Goal: Information Seeking & Learning: Learn about a topic

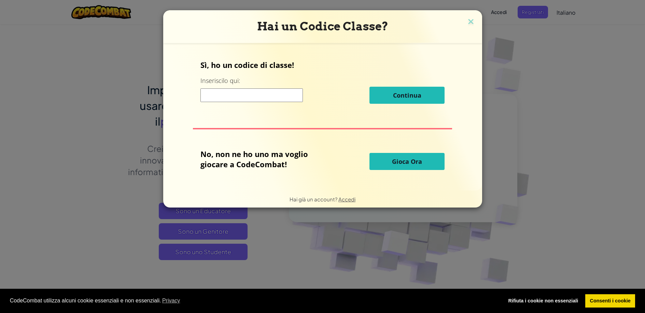
click at [259, 95] on input at bounding box center [252, 95] width 102 height 14
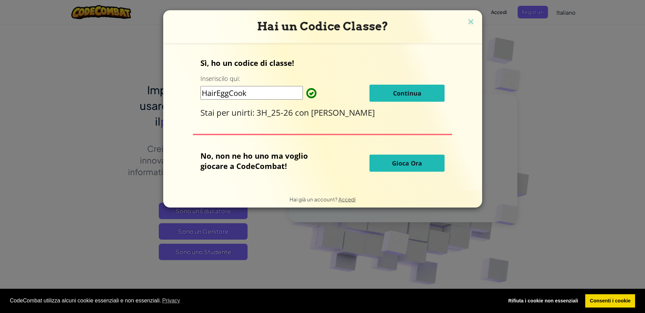
type input "HairEggCook"
click at [411, 95] on span "Continua" at bounding box center [407, 93] width 28 height 8
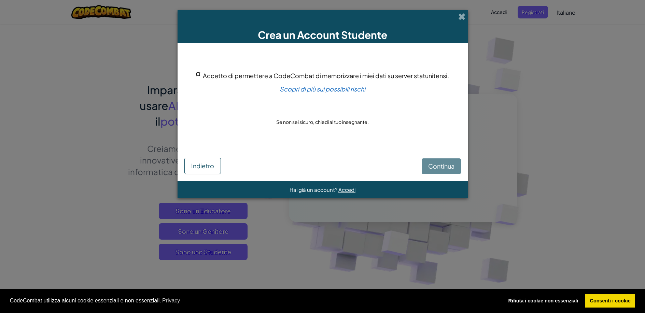
click at [197, 74] on input "Accetto di permettere a CodeCombat di memorizzare i miei dati su server statuni…" at bounding box center [198, 74] width 4 height 4
checkbox input "true"
click at [452, 169] on span "Continua" at bounding box center [441, 166] width 26 height 8
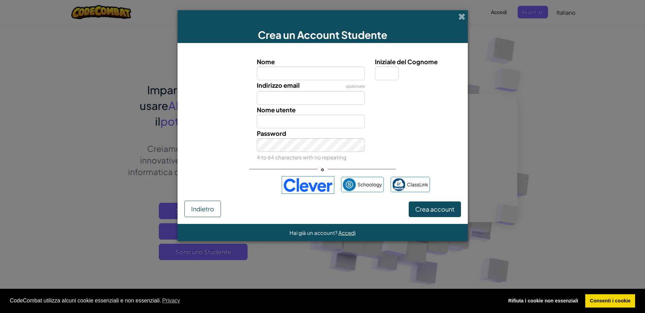
click at [308, 77] on input "Nome" at bounding box center [311, 74] width 108 height 14
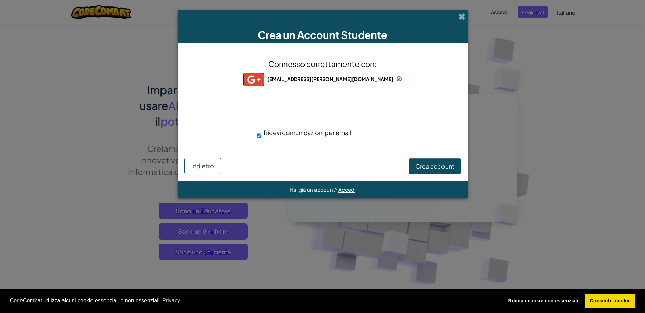
click at [264, 79] on img at bounding box center [254, 80] width 20 height 14
click at [423, 165] on span "Crea account" at bounding box center [434, 166] width 39 height 8
click at [421, 167] on button "Crea account" at bounding box center [435, 167] width 52 height 16
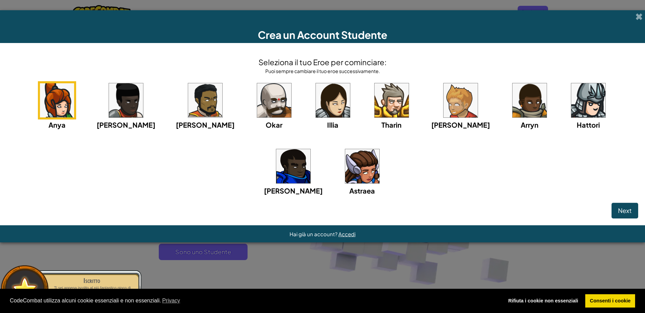
click at [257, 101] on img at bounding box center [274, 100] width 34 height 34
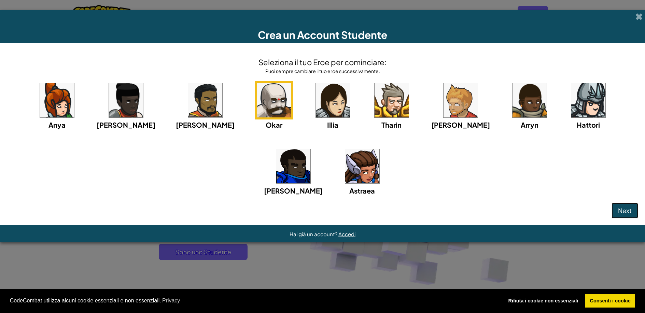
click at [630, 210] on span "Next" at bounding box center [625, 211] width 14 height 8
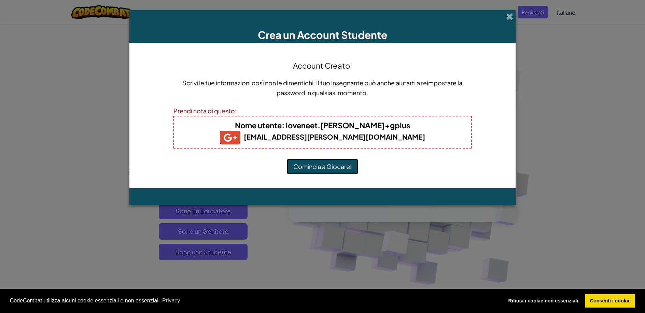
click at [325, 165] on button "Comincia a Giocare!" at bounding box center [322, 167] width 71 height 16
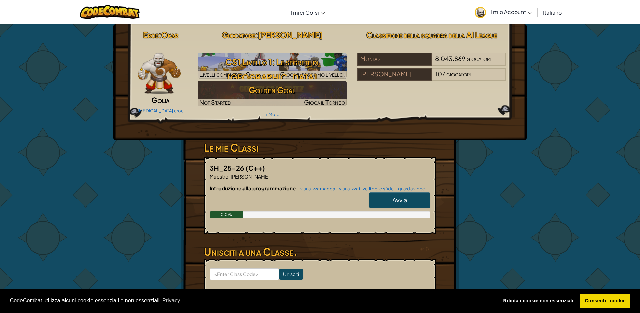
click at [381, 201] on link "Avvia" at bounding box center [399, 200] width 61 height 16
click at [388, 198] on link "Avvia" at bounding box center [399, 200] width 61 height 16
click at [404, 202] on span "Avvia" at bounding box center [400, 200] width 15 height 8
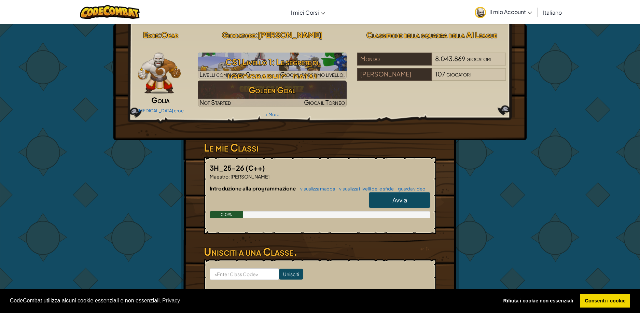
click at [399, 200] on span "Avvia" at bounding box center [400, 200] width 15 height 8
drag, startPoint x: 409, startPoint y: 201, endPoint x: 393, endPoint y: 200, distance: 16.1
click at [393, 200] on span "Avvia" at bounding box center [400, 200] width 15 height 8
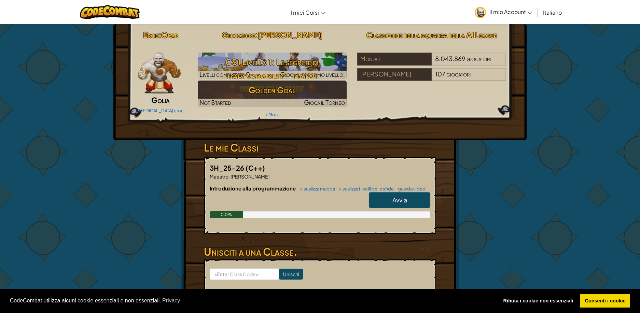
click at [395, 199] on span "Avvia" at bounding box center [400, 200] width 15 height 8
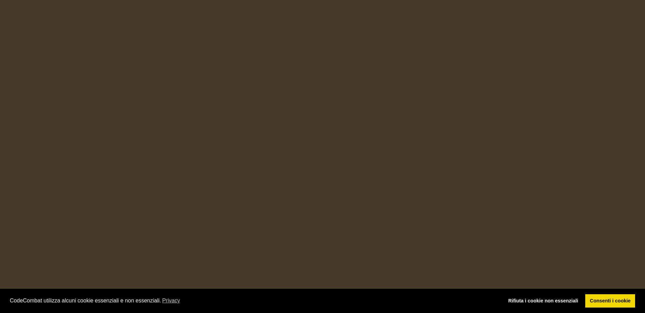
select select "it"
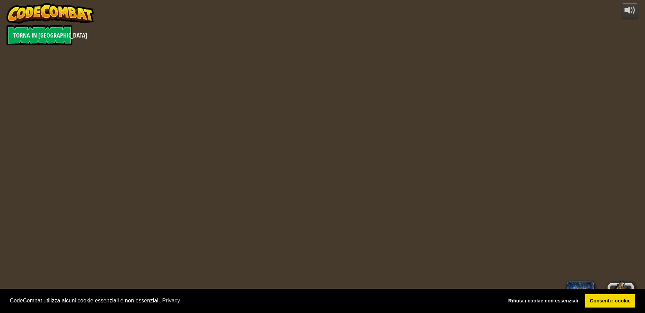
select select "it"
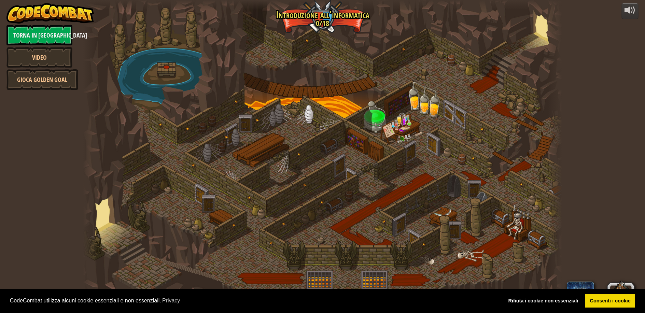
select select "it"
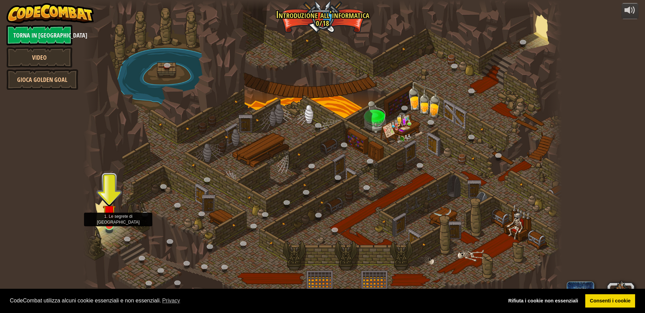
click at [110, 218] on img at bounding box center [109, 211] width 13 height 29
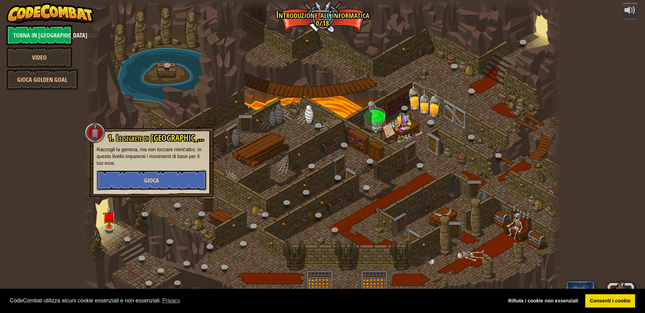
click at [125, 181] on button "Gioca" at bounding box center [152, 180] width 110 height 20
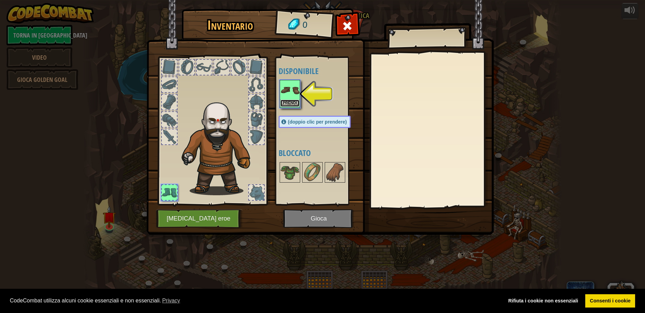
click at [290, 102] on button "Prendi" at bounding box center [289, 103] width 19 height 7
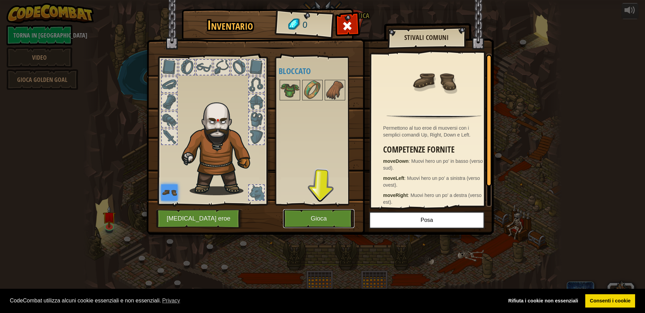
click at [324, 218] on button "Gioca" at bounding box center [318, 218] width 71 height 19
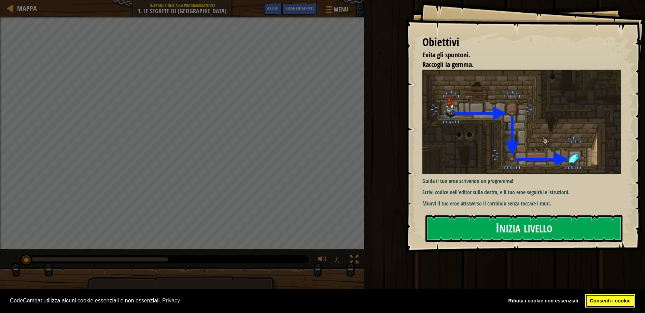
click at [627, 302] on link "Consenti i cookie" at bounding box center [611, 301] width 50 height 14
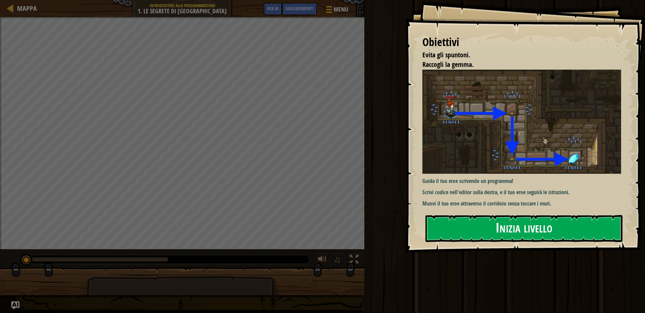
click at [538, 225] on button "Inizia livello" at bounding box center [524, 228] width 197 height 27
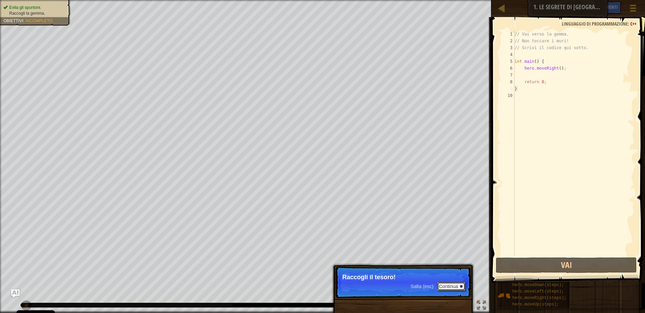
click at [450, 286] on button "Continua" at bounding box center [451, 286] width 28 height 9
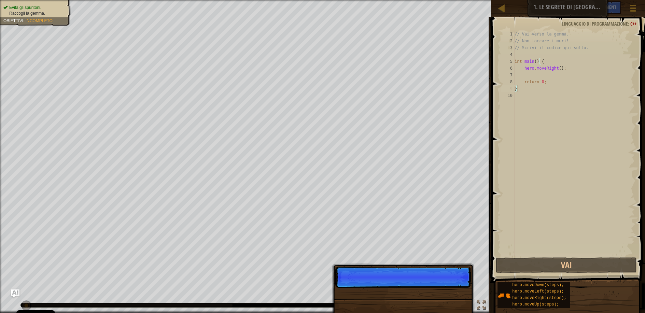
scroll to position [3, 0]
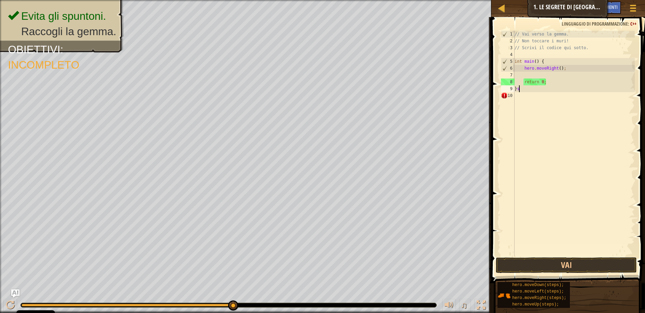
type textarea "}"
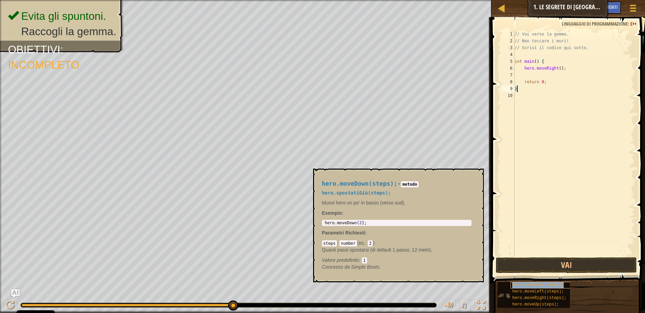
click at [522, 285] on span "hero.moveDown(steps);" at bounding box center [538, 285] width 52 height 5
click at [521, 284] on span "hero.moveDown(steps);" at bounding box center [538, 285] width 52 height 5
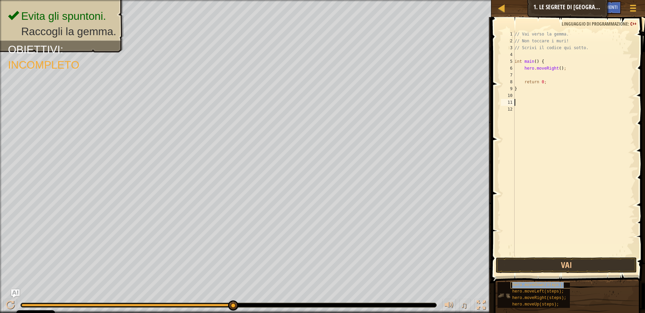
click at [524, 284] on span "hero.moveDown(steps);" at bounding box center [538, 285] width 52 height 5
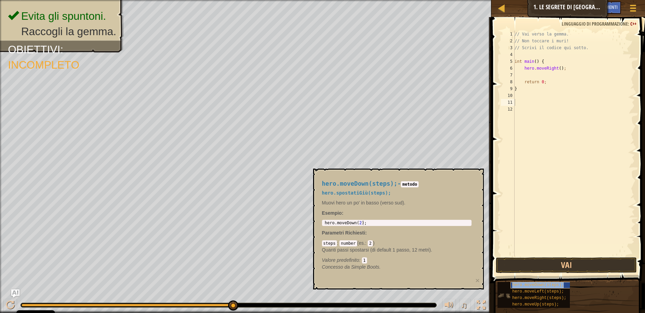
click at [524, 284] on span "hero.moveDown(steps);" at bounding box center [538, 285] width 52 height 5
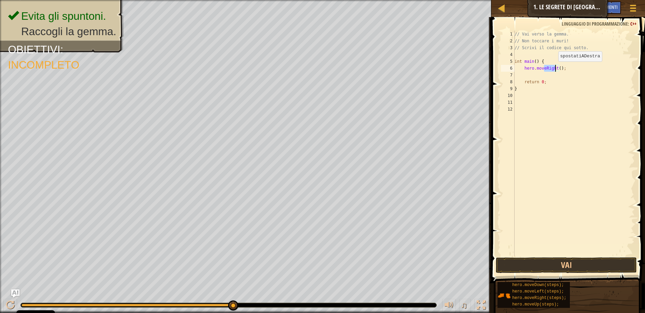
drag, startPoint x: 545, startPoint y: 67, endPoint x: 555, endPoint y: 68, distance: 10.6
click at [555, 68] on div "// Vai verso la gemma. // Non toccare i muri! // Scrivi il codice qui sotto. in…" at bounding box center [574, 150] width 122 height 239
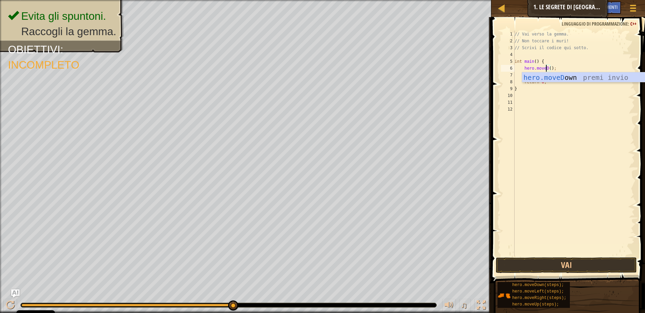
scroll to position [3, 2]
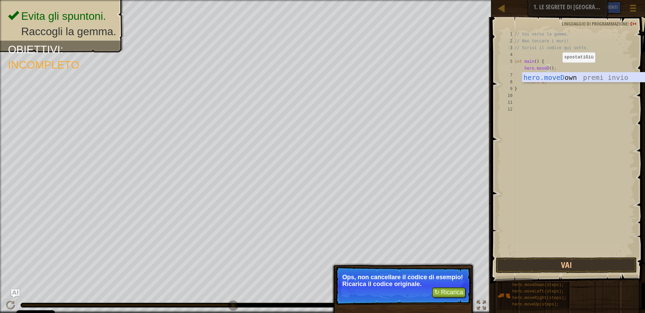
click at [562, 76] on div "hero.moveD own premi invio" at bounding box center [586, 87] width 129 height 31
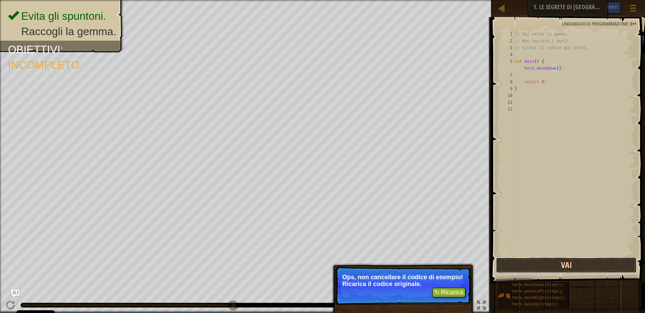
click at [579, 266] on button "Vai" at bounding box center [566, 266] width 141 height 16
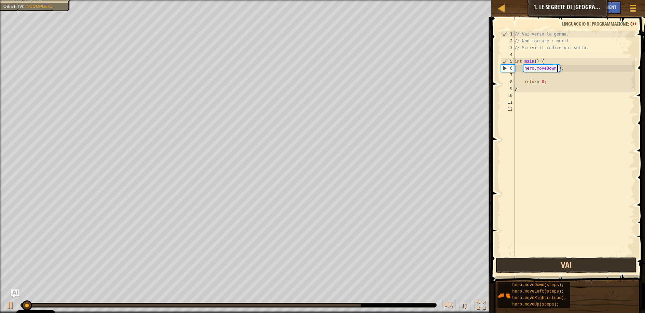
scroll to position [3, 3]
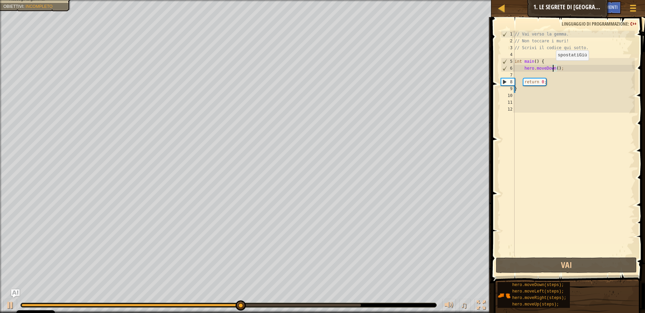
click at [553, 67] on div "// Vai verso la gemma. // Non toccare i muri! // Scrivi il codice qui sotto. in…" at bounding box center [574, 150] width 122 height 239
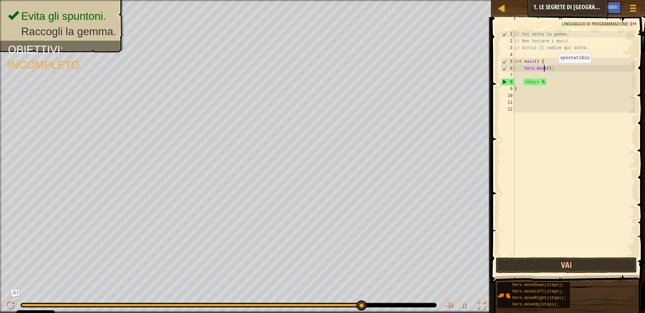
scroll to position [3, 2]
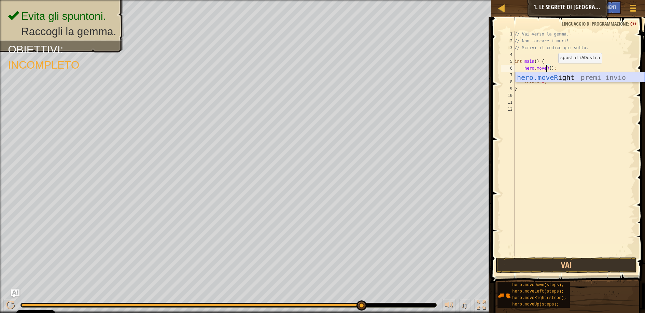
click at [557, 77] on div "hero.moveR ight premi invio" at bounding box center [580, 87] width 129 height 31
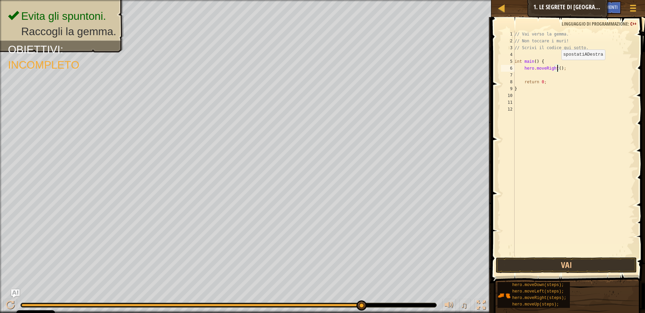
click at [558, 67] on div "// Vai verso la gemma. // Non toccare i muri! // Scrivi il codice qui sotto. in…" at bounding box center [574, 150] width 122 height 239
click at [577, 264] on button "Vai" at bounding box center [566, 266] width 141 height 16
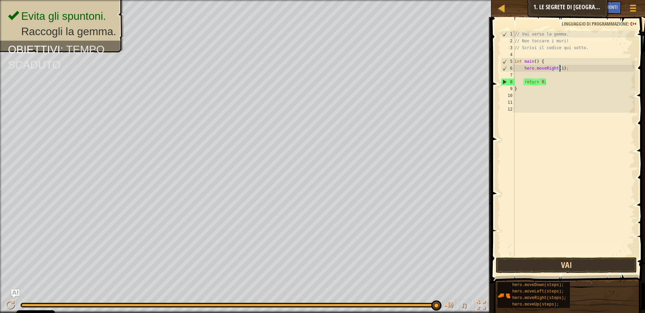
type textarea "hero.moveRight(1);"
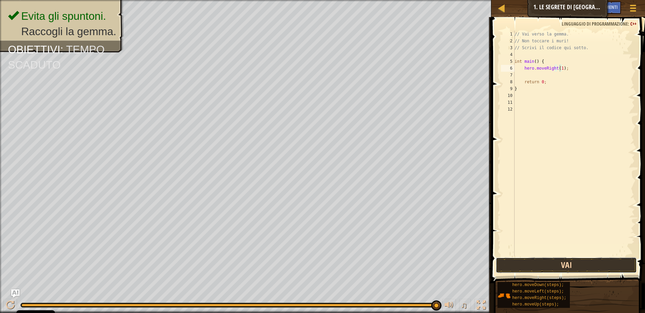
click at [575, 266] on button "Vai" at bounding box center [566, 266] width 141 height 16
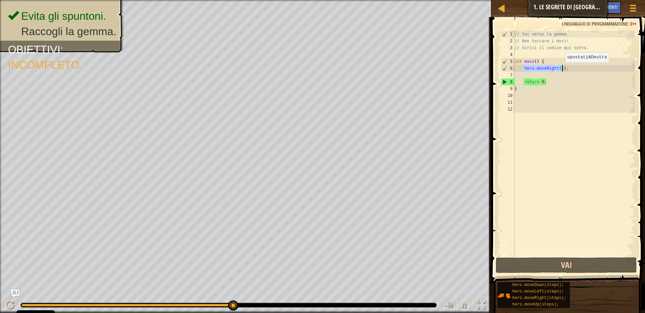
drag, startPoint x: 524, startPoint y: 68, endPoint x: 562, endPoint y: 69, distance: 37.6
click at [562, 69] on div "// Vai verso la gemma. // Non toccare i muri! // Scrivi il codice qui sotto. in…" at bounding box center [574, 150] width 122 height 239
click at [566, 69] on div "// Vai verso la gemma. // Non toccare i muri! // Scrivi il codice qui sotto. in…" at bounding box center [574, 150] width 122 height 239
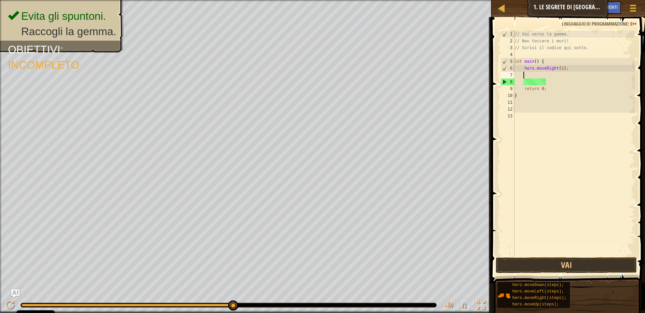
scroll to position [3, 0]
paste textarea "hero.moveRight(1)"
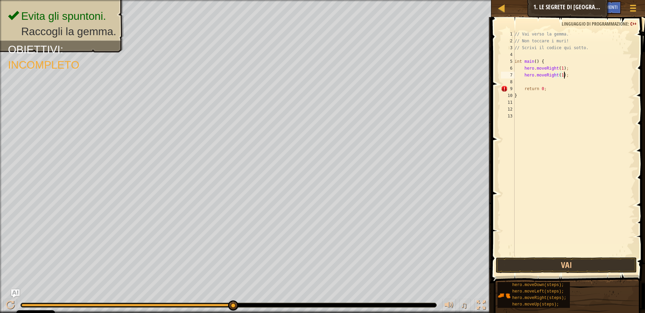
scroll to position [3, 4]
drag, startPoint x: 544, startPoint y: 74, endPoint x: 555, endPoint y: 74, distance: 11.3
click at [555, 74] on div "// Vai verso la gemma. // Non toccare i muri! // Scrivi il codice qui sotto. in…" at bounding box center [574, 150] width 122 height 239
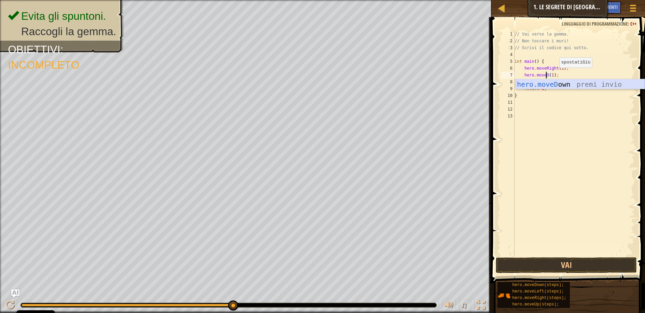
click at [562, 85] on div "hero.moveD own premi invio" at bounding box center [580, 94] width 129 height 31
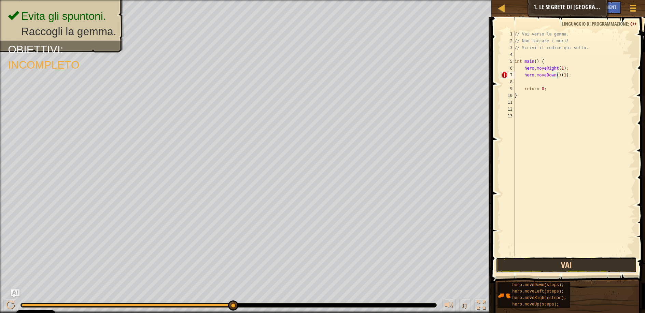
click at [573, 269] on button "Vai" at bounding box center [566, 266] width 141 height 16
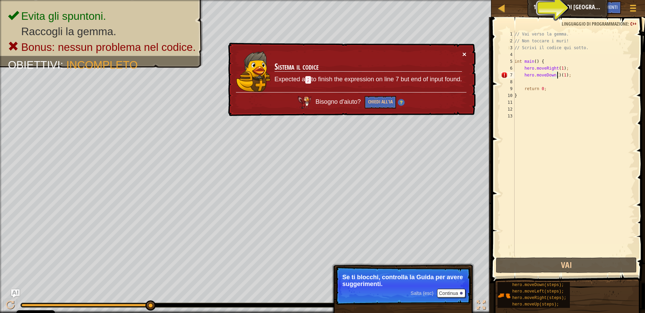
click at [465, 53] on button "×" at bounding box center [465, 54] width 4 height 7
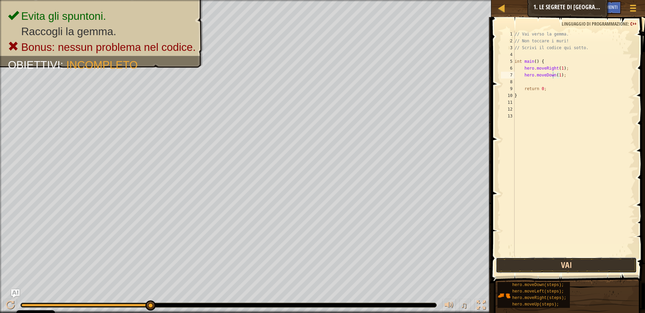
click at [567, 266] on button "Vai" at bounding box center [566, 266] width 141 height 16
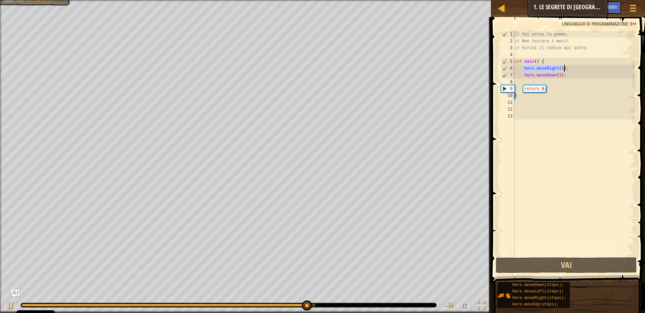
drag, startPoint x: 524, startPoint y: 68, endPoint x: 567, endPoint y: 68, distance: 43.0
click at [567, 68] on div "// Vai verso la gemma. // Non toccare i muri! // Scrivi il codice qui sotto. in…" at bounding box center [574, 150] width 122 height 239
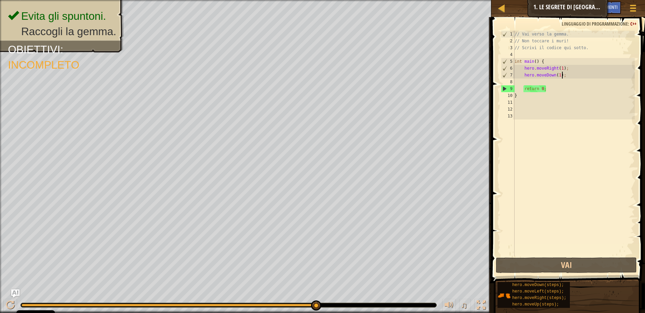
click at [566, 75] on div "// Vai verso la gemma. // Non toccare i muri! // Scrivi il codice qui sotto. in…" at bounding box center [574, 150] width 122 height 239
type textarea "hero.moveDown(1);"
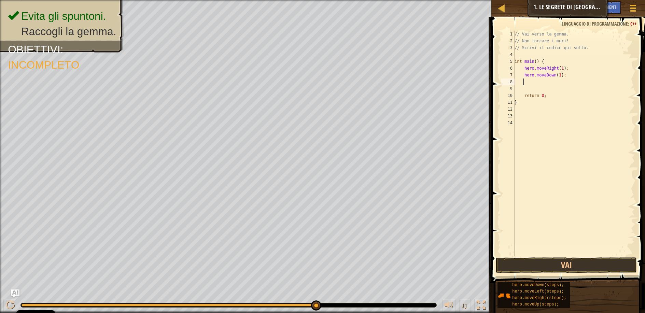
paste textarea "hero.moveRight(1);"
type textarea "hero.moveRight(1);"
click at [576, 266] on button "Vai" at bounding box center [566, 266] width 141 height 16
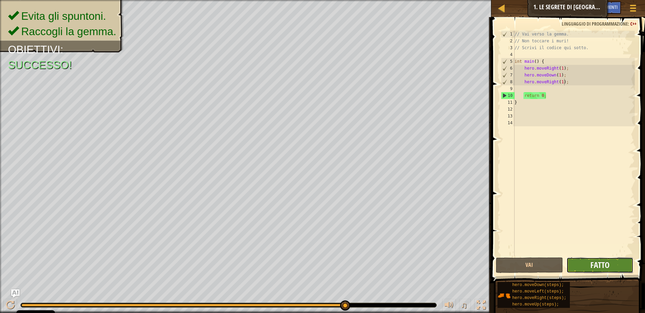
click at [608, 267] on span "Fatto" at bounding box center [600, 265] width 19 height 11
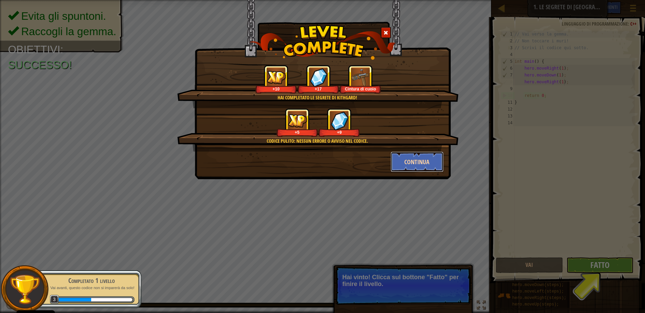
click at [414, 162] on button "Continua" at bounding box center [417, 162] width 53 height 20
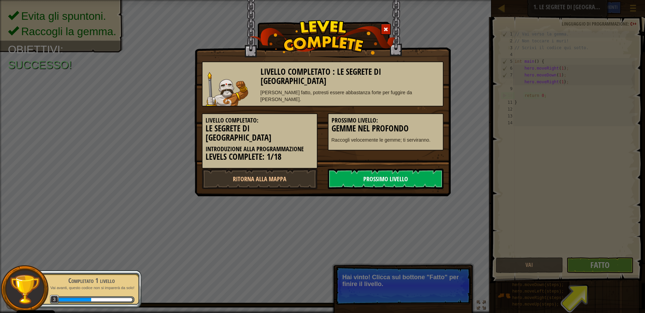
click at [391, 169] on link "Prossimo livello" at bounding box center [386, 179] width 116 height 20
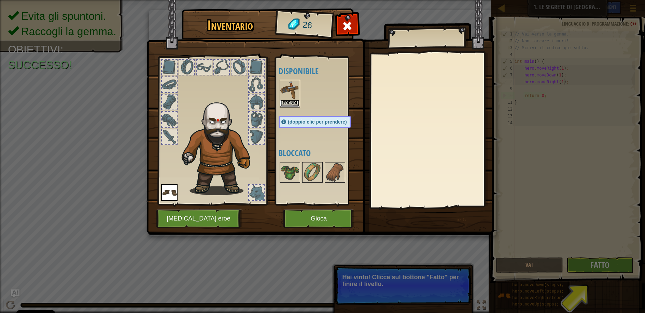
click at [294, 100] on button "Prendi" at bounding box center [289, 103] width 19 height 7
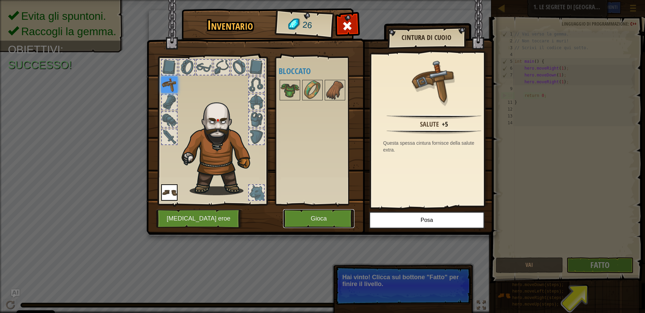
click at [321, 221] on button "Gioca" at bounding box center [318, 218] width 71 height 19
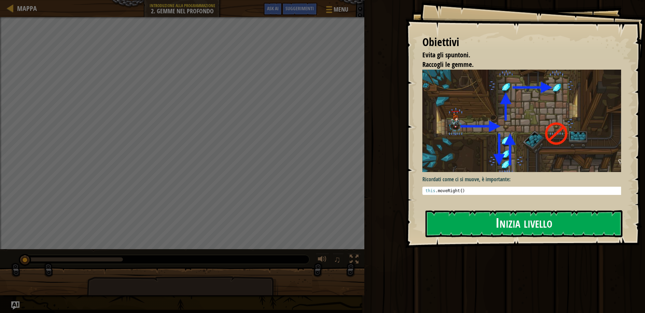
click at [499, 220] on button "Inizia livello" at bounding box center [524, 223] width 197 height 27
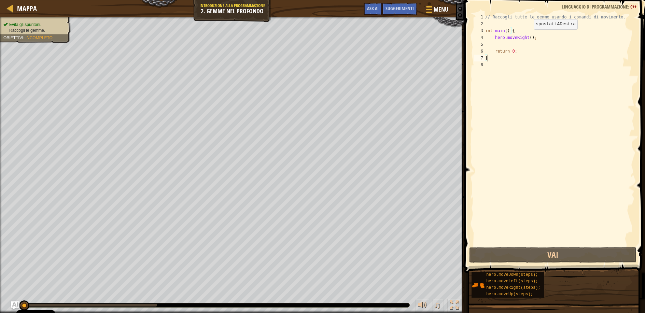
click at [528, 36] on div "// Raccogli tutte le gemme usando i comandi di movimento. int main ( ) { hero .…" at bounding box center [559, 137] width 151 height 246
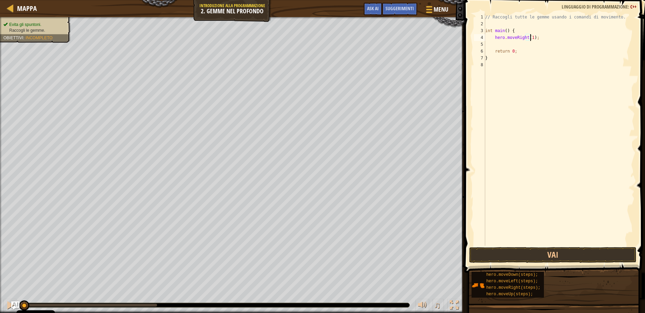
scroll to position [3, 4]
type textarea "hero.moveRight(1);"
click at [562, 253] on button "Vai" at bounding box center [552, 255] width 167 height 16
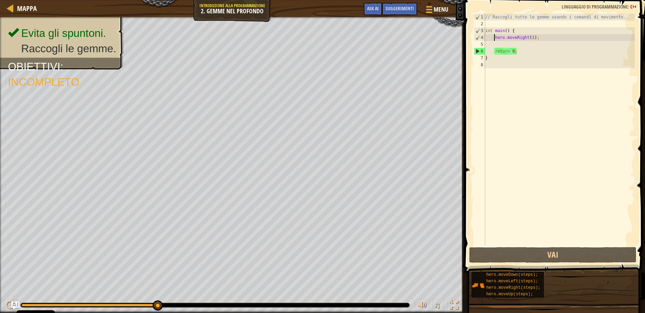
click at [494, 38] on div "// Raccogli tutte le gemme usando i comandi di movimento. int main ( ) { hero .…" at bounding box center [559, 137] width 151 height 246
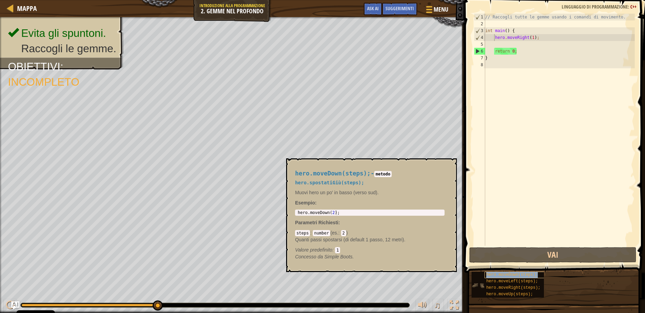
click at [509, 276] on span "hero.moveDown(steps);" at bounding box center [512, 275] width 52 height 5
type textarea "hero.moveDown(2);"
drag, startPoint x: 298, startPoint y: 212, endPoint x: 334, endPoint y: 211, distance: 35.9
click at [334, 211] on div "hero . moveDown ( 2 ) ;" at bounding box center [370, 217] width 147 height 14
click at [540, 37] on div "// Raccogli tutte le gemme usando i comandi di movimento. int main ( ) { hero .…" at bounding box center [559, 137] width 151 height 246
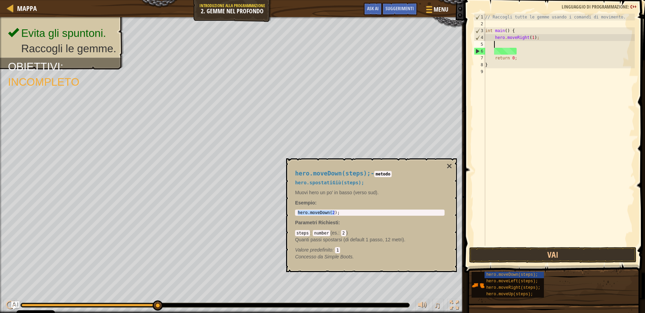
scroll to position [3, 0]
paste textarea "hero.moveDown(2)"
click at [529, 44] on div "// Raccogli tutte le gemme usando i comandi di movimento. int main ( ) { hero .…" at bounding box center [559, 137] width 151 height 246
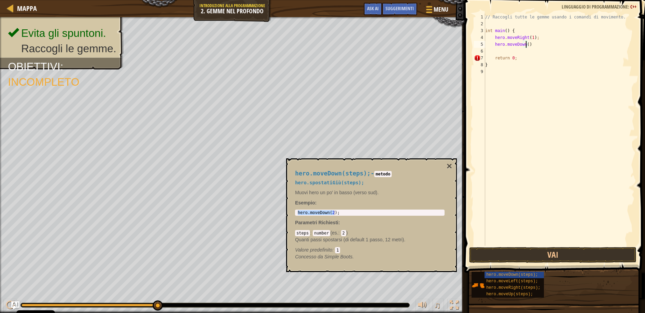
scroll to position [3, 3]
click at [533, 44] on div "// Raccogli tutte le gemme usando i comandi di movimento. int main ( ) { hero .…" at bounding box center [559, 137] width 151 height 246
type textarea "hero.moveDown(1);"
click at [522, 295] on span "hero.moveUp(steps);" at bounding box center [509, 294] width 47 height 5
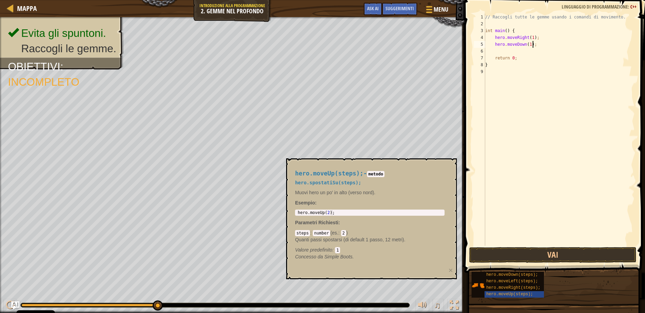
type textarea "hero.moveUp(2);"
drag, startPoint x: 334, startPoint y: 211, endPoint x: 293, endPoint y: 210, distance: 41.4
click at [293, 210] on div "hero.moveUp(steps); - metodo hero.spostatiSu(steps); Muovi hero un po' in alto …" at bounding box center [369, 215] width 159 height 103
click at [535, 46] on div "// Raccogli tutte le gemme usando i comandi di movimento. int main ( ) { hero .…" at bounding box center [559, 137] width 151 height 246
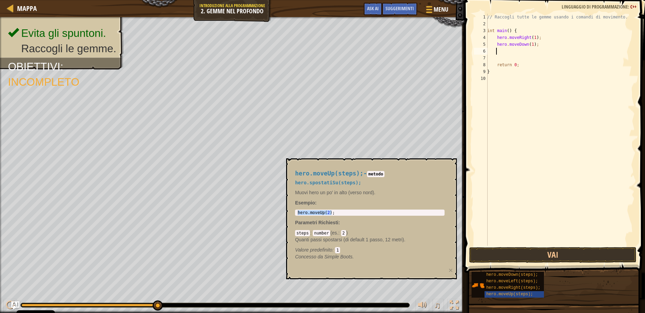
paste textarea "hero.moveUp(2);"
drag, startPoint x: 496, startPoint y: 39, endPoint x: 538, endPoint y: 38, distance: 41.7
click at [538, 38] on div "// Raccogli tutte le gemme usando i comandi di movimento. int main ( ) { hero .…" at bounding box center [560, 137] width 149 height 246
click at [532, 52] on div "// Raccogli tutte le gemme usando i comandi di movimento. int main ( ) { hero .…" at bounding box center [560, 137] width 149 height 246
type textarea "hero.moveUp(2);"
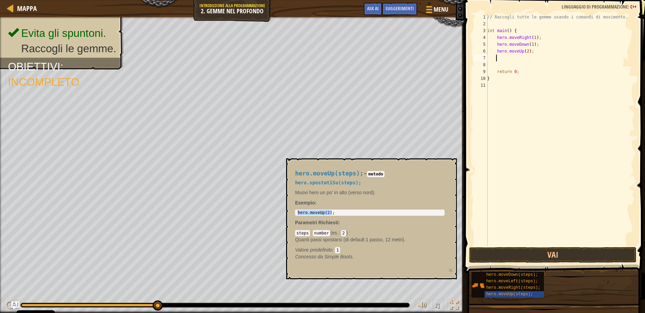
paste textarea "hero.moveRight(1);"
type textarea "hero.moveRight(1);"
click at [526, 252] on button "Vai" at bounding box center [552, 255] width 167 height 16
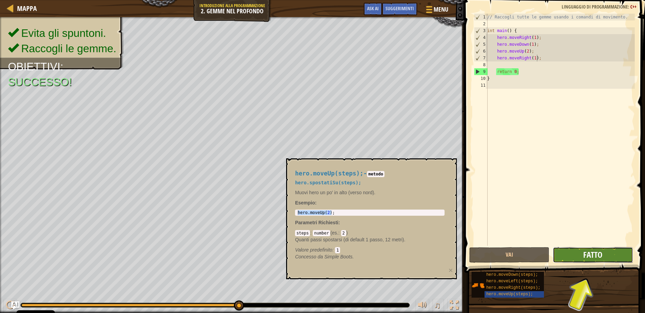
click at [589, 257] on span "Fatto" at bounding box center [593, 254] width 19 height 11
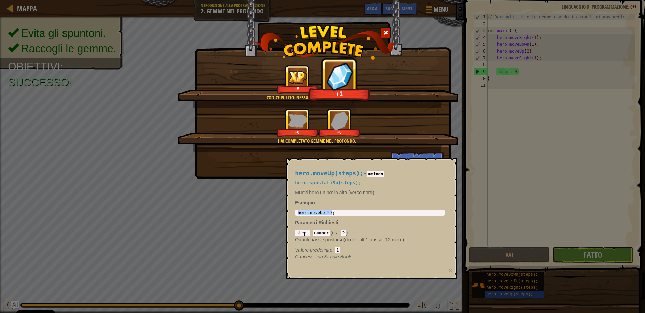
click at [396, 166] on div "hero.moveUp(steps); - metodo hero.spostatiSu(steps); Muovi hero un po' in alto …" at bounding box center [369, 215] width 159 height 103
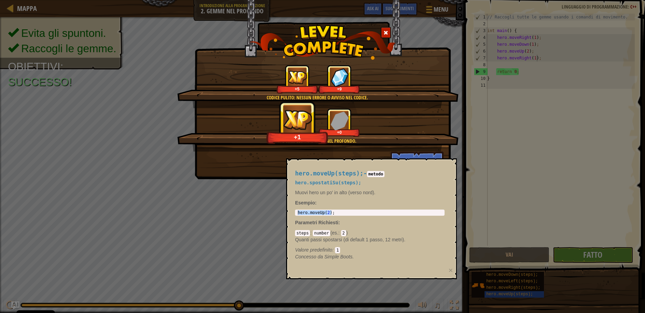
click at [337, 177] on span "hero.moveUp(steps);" at bounding box center [329, 173] width 68 height 7
click at [277, 161] on div "Continua" at bounding box center [323, 162] width 252 height 20
click at [420, 154] on button "Continua" at bounding box center [417, 162] width 53 height 20
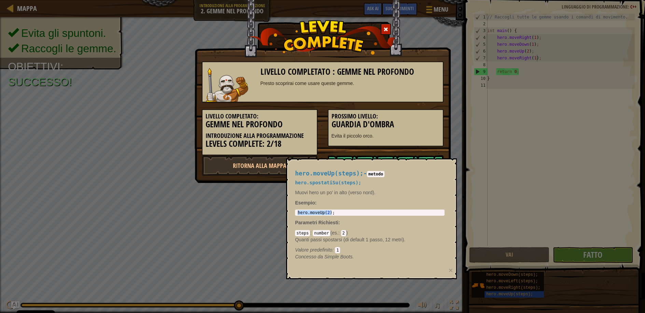
click at [412, 157] on link "Prossimo livello" at bounding box center [386, 165] width 116 height 20
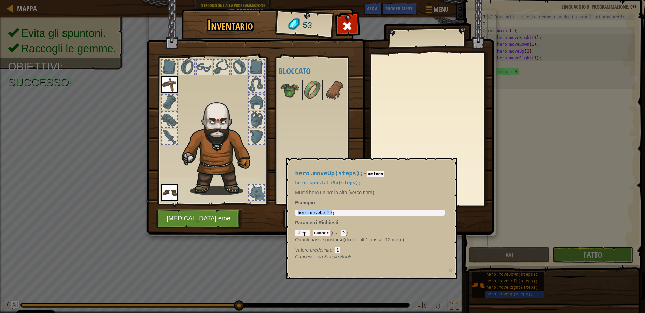
click at [497, 280] on div "Inventario 53 Disponibile Prendi Prendi (doppio clic per prendere) Bloccato Pre…" at bounding box center [322, 156] width 645 height 313
click at [450, 270] on button "×" at bounding box center [451, 270] width 4 height 7
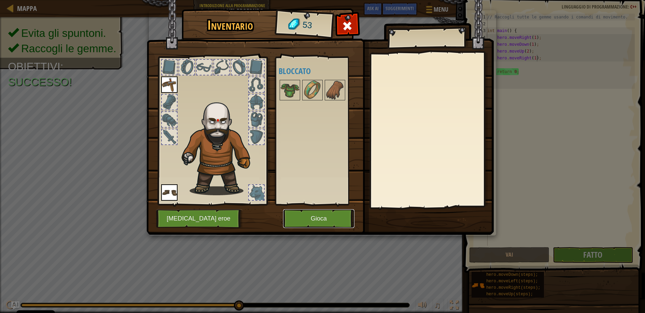
click at [318, 219] on button "Gioca" at bounding box center [318, 218] width 71 height 19
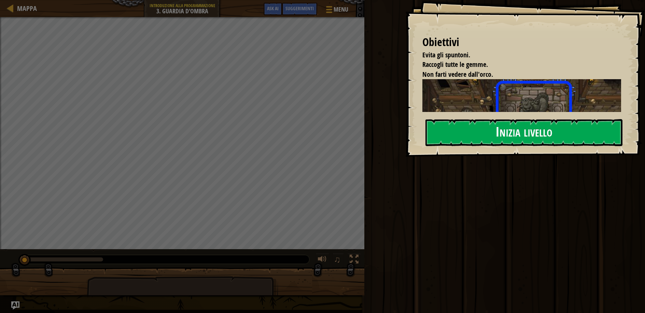
click at [500, 133] on button "Inizia livello" at bounding box center [524, 132] width 197 height 27
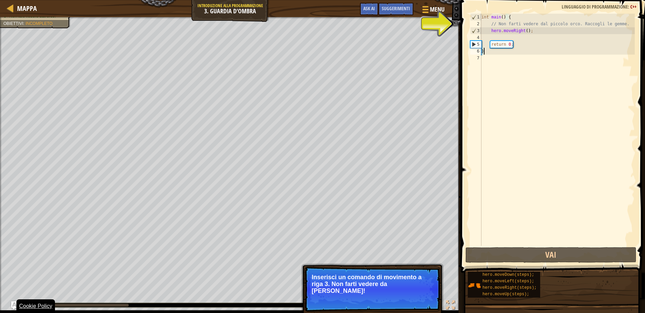
drag, startPoint x: 128, startPoint y: 305, endPoint x: 19, endPoint y: 311, distance: 109.8
click at [19, 0] on body "Cookie Policy CodeCombat utilizza alcuni cookie essenziali e non essenziali. Pr…" at bounding box center [322, 0] width 645 height 0
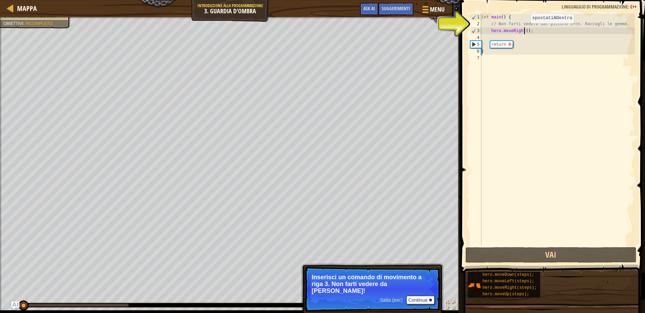
click at [525, 30] on div "int main ( ) { // Non farti vedere dal piccolo orco. Raccogli le gemme. hero . …" at bounding box center [557, 137] width 155 height 246
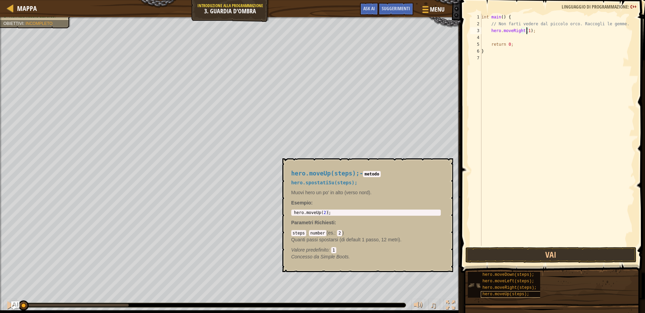
type textarea "hero.moveRight(1);"
click at [519, 293] on span "hero.moveUp(steps);" at bounding box center [506, 294] width 47 height 5
type textarea "hero.moveUp(2);"
drag, startPoint x: 329, startPoint y: 211, endPoint x: 286, endPoint y: 209, distance: 43.8
click at [286, 209] on div "hero.moveUp(steps); - metodo hero.spostatiSu(steps); Muovi hero un po' in alto …" at bounding box center [368, 216] width 171 height 114
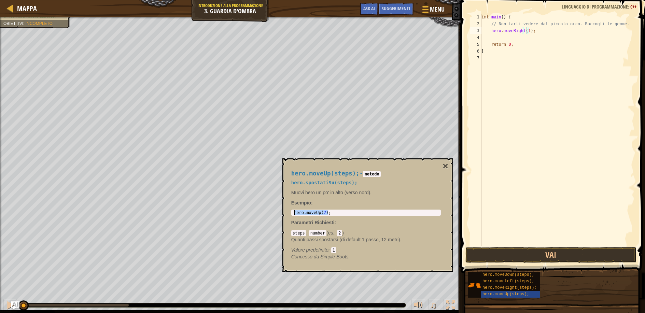
click at [536, 30] on div "int main ( ) { // Non farti vedere dal piccolo orco. Raccogli le gemme. hero . …" at bounding box center [557, 137] width 155 height 246
paste textarea "hero.moveUp(2);"
drag, startPoint x: 533, startPoint y: 31, endPoint x: 487, endPoint y: 32, distance: 45.8
click at [487, 32] on div "int main ( ) { // Non farti vedere dal piccolo orco. Raccogli le gemme. hero . …" at bounding box center [557, 137] width 155 height 246
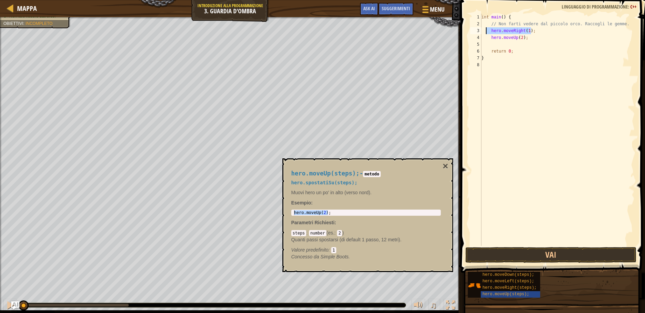
click at [539, 31] on div "int main ( ) { // Non farti vedere dal piccolo orco. Raccogli le gemme. hero . …" at bounding box center [557, 130] width 155 height 232
click at [528, 38] on div "int main ( ) { // Non farti vedere dal piccolo orco. Raccogli le gemme. hero . …" at bounding box center [557, 137] width 155 height 246
type textarea "hero.moveUp(2);"
paste textarea "hero.moveRight(1);"
click at [521, 37] on div "int main ( ) { // Non farti vedere dal piccolo orco. Raccogli le gemme. hero . …" at bounding box center [557, 137] width 155 height 246
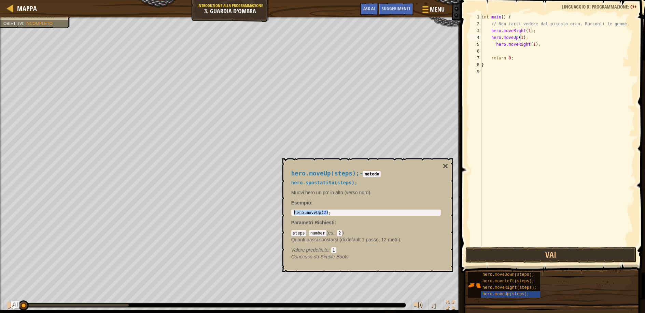
scroll to position [3, 3]
click at [495, 44] on div "int main ( ) { // Non farti vedere dal piccolo orco. Raccogli le gemme. hero . …" at bounding box center [557, 137] width 155 height 246
type textarea "hero.moveRight(1);"
click at [510, 274] on span "hero.moveDown(steps);" at bounding box center [509, 275] width 52 height 5
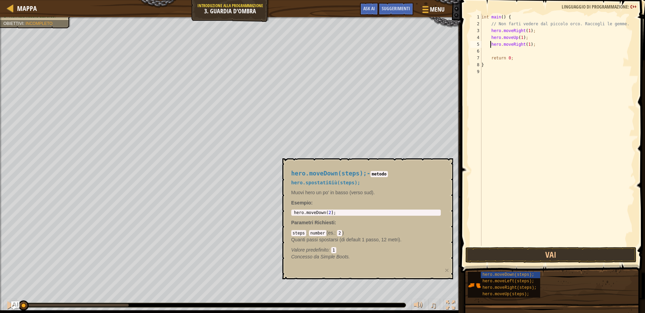
type textarea "hero.moveDown(2);"
click at [275, 0] on body "Cookie Policy CodeCombat utilizza alcuni cookie essenziali e non essenziali. Pr…" at bounding box center [322, 0] width 645 height 0
click at [536, 46] on div "int main ( ) { // Non farti vedere dal piccolo orco. Raccogli le gemme. hero . …" at bounding box center [557, 137] width 155 height 246
paste textarea "hero.moveDown(2);"
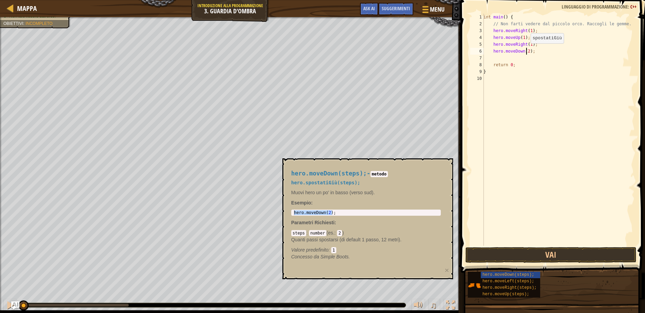
drag, startPoint x: 527, startPoint y: 50, endPoint x: 532, endPoint y: 52, distance: 4.9
click at [527, 51] on div "int main ( ) { // Non farti vedere dal piccolo orco. Raccogli le gemme. hero . …" at bounding box center [558, 137] width 153 height 246
drag, startPoint x: 492, startPoint y: 31, endPoint x: 538, endPoint y: 30, distance: 46.5
click at [538, 30] on div "int main ( ) { // Non farti vedere dal piccolo orco. Raccogli le gemme. hero . …" at bounding box center [558, 137] width 153 height 246
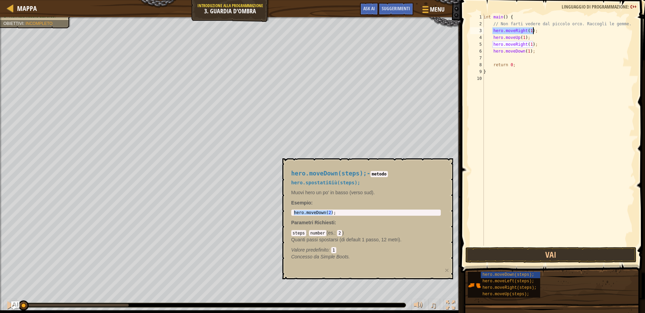
click at [533, 52] on div "int main ( ) { // Non farti vedere dal piccolo orco. Raccogli le gemme. hero . …" at bounding box center [558, 137] width 153 height 246
type textarea "hero.moveDown(1);"
paste textarea "hero.moveRight(1);"
type textarea "hero.moveRight(1);"
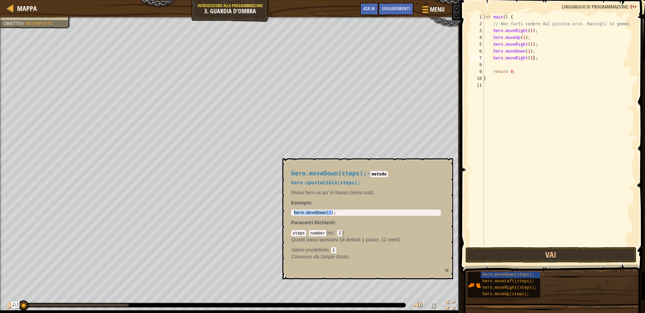
click at [448, 270] on button "×" at bounding box center [447, 270] width 4 height 7
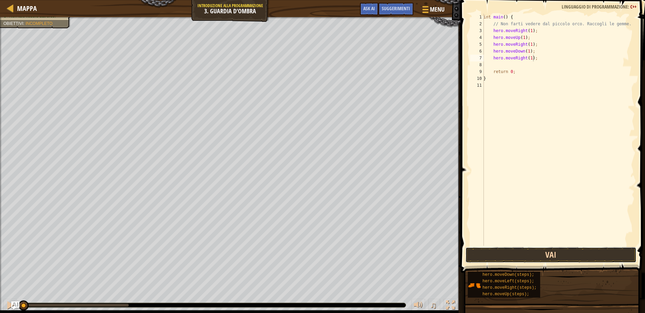
click at [503, 252] on button "Vai" at bounding box center [551, 255] width 171 height 16
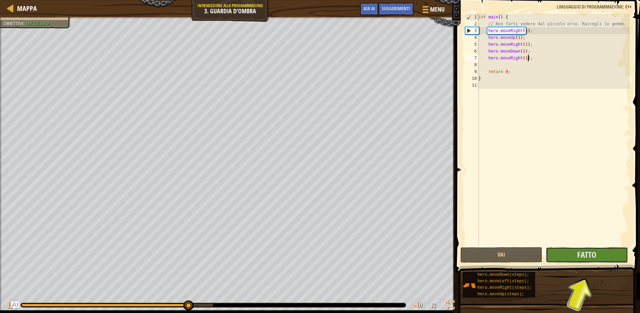
click at [600, 255] on button "Fatto" at bounding box center [587, 255] width 82 height 16
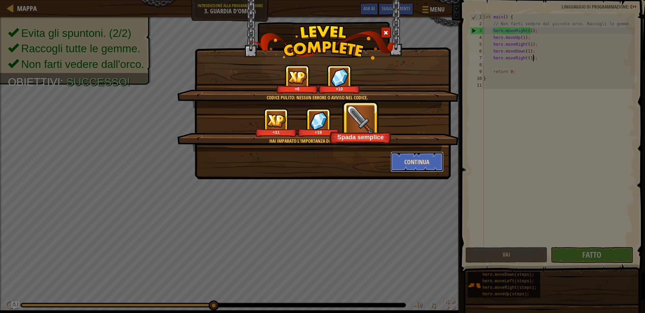
click at [412, 164] on button "Continua" at bounding box center [417, 162] width 53 height 20
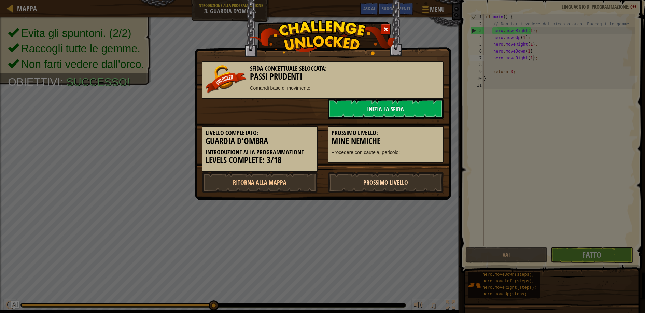
click at [393, 183] on link "Prossimo livello" at bounding box center [386, 182] width 116 height 20
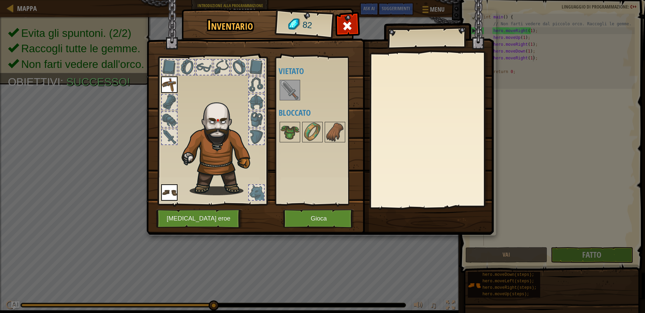
click at [287, 88] on img at bounding box center [289, 90] width 19 height 19
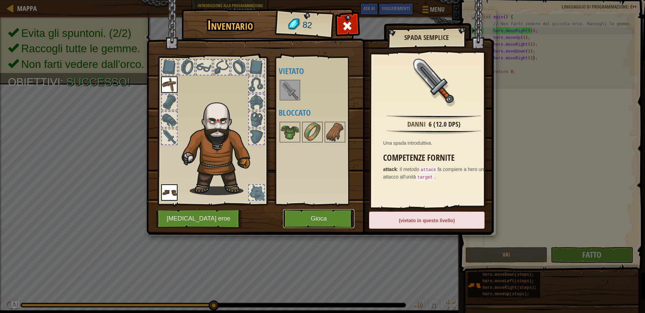
click at [300, 219] on button "Gioca" at bounding box center [318, 218] width 71 height 19
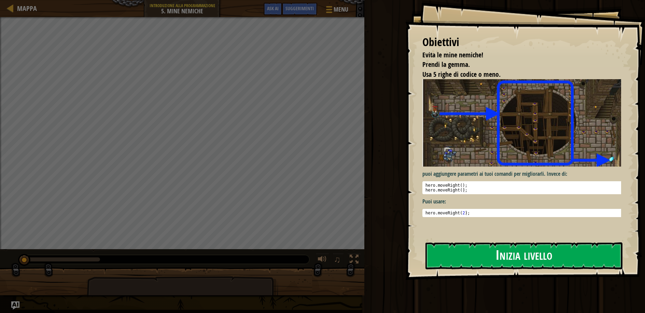
click at [473, 259] on button "Inizia livello" at bounding box center [524, 256] width 197 height 27
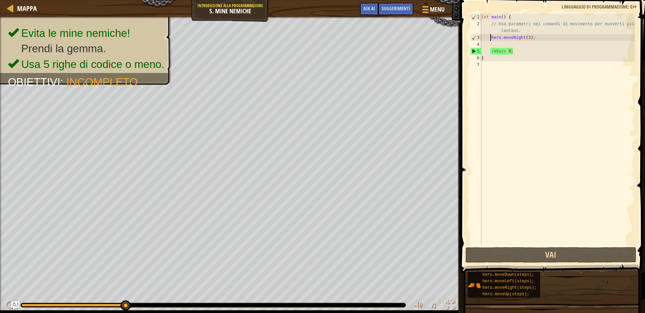
click at [490, 39] on div "int main ( ) { // Usa parametri nei comandi di movimento per muoverti più lonta…" at bounding box center [557, 137] width 155 height 246
type textarea "hero.moveRight(3);"
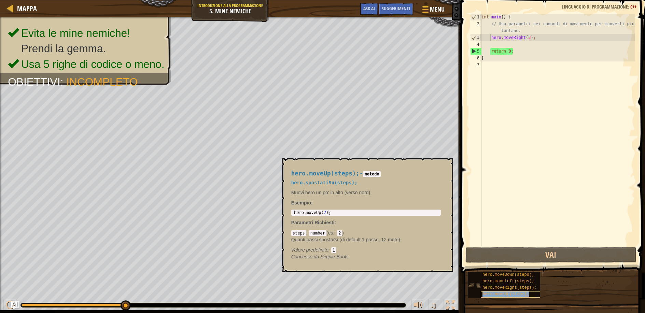
click at [524, 293] on span "hero.moveUp(steps);" at bounding box center [506, 294] width 47 height 5
type textarea "hero.moveUp(2);"
drag, startPoint x: 332, startPoint y: 212, endPoint x: 284, endPoint y: 212, distance: 47.8
click at [284, 212] on div "hero.moveUp(steps); - metodo hero.spostatiSu(steps); Muovi hero un po' in alto …" at bounding box center [368, 216] width 171 height 114
click at [534, 38] on div "int main ( ) { // Usa parametri nei comandi di movimento per muoverti più lonta…" at bounding box center [557, 137] width 155 height 246
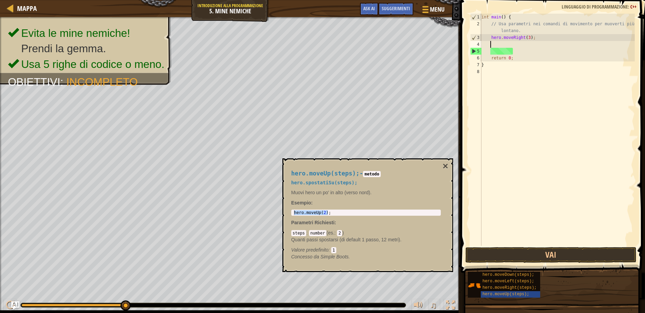
paste textarea "hero.moveUp(2);"
type textarea "hero.moveUp(2);"
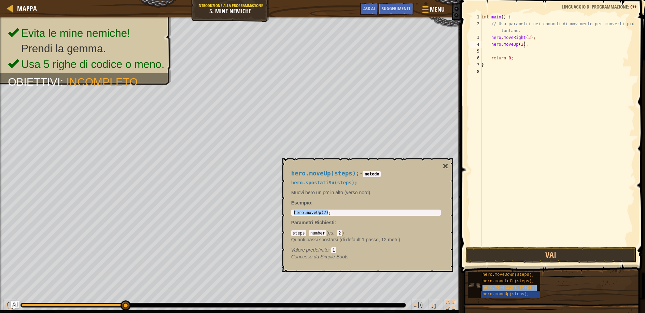
click at [517, 287] on span "hero.moveRight(steps);" at bounding box center [510, 288] width 54 height 5
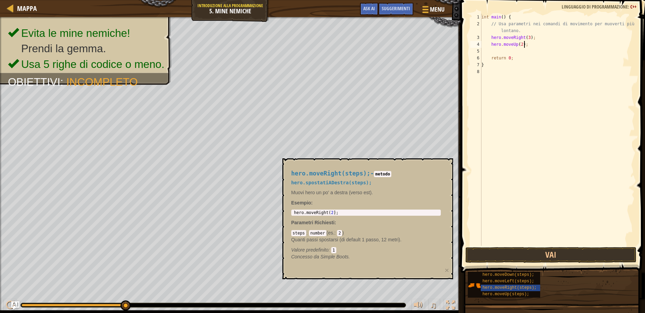
type textarea "hero.moveRight(2);"
click at [282, 0] on body "Cookie Policy CodeCombat utilizza alcuni cookie essenziali e non essenziali. Pr…" at bounding box center [322, 0] width 645 height 0
click at [527, 44] on div "int main ( ) { // Usa parametri nei comandi di movimento per muoverti più lonta…" at bounding box center [557, 137] width 155 height 246
paste textarea "hero.moveRight(2);"
type textarea "hero.moveRight(2);"
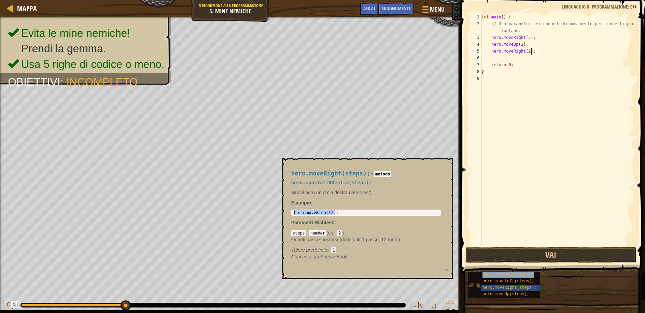
click at [509, 276] on span "hero.moveDown(steps);" at bounding box center [509, 275] width 52 height 5
type textarea "hero.moveDown(2);"
click at [272, 0] on body "Cookie Policy CodeCombat utilizza alcuni cookie essenziali e non essenziali. Pr…" at bounding box center [322, 0] width 645 height 0
click at [535, 51] on div "int main ( ) { // Usa parametri nei comandi di movimento per muoverti più lonta…" at bounding box center [557, 137] width 155 height 246
paste textarea "hero.moveDown(2);"
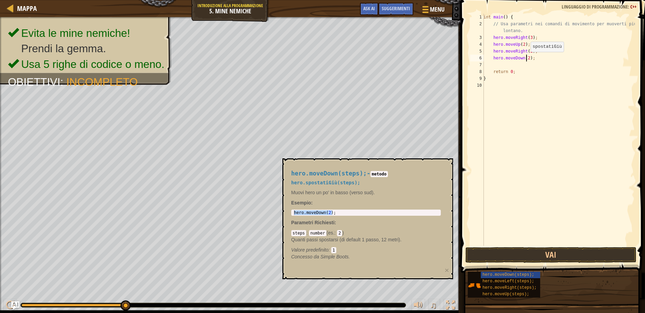
click at [527, 59] on div "int main ( ) { // Usa parametri nei comandi di movimento per muoverti più lonta…" at bounding box center [558, 137] width 153 height 246
click at [529, 51] on div "int main ( ) { // Usa parametri nei comandi di movimento per muoverti più lonta…" at bounding box center [558, 137] width 153 height 246
click at [523, 44] on div "int main ( ) { // Usa parametri nei comandi di movimento per muoverti più lonta…" at bounding box center [558, 137] width 153 height 246
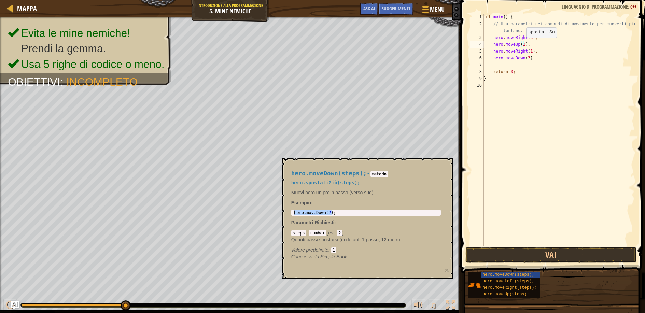
scroll to position [3, 3]
click at [448, 270] on button "×" at bounding box center [447, 270] width 4 height 7
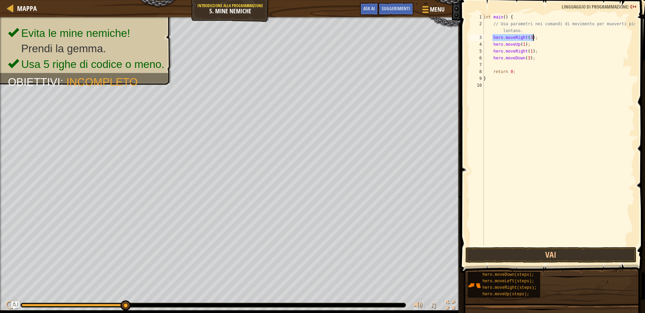
drag, startPoint x: 493, startPoint y: 38, endPoint x: 536, endPoint y: 36, distance: 42.4
click at [536, 36] on div "int main ( ) { // Usa parametri nei comandi di movimento per muoverti più lonta…" at bounding box center [558, 137] width 153 height 246
click at [533, 59] on div "int main ( ) { // Usa parametri nei comandi di movimento per muoverti più lonta…" at bounding box center [558, 137] width 153 height 246
type textarea "hero.moveDown(3);"
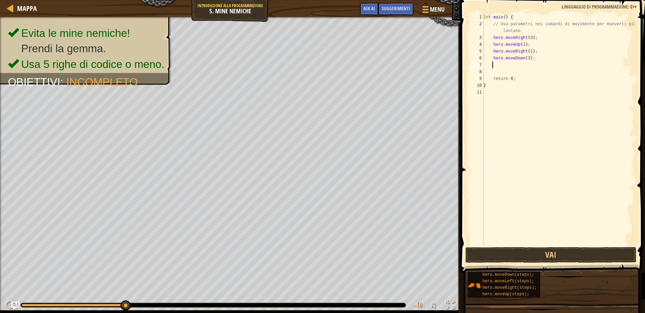
paste textarea "hero.moveRight(3);"
click at [530, 64] on div "int main ( ) { // Usa parametri nei comandi di movimento per muoverti più lonta…" at bounding box center [558, 137] width 153 height 246
type textarea "hero.moveRight(2);"
click at [571, 259] on button "Vai" at bounding box center [551, 255] width 171 height 16
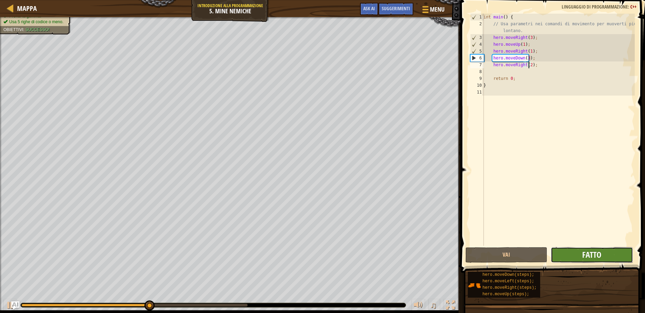
click at [589, 255] on span "Fatto" at bounding box center [591, 254] width 19 height 11
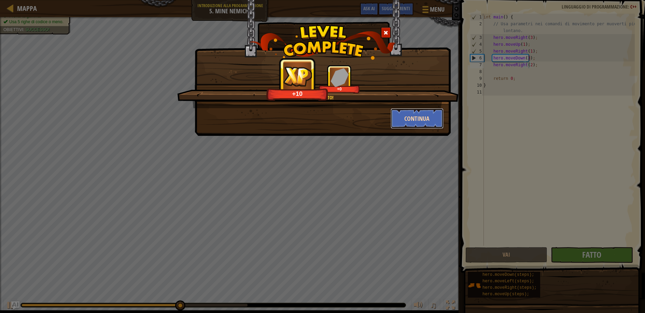
click at [418, 117] on button "Continua" at bounding box center [417, 118] width 53 height 20
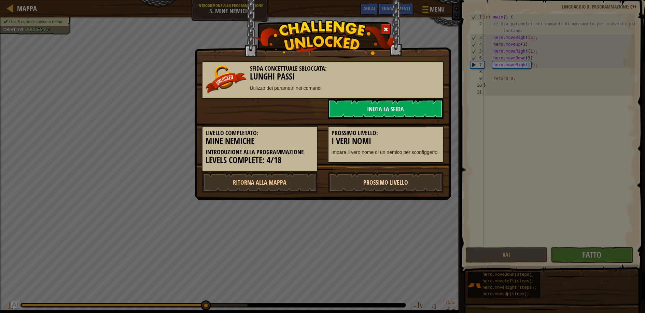
click at [408, 186] on link "Prossimo livello" at bounding box center [386, 182] width 116 height 20
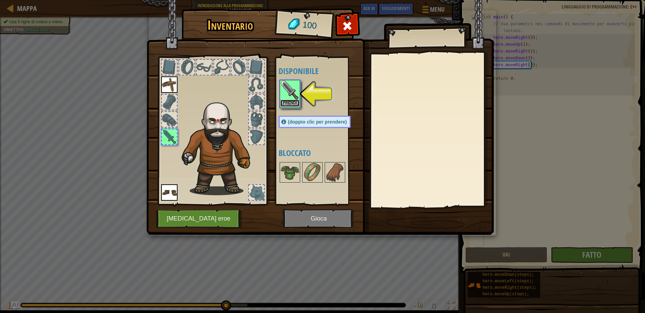
click at [282, 102] on button "Prendi" at bounding box center [289, 103] width 19 height 7
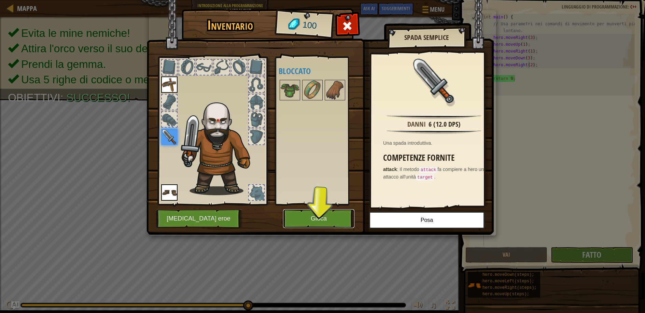
click at [331, 217] on button "Gioca" at bounding box center [318, 218] width 71 height 19
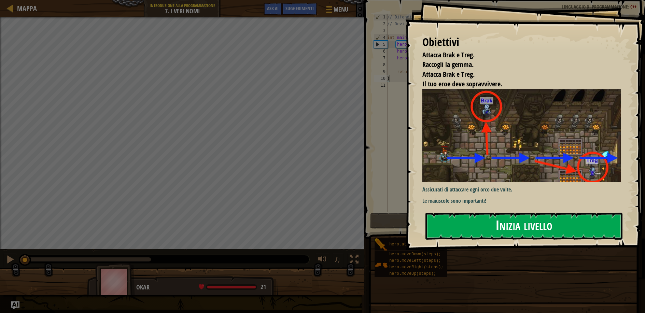
click at [518, 232] on button "Inizia livello" at bounding box center [524, 226] width 197 height 27
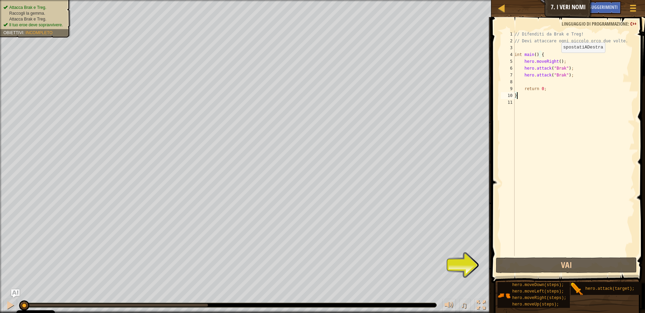
click at [558, 60] on div "// Difenditi da Brak e Treg! // Devi attaccare ogni piccolo orco due volte. int…" at bounding box center [574, 150] width 122 height 239
type textarea "hero.moveRight(1);"
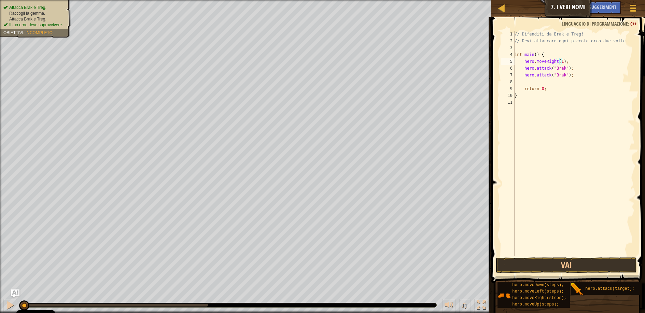
click at [565, 62] on div "// Difenditi da Brak e Treg! // Devi attaccare ogni piccolo orco due volte. int…" at bounding box center [574, 150] width 122 height 239
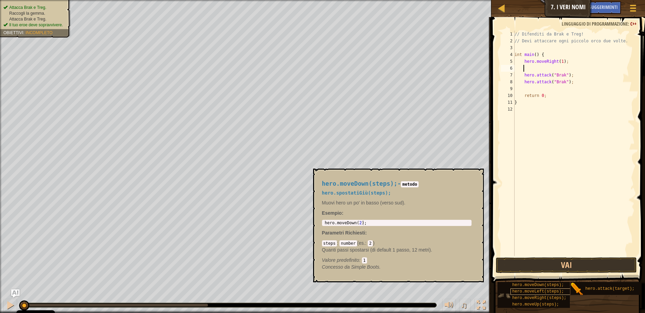
scroll to position [5, 0]
click at [544, 302] on span "hero.moveUp(steps);" at bounding box center [535, 304] width 47 height 5
type textarea "hero.moveUp(2);"
drag, startPoint x: 362, startPoint y: 222, endPoint x: 317, endPoint y: 221, distance: 45.1
click at [318, 221] on div "hero.moveUp(steps); - metodo hero.spostatiSu(steps); Muovi hero un po' in alto …" at bounding box center [396, 225] width 159 height 103
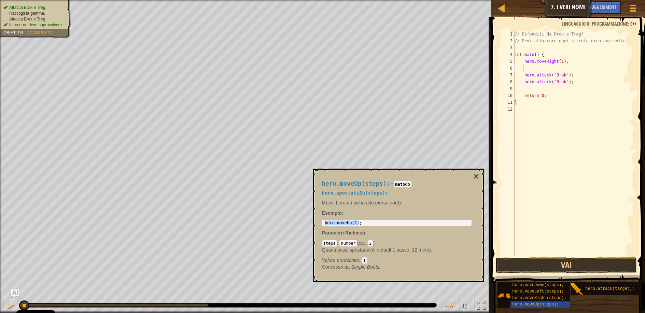
click at [530, 69] on div "// Difenditi da Brak e Treg! // Devi attaccare ogni piccolo orco due volte. int…" at bounding box center [574, 150] width 122 height 239
paste textarea "hero.moveUp(2);"
click at [555, 68] on div "// Difenditi da Brak e Treg! // Devi attaccare ogni piccolo orco due volte. int…" at bounding box center [574, 150] width 122 height 239
click at [554, 68] on div "// Difenditi da Brak e Treg! // Devi attaccare ogni piccolo orco due volte. int…" at bounding box center [574, 150] width 122 height 239
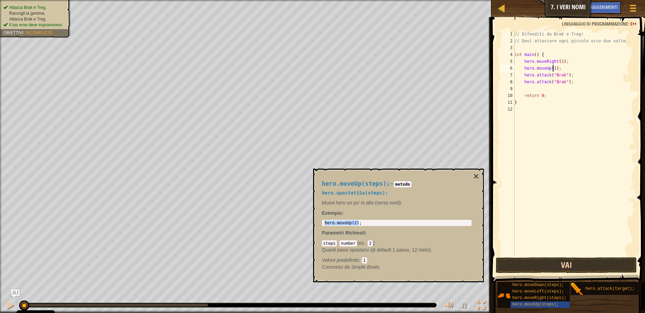
type textarea "hero.moveUp(1);"
click at [550, 266] on button "Vai" at bounding box center [566, 266] width 141 height 16
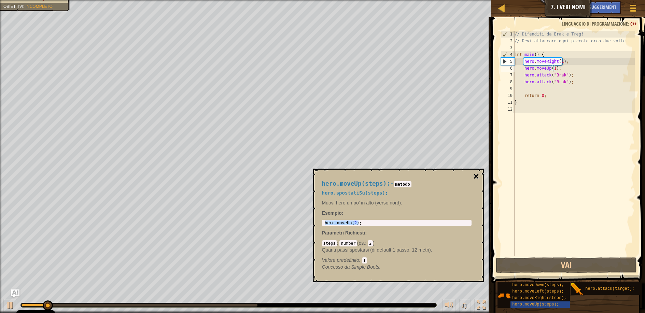
click at [476, 176] on button "×" at bounding box center [476, 177] width 5 height 10
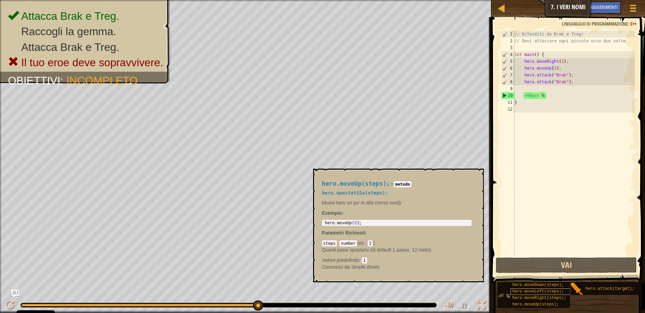
scroll to position [0, 0]
click at [548, 285] on span "hero.moveDown(steps);" at bounding box center [538, 285] width 52 height 5
type textarea "hero.moveDown(2);"
click at [313, 0] on body "Cookie Policy CodeCombat utilizza alcuni cookie essenziali e non essenziali. Pr…" at bounding box center [322, 0] width 645 height 0
type textarea "hero.attack("Brak");"
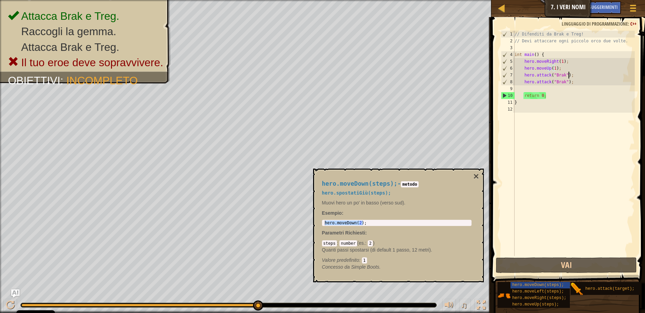
click at [570, 74] on div "// Difenditi da Brak e Treg! // Devi attaccare ogni piccolo orco due volte. int…" at bounding box center [574, 150] width 122 height 239
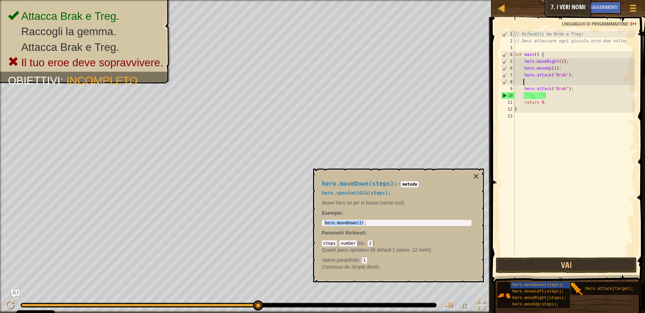
scroll to position [3, 0]
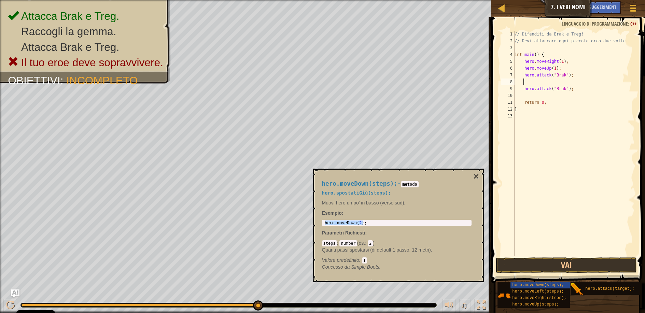
paste textarea "hero.moveDown(2);"
click at [572, 91] on div "// Difenditi da Brak e Treg! // Devi attaccare ogni piccolo orco due volte. int…" at bounding box center [574, 150] width 122 height 239
type textarea "hero.attack("Brak");"
click at [545, 297] on span "hero.moveRight(steps);" at bounding box center [539, 298] width 54 height 5
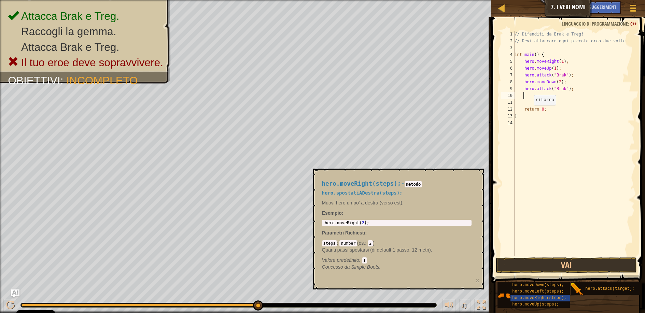
type textarea "hero.moveRight(2);"
drag, startPoint x: 366, startPoint y: 220, endPoint x: 384, endPoint y: 225, distance: 19.3
click at [384, 225] on div "hero . moveRight ( 2 ) ;" at bounding box center [397, 223] width 147 height 5
type textarea "hero.attack("Brak");"
click at [573, 90] on div "// Difenditi da Brak e Treg! // Devi attaccare ogni piccolo orco due volte. int…" at bounding box center [574, 150] width 122 height 239
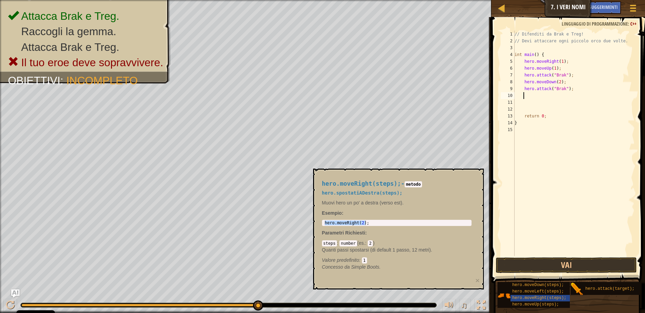
paste textarea "hero.moveRight(2);"
click at [476, 279] on button "×" at bounding box center [478, 280] width 4 height 7
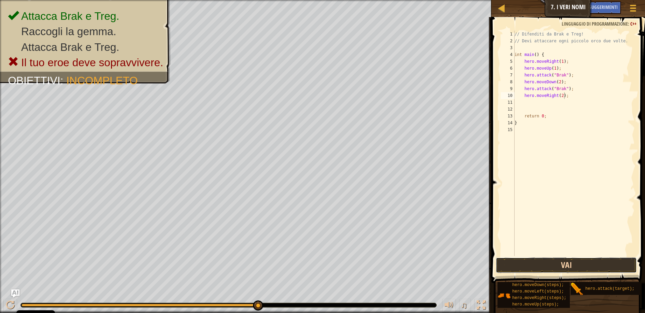
click at [544, 265] on button "Vai" at bounding box center [566, 266] width 141 height 16
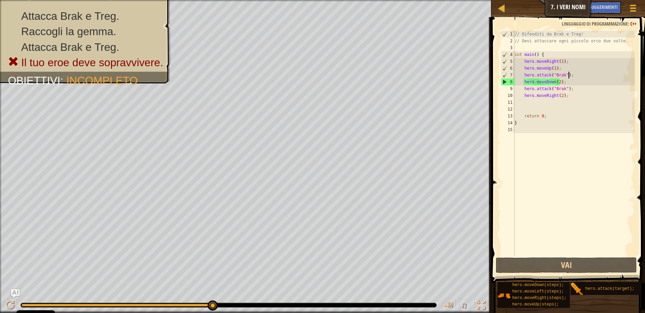
click at [573, 75] on div "// Difenditi da Brak e Treg! // Devi attaccare ogni piccolo orco due volte. int…" at bounding box center [574, 150] width 122 height 239
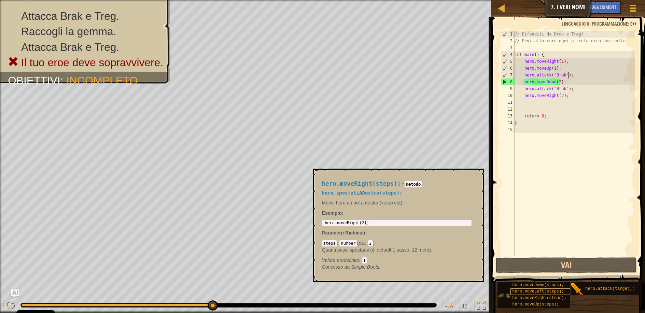
scroll to position [0, 0]
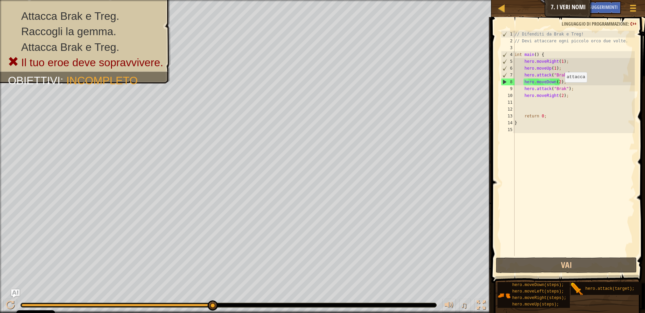
click at [562, 89] on div "// Difenditi da Brak e Treg! // Devi attaccare ogni piccolo orco due volte. int…" at bounding box center [574, 150] width 122 height 239
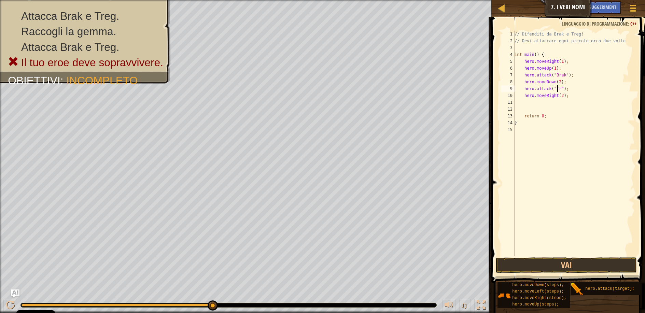
scroll to position [3, 4]
drag, startPoint x: 523, startPoint y: 75, endPoint x: 572, endPoint y: 75, distance: 48.9
click at [572, 75] on div "// Difenditi da Brak e Treg! // Devi attaccare ogni piccolo orco due volte. int…" at bounding box center [574, 150] width 122 height 239
type textarea "hero.attack("Brak");"
click at [573, 75] on div "// Difenditi da Brak e Treg! // Devi attaccare ogni piccolo orco due volte. int…" at bounding box center [574, 143] width 122 height 225
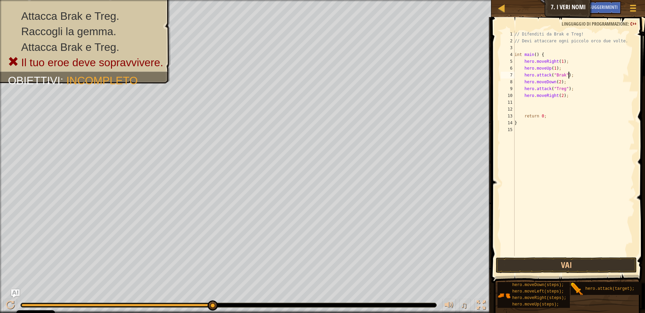
scroll to position [3, 0]
paste textarea "hero.attack("Brak");"
type textarea "hero.attack("Brak");"
paste textarea "hero.attack("Brak");"
drag, startPoint x: 524, startPoint y: 102, endPoint x: 569, endPoint y: 102, distance: 44.8
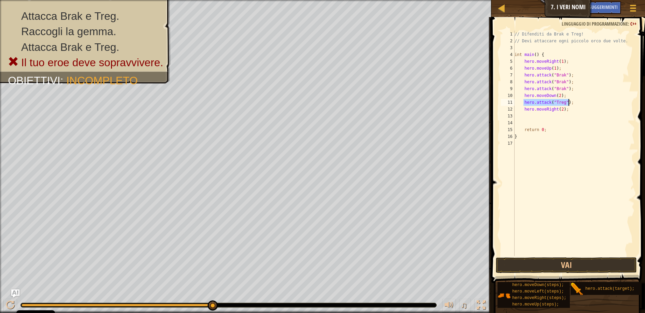
click at [569, 102] on div "// Difenditi da Brak e Treg! // Devi attaccare ogni piccolo orco due volte. int…" at bounding box center [574, 150] width 122 height 239
type textarea "hero.attack("Treg");"
click at [574, 104] on div "// Difenditi da Brak e Treg! // Devi attaccare ogni piccolo orco due volte. int…" at bounding box center [574, 143] width 122 height 225
paste textarea "hero.attack("Treg");"
type textarea "hero.attack("Treg");"
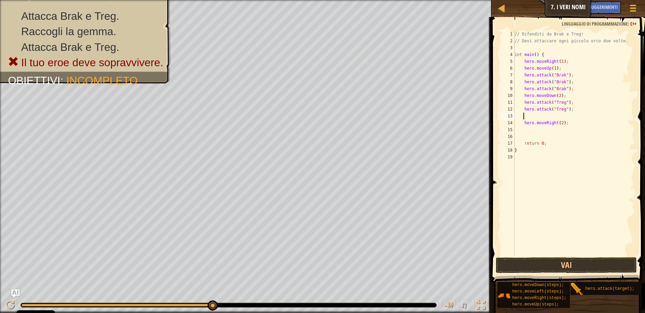
paste textarea "hero.attack("Treg");"
click at [577, 265] on button "Vai" at bounding box center [566, 266] width 141 height 16
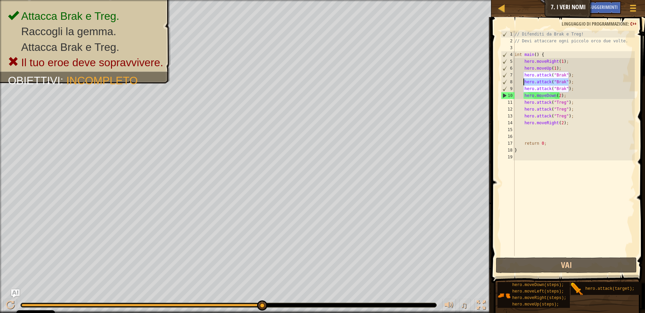
drag, startPoint x: 572, startPoint y: 82, endPoint x: 523, endPoint y: 81, distance: 48.9
click at [523, 81] on div "// Difenditi da Brak e Treg! // Devi attaccare ogni piccolo orco due volte. int…" at bounding box center [574, 150] width 122 height 239
type textarea "hero.attack("Brak");"
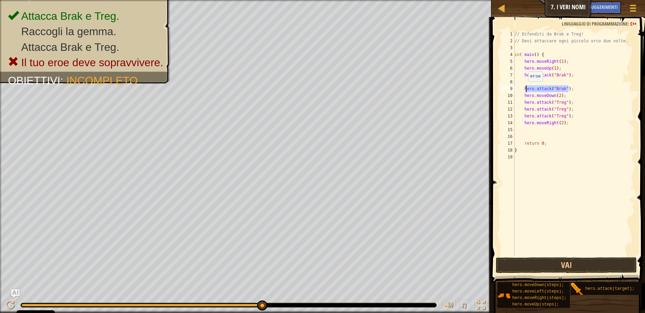
drag, startPoint x: 570, startPoint y: 87, endPoint x: 525, endPoint y: 88, distance: 45.5
click at [525, 88] on div "// Difenditi da Brak e Treg! // Devi attaccare ogni piccolo orco due volte. int…" at bounding box center [574, 150] width 122 height 239
type textarea "hero.attack("Brak");"
drag, startPoint x: 571, startPoint y: 108, endPoint x: 523, endPoint y: 109, distance: 47.5
click at [523, 109] on div "// Difenditi da Brak e Treg! // Devi attaccare ogni piccolo orco due volte. int…" at bounding box center [574, 150] width 122 height 239
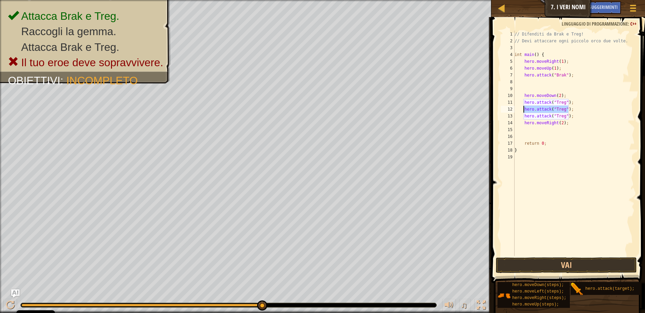
type textarea "hero.attack("Treg");"
drag, startPoint x: 571, startPoint y: 115, endPoint x: 523, endPoint y: 113, distance: 47.2
click at [523, 113] on div "// Difenditi da Brak e Treg! // Devi attaccare ogni piccolo orco due volte. int…" at bounding box center [574, 150] width 122 height 239
type textarea "hero.attack("Treg");"
click at [558, 96] on div "// Difenditi da Brak e Treg! // Devi attaccare ogni piccolo orco due volte. int…" at bounding box center [574, 150] width 122 height 239
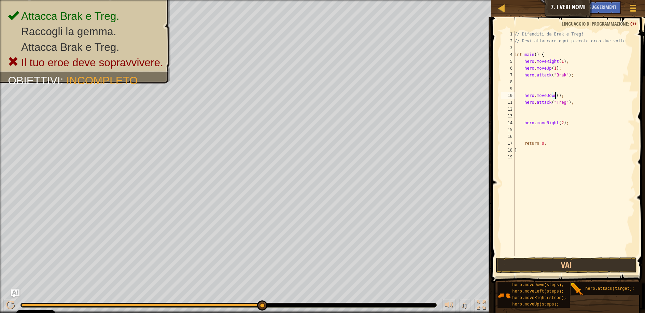
scroll to position [3, 3]
click at [560, 122] on div "// Difenditi da Brak e Treg! // Devi attaccare ogni piccolo orco due volte. int…" at bounding box center [574, 150] width 122 height 239
type textarea "hero.moveRight(1);"
click at [577, 263] on button "Vai" at bounding box center [566, 266] width 141 height 16
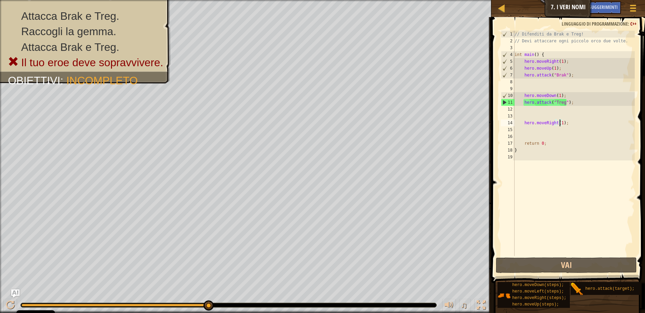
click at [524, 116] on div "// Difenditi da Brak e Treg! // Devi attaccare ogni piccolo orco due volte. int…" at bounding box center [574, 150] width 122 height 239
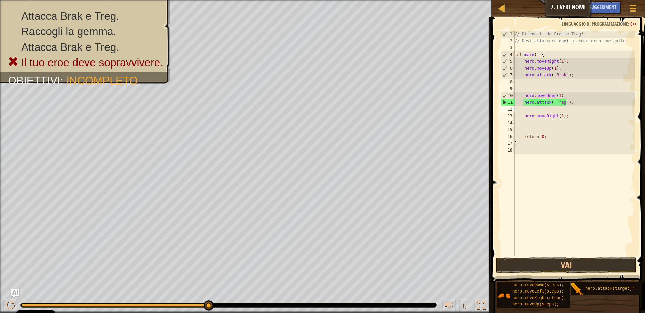
type textarea "hero.attack("Treg");"
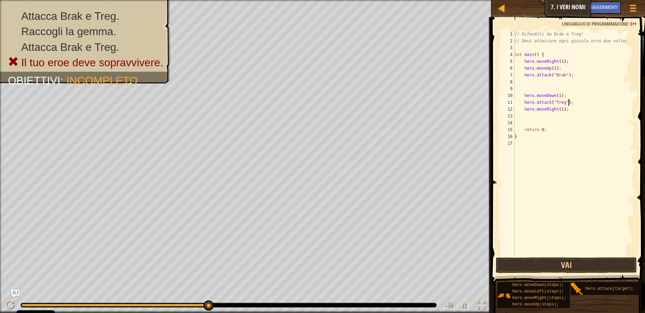
click at [524, 89] on div "// Difenditi da Brak e Treg! // Devi attaccare ogni piccolo orco due volte. int…" at bounding box center [574, 150] width 122 height 239
click at [575, 267] on button "Vai" at bounding box center [566, 266] width 141 height 16
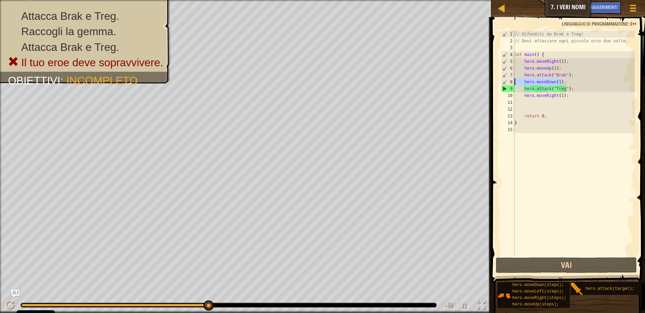
drag, startPoint x: 567, startPoint y: 81, endPoint x: 508, endPoint y: 82, distance: 59.1
click at [508, 82] on div "hero.attack("Brak"); 1 2 3 4 5 6 7 8 9 10 11 12 13 14 15 // Difenditi da Brak e…" at bounding box center [567, 143] width 135 height 225
type textarea "hero.moveDown(1);"
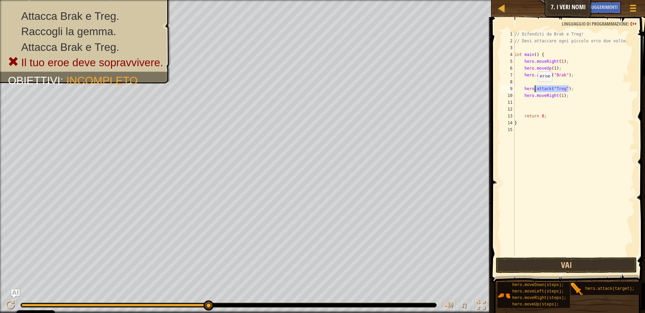
drag, startPoint x: 572, startPoint y: 90, endPoint x: 521, endPoint y: 88, distance: 50.9
click at [521, 88] on div "// Difenditi da Brak e Treg! // Devi attaccare ogni piccolo orco due volte. int…" at bounding box center [574, 150] width 122 height 239
type textarea "hero.attack("Treg");"
drag, startPoint x: 567, startPoint y: 96, endPoint x: 517, endPoint y: 96, distance: 50.6
click at [517, 96] on div "// Difenditi da Brak e Treg! // Devi attaccare ogni piccolo orco due volte. int…" at bounding box center [574, 150] width 122 height 239
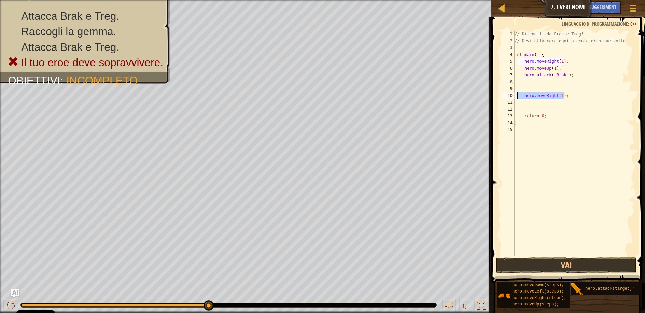
type textarea "hero.moveRight(1);"
click at [578, 269] on button "Vai" at bounding box center [566, 266] width 141 height 16
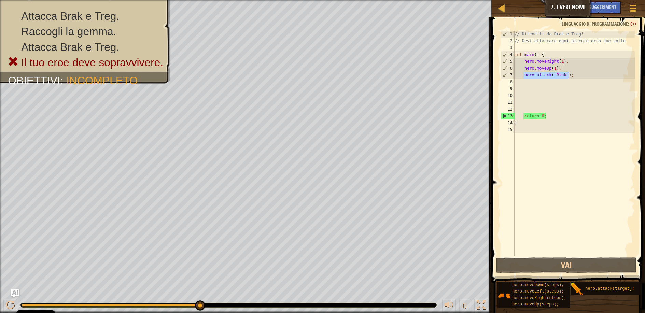
drag, startPoint x: 524, startPoint y: 75, endPoint x: 574, endPoint y: 73, distance: 49.9
click at [574, 73] on div "// Difenditi da Brak e Treg! // Devi attaccare ogni piccolo orco due volte. int…" at bounding box center [574, 150] width 122 height 239
type textarea "hero.attack("Brak");"
click at [573, 76] on div "// Difenditi da Brak e Treg! // Devi attaccare ogni piccolo orco due volte. int…" at bounding box center [574, 143] width 122 height 225
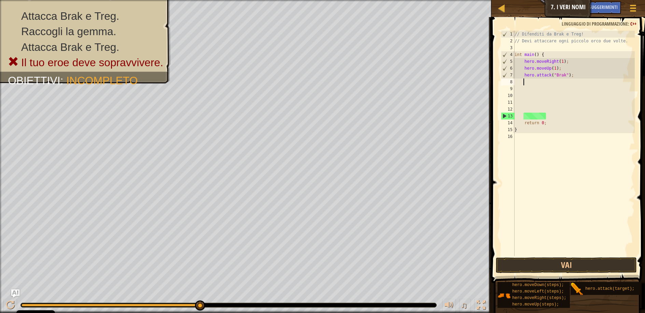
paste textarea "hero.attack("Brak");"
type textarea "hero.attack("Brak");"
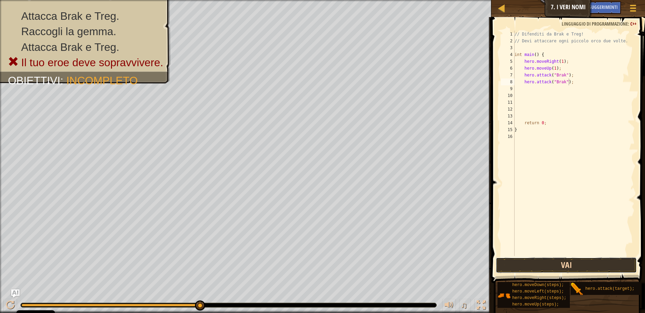
click at [552, 266] on button "Vai" at bounding box center [566, 266] width 141 height 16
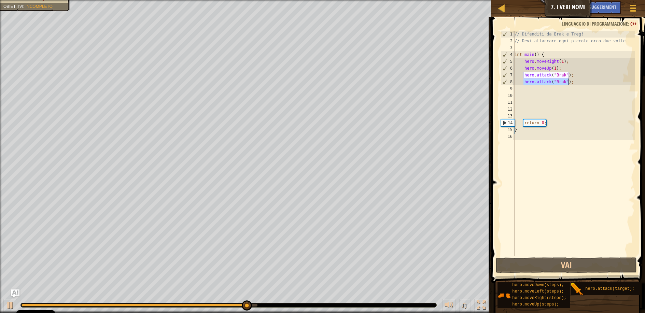
drag, startPoint x: 524, startPoint y: 80, endPoint x: 574, endPoint y: 80, distance: 50.2
click at [574, 80] on div "// Difenditi da Brak e Treg! // Devi attaccare ogni piccolo orco due volte. int…" at bounding box center [574, 150] width 122 height 239
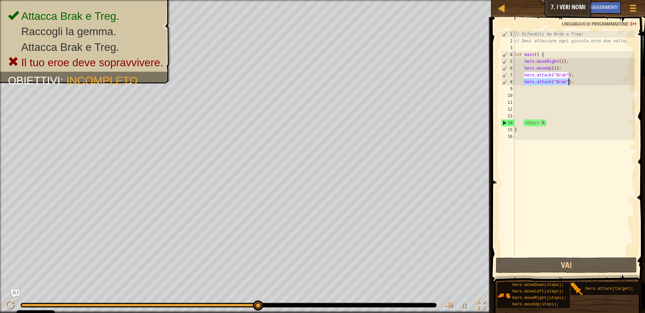
click at [572, 82] on div "// Difenditi da Brak e Treg! // Devi attaccare ogni piccolo orco due volte. int…" at bounding box center [574, 143] width 122 height 225
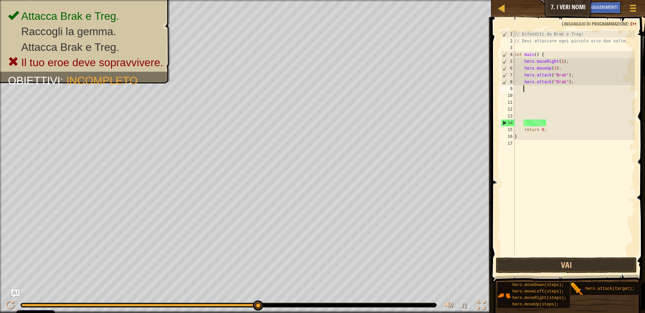
paste textarea "hero.attack("Brak");"
type textarea "hero.attack("Brak");"
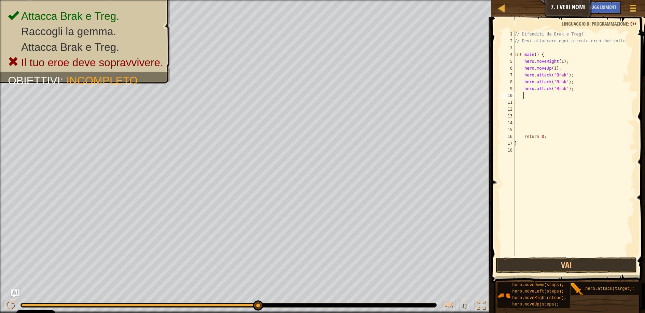
paste textarea "hero.attack("Brak");"
drag, startPoint x: 554, startPoint y: 89, endPoint x: 563, endPoint y: 88, distance: 8.6
click at [563, 88] on div "// Difenditi da Brak e Treg! // Devi attaccare ogni piccolo orco due volte. int…" at bounding box center [574, 150] width 122 height 239
drag, startPoint x: 563, startPoint y: 98, endPoint x: 553, endPoint y: 95, distance: 9.9
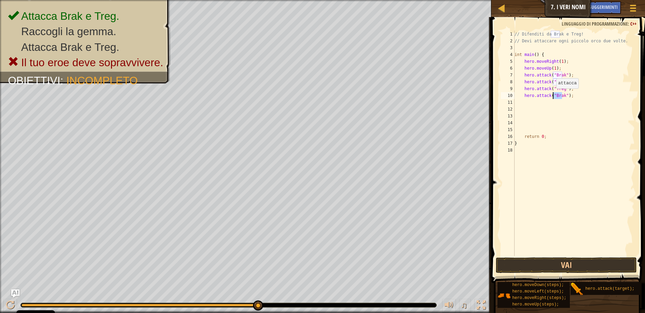
click at [553, 95] on div "// Difenditi da Brak e Treg! // Devi attaccare ogni piccolo orco due volte. int…" at bounding box center [574, 150] width 122 height 239
type textarea "hero.attack("Treg");"
click at [571, 265] on button "Vai" at bounding box center [566, 266] width 141 height 16
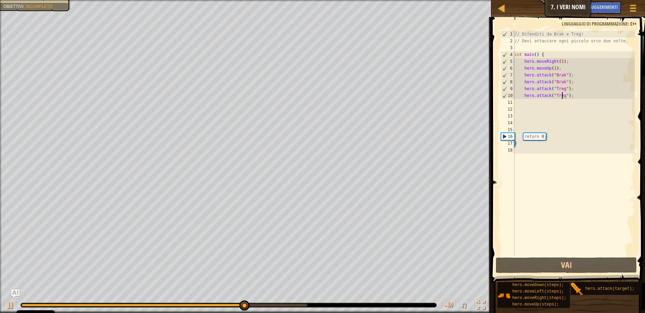
click at [572, 97] on div "// Difenditi da Brak e Treg! // Devi attaccare ogni piccolo orco due volte. int…" at bounding box center [574, 150] width 122 height 239
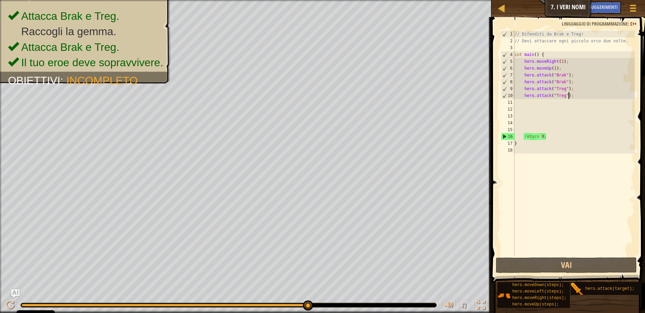
scroll to position [3, 0]
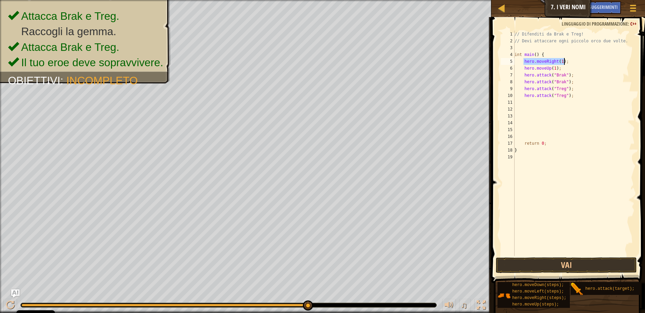
drag, startPoint x: 524, startPoint y: 61, endPoint x: 567, endPoint y: 61, distance: 43.0
click at [567, 61] on div "// Difenditi da Brak e Treg! // Devi attaccare ogni piccolo orco due volte. int…" at bounding box center [574, 150] width 122 height 239
click at [573, 96] on div "// Difenditi da Brak e Treg! // Devi attaccare ogni piccolo orco due volte. int…" at bounding box center [574, 150] width 122 height 239
type textarea "hero.attack("Treg");"
paste textarea "hero.moveRight(1);"
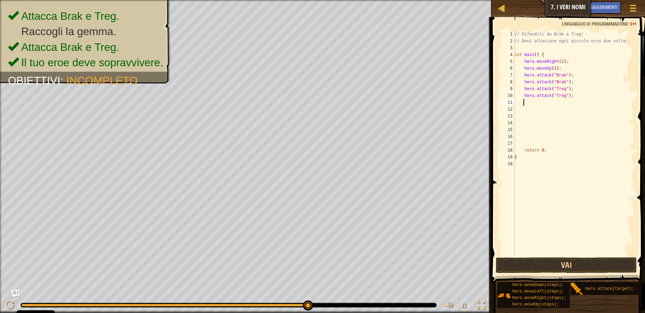
type textarea "hero.moveRight(1);"
click at [560, 263] on button "Vai" at bounding box center [566, 266] width 141 height 16
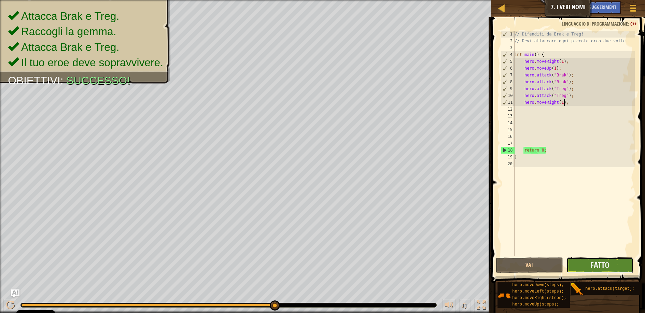
click at [589, 268] on button "Fatto" at bounding box center [600, 266] width 67 height 16
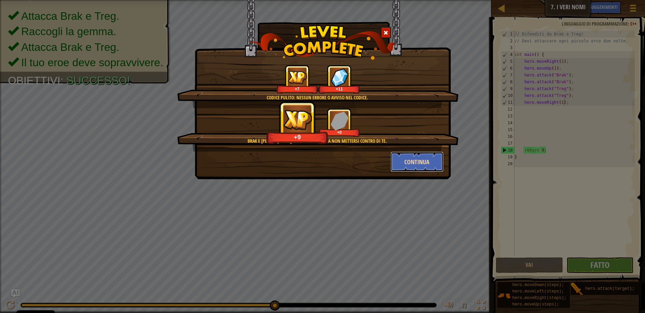
click at [423, 162] on button "Continua" at bounding box center [417, 162] width 53 height 20
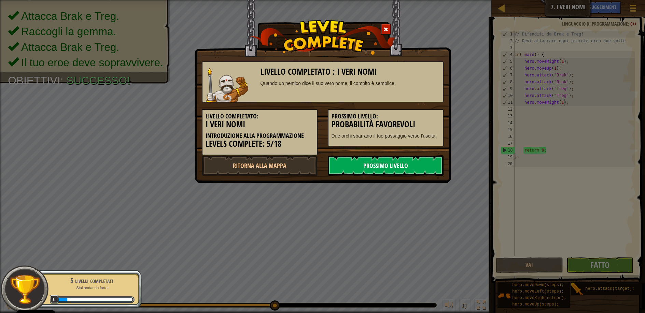
click at [393, 165] on link "Prossimo livello" at bounding box center [386, 165] width 116 height 20
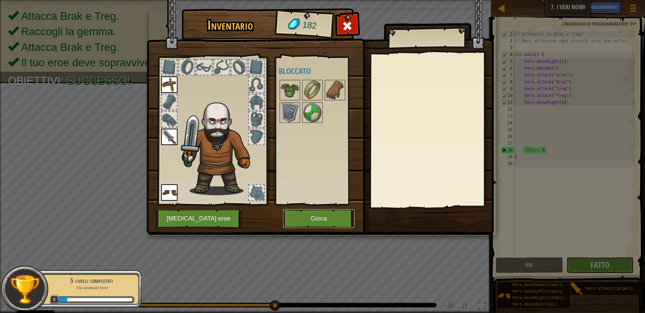
click at [325, 218] on button "Gioca" at bounding box center [318, 218] width 71 height 19
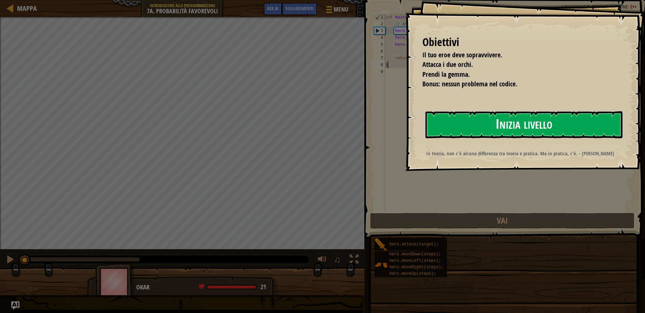
click at [488, 122] on button "Inizia livello" at bounding box center [524, 124] width 197 height 27
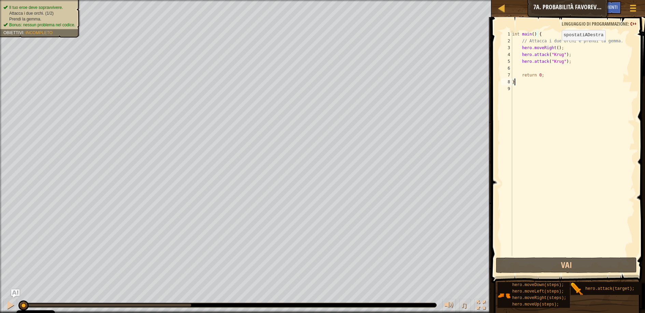
click at [556, 47] on div "int main ( ) { // Attacca i due orchi e prendi la gemma. hero . moveRight ( ) ;…" at bounding box center [573, 150] width 124 height 239
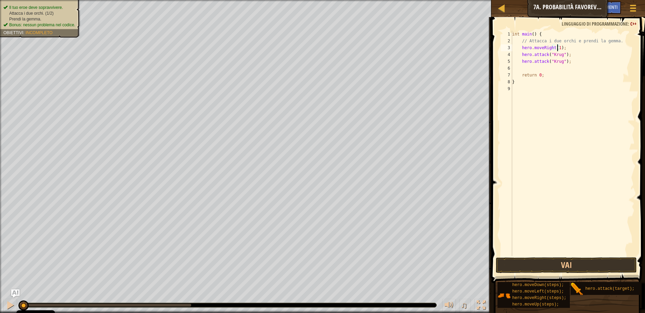
click at [570, 62] on div "int main ( ) { // Attacca i due orchi e prendi la gemma. hero . moveRight ( 1 )…" at bounding box center [573, 150] width 124 height 239
type textarea "hero.attack("Krug");"
click at [523, 47] on div "int main ( ) { // Attacca i due orchi e prendi la gemma. hero . moveRight ( 1 )…" at bounding box center [574, 150] width 122 height 239
click at [560, 47] on div "int main ( ) { // Attacca i due orchi e prendi la gemma. hero . moveRight ( 1 )…" at bounding box center [574, 150] width 122 height 239
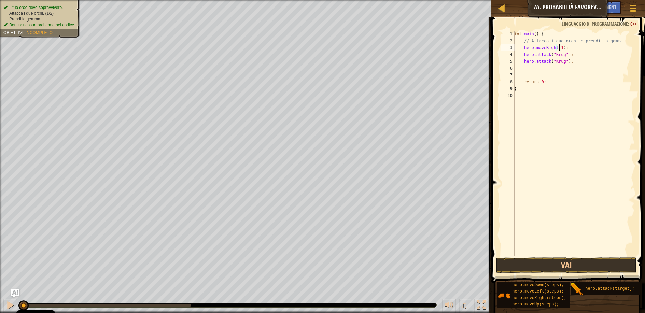
click at [572, 63] on div "int main ( ) { // Attacca i due orchi e prendi la gemma. hero . moveRight ( 1 )…" at bounding box center [574, 150] width 122 height 239
drag, startPoint x: 525, startPoint y: 49, endPoint x: 564, endPoint y: 47, distance: 39.0
click at [564, 47] on div "int main ( ) { // Attacca i due orchi e prendi la gemma. hero . moveRight ( 1 )…" at bounding box center [574, 150] width 122 height 239
type textarea "hero.moveRight(1);"
click at [565, 47] on div "int main ( ) { // Attacca i due orchi e prendi la gemma. hero . moveRight ( 1 )…" at bounding box center [574, 143] width 122 height 225
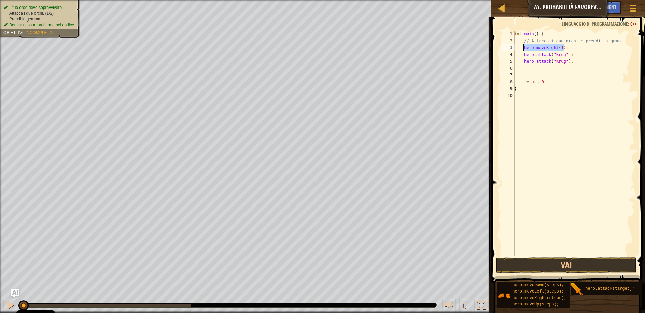
drag, startPoint x: 566, startPoint y: 47, endPoint x: 524, endPoint y: 47, distance: 42.0
click at [524, 47] on div "int main ( ) { // Attacca i due orchi e prendi la gemma. hero . moveRight ( 1 )…" at bounding box center [574, 150] width 122 height 239
click at [566, 47] on div "int main ( ) { // Attacca i due orchi e prendi la gemma. hero . moveRight ( 1 )…" at bounding box center [574, 143] width 122 height 225
paste textarea "hero.moveRight(1);"
drag, startPoint x: 555, startPoint y: 54, endPoint x: 551, endPoint y: 52, distance: 4.0
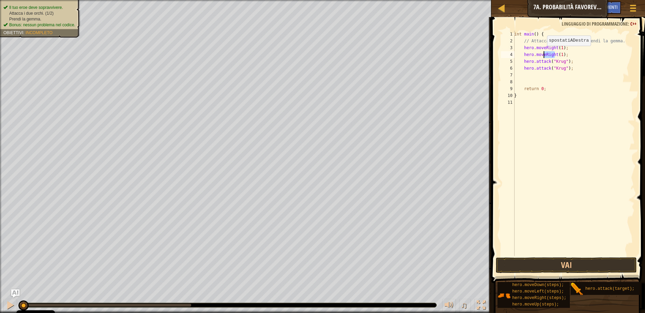
click at [543, 52] on div "int main ( ) { // Attacca i due orchi e prendi la gemma. hero . moveRight ( 1 )…" at bounding box center [574, 150] width 122 height 239
click at [561, 64] on div "hero.moveDown premi invio" at bounding box center [580, 74] width 129 height 31
drag, startPoint x: 566, startPoint y: 47, endPoint x: 523, endPoint y: 48, distance: 43.0
click at [523, 48] on div "int main ( ) { // Attacca i due orchi e prendi la gemma. hero . moveRight ( 1 )…" at bounding box center [574, 150] width 122 height 239
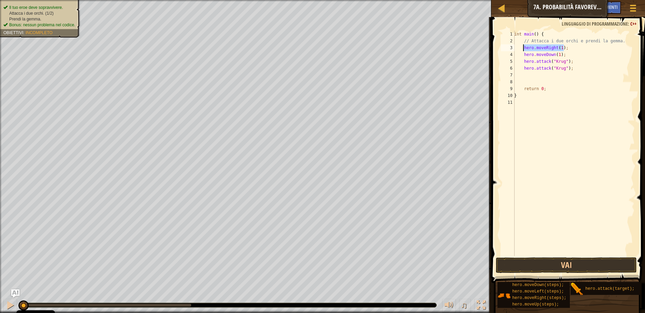
type textarea "hero.moveRight(1);"
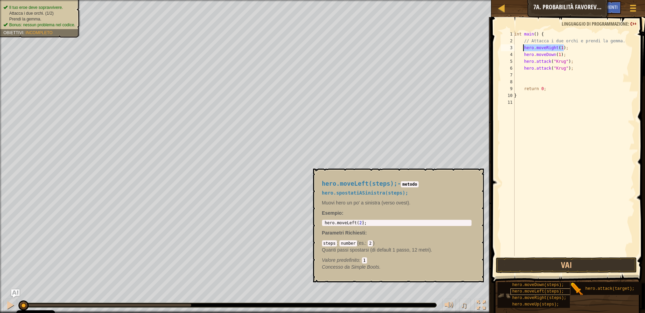
scroll to position [5, 0]
click at [537, 302] on span "hero.moveUp(steps);" at bounding box center [535, 304] width 47 height 5
type textarea "hero.moveUp(2);"
click at [307, 0] on body "Cookie Policy CodeCombat utilizza alcuni cookie essenziali e non essenziali. Pr…" at bounding box center [322, 0] width 645 height 0
type textarea "hero.attack("Krug");"
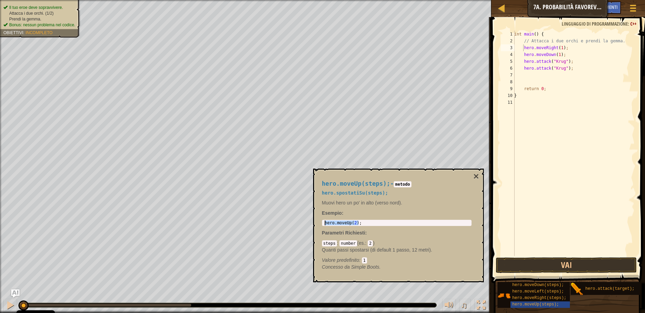
click at [572, 70] on div "int main ( ) { // Attacca i due orchi e prendi la gemma. hero . moveRight ( 1 )…" at bounding box center [574, 150] width 122 height 239
paste textarea "hero.moveUp(2);"
click at [553, 73] on div "int main ( ) { // Attacca i due orchi e prendi la gemma. hero . moveRight ( 1 )…" at bounding box center [574, 150] width 122 height 239
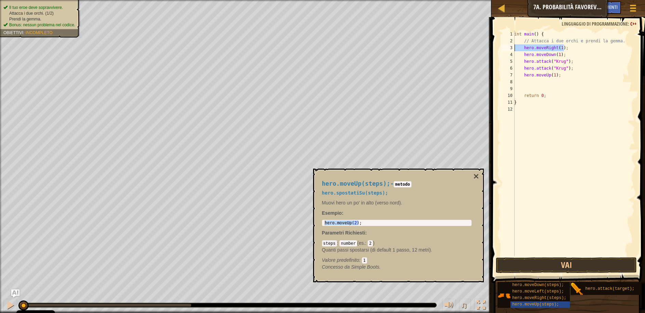
drag, startPoint x: 565, startPoint y: 49, endPoint x: 514, endPoint y: 45, distance: 51.0
click at [514, 45] on div "hero.moveUp(1); 1 2 3 4 5 6 7 8 9 10 11 12 int main ( ) { // Attacca i due orch…" at bounding box center [567, 143] width 135 height 225
click at [561, 77] on div "int main ( ) { // Attacca i due orchi e prendi la gemma. hero . moveRight ( 1 )…" at bounding box center [574, 150] width 122 height 239
type textarea "hero.moveUp(1);"
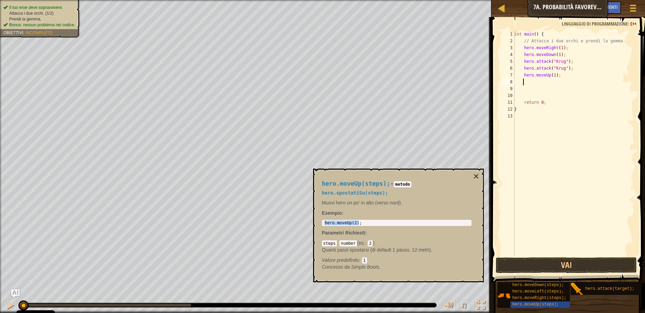
paste textarea "hero.moveRight(1);"
click at [532, 82] on div "int main ( ) { // Attacca i due orchi e prendi la gemma. hero . moveRight ( 1 )…" at bounding box center [574, 150] width 122 height 239
drag, startPoint x: 559, startPoint y: 73, endPoint x: 523, endPoint y: 74, distance: 35.9
click at [523, 74] on div "int main ( ) { // Attacca i due orchi e prendi la gemma. hero . moveRight ( 1 )…" at bounding box center [574, 150] width 122 height 239
click at [569, 83] on div "int main ( ) { // Attacca i due orchi e prendi la gemma. hero . moveRight ( 1 )…" at bounding box center [574, 150] width 122 height 239
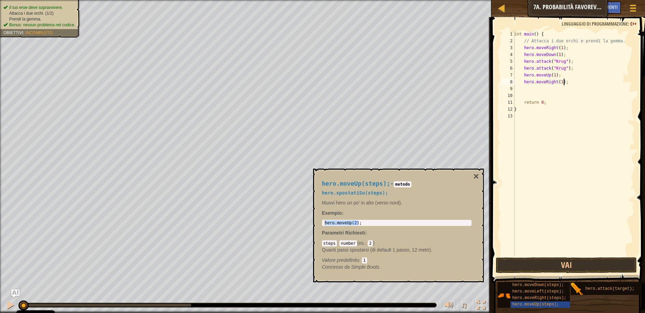
type textarea "hero.moveRight(1);"
paste textarea "hero.moveUp(1);"
type textarea "hero.moveUp(1);"
click at [544, 289] on span "hero.moveLeft(steps);" at bounding box center [538, 291] width 52 height 5
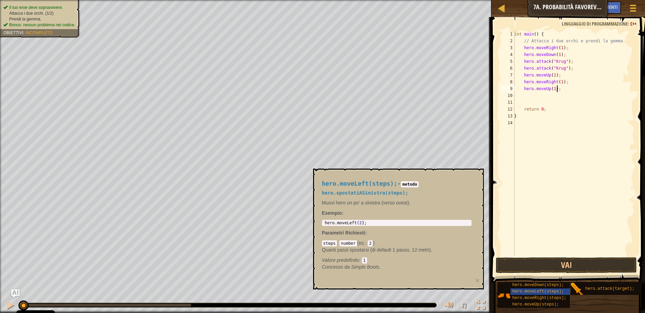
type textarea "hero.moveLeft(2);"
drag, startPoint x: 375, startPoint y: 223, endPoint x: 317, endPoint y: 217, distance: 59.0
click at [317, 218] on div "hero.moveLeft(steps); - metodo hero.spostatiASinistra(steps); Muovi hero un po'…" at bounding box center [396, 225] width 159 height 103
click at [563, 90] on div "int main ( ) { // Attacca i due orchi e prendi la gemma. hero . moveRight ( 1 )…" at bounding box center [574, 150] width 122 height 239
paste textarea "hero.moveLeft(2);"
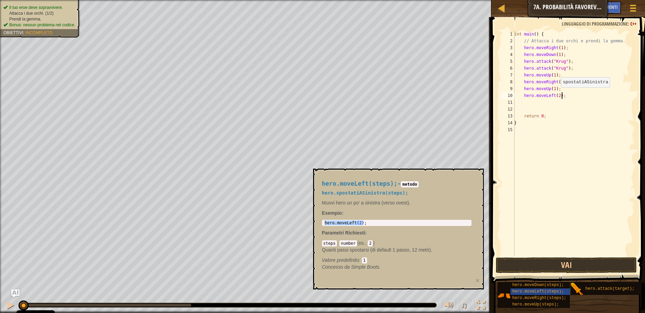
click at [558, 94] on div "int main ( ) { // Attacca i due orchi e prendi la gemma. hero . moveRight ( 1 )…" at bounding box center [574, 150] width 122 height 239
drag, startPoint x: 523, startPoint y: 61, endPoint x: 574, endPoint y: 61, distance: 51.2
click at [572, 60] on div "int main ( ) { // Attacca i due orchi e prendi la gemma. hero . moveRight ( 1 )…" at bounding box center [574, 150] width 122 height 239
click at [566, 97] on div "int main ( ) { // Attacca i due orchi e prendi la gemma. hero . moveRight ( 1 )…" at bounding box center [574, 150] width 122 height 239
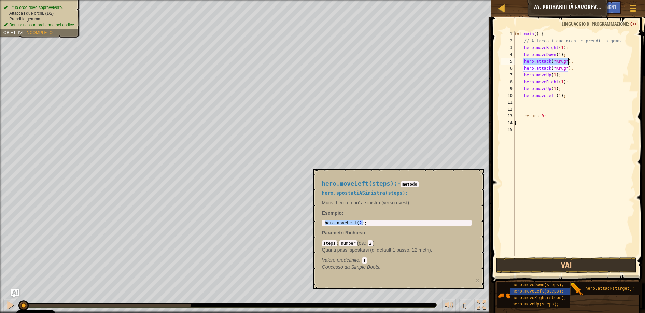
type textarea "hero.moveLeft(1);"
paste textarea "hero.attack("Krug");"
click at [562, 103] on div "int main ( ) { // Attacca i due orchi e prendi la gemma. hero . moveRight ( 1 )…" at bounding box center [574, 150] width 122 height 239
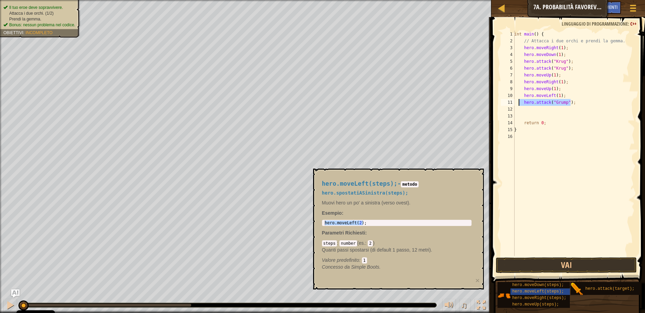
drag, startPoint x: 568, startPoint y: 103, endPoint x: 520, endPoint y: 101, distance: 47.9
click at [520, 101] on div "int main ( ) { // Attacca i due orchi e prendi la gemma. hero . moveRight ( 1 )…" at bounding box center [574, 150] width 122 height 239
type textarea "hero.attack("Grump");"
click at [574, 104] on div "int main ( ) { // Attacca i due orchi e prendi la gemma. hero . moveRight ( 1 )…" at bounding box center [574, 143] width 122 height 225
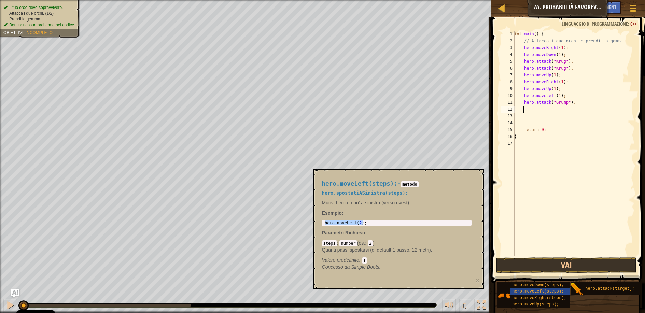
paste textarea "hero.attack("Grump");"
click at [528, 109] on div "int main ( ) { // Attacca i due orchi e prendi la gemma. hero . moveRight ( 1 )…" at bounding box center [574, 150] width 122 height 239
click at [574, 111] on div "int main ( ) { // Attacca i due orchi e prendi la gemma. hero . moveRight ( 1 )…" at bounding box center [574, 150] width 122 height 239
drag, startPoint x: 560, startPoint y: 94, endPoint x: 521, endPoint y: 95, distance: 39.3
click at [521, 95] on div "int main ( ) { // Attacca i due orchi e prendi la gemma. hero . moveRight ( 1 )…" at bounding box center [574, 150] width 122 height 239
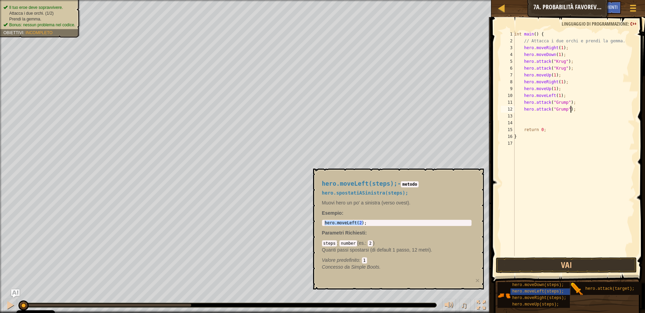
click at [575, 110] on div "int main ( ) { // Attacca i due orchi e prendi la gemma. hero . moveRight ( 1 )…" at bounding box center [574, 150] width 122 height 239
type textarea "hero.attack("Grump");"
paste textarea "hero.moveLeft(1)"
click at [584, 264] on button "Vai" at bounding box center [566, 266] width 141 height 16
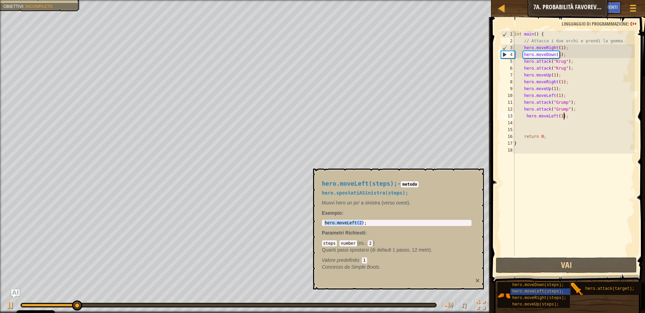
click at [477, 279] on button "×" at bounding box center [478, 280] width 4 height 7
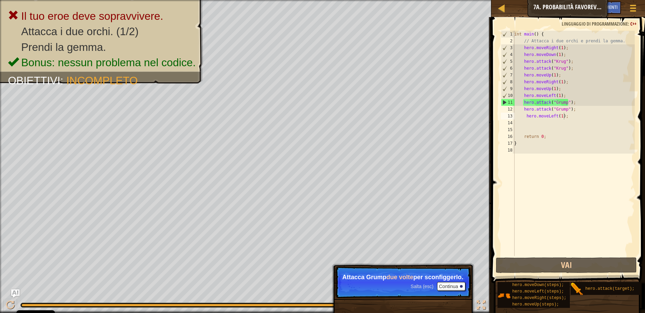
type textarea "hero.moveDown(1);"
drag, startPoint x: 564, startPoint y: 55, endPoint x: 523, endPoint y: 53, distance: 40.7
click at [523, 53] on div "int main ( ) { // Attacca i due orchi e prendi la gemma. hero . moveRight ( 1 )…" at bounding box center [574, 150] width 122 height 239
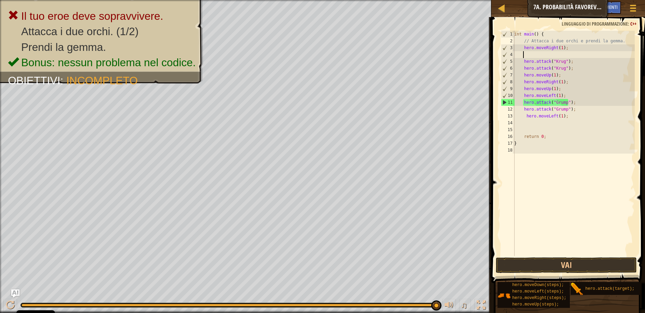
scroll to position [3, 0]
drag, startPoint x: 561, startPoint y: 75, endPoint x: 523, endPoint y: 76, distance: 37.3
click at [523, 76] on div "int main ( ) { // Attacca i due orchi e prendi la gemma. hero . moveRight ( 1 )…" at bounding box center [574, 150] width 122 height 239
type textarea "hero.moveUp(1);"
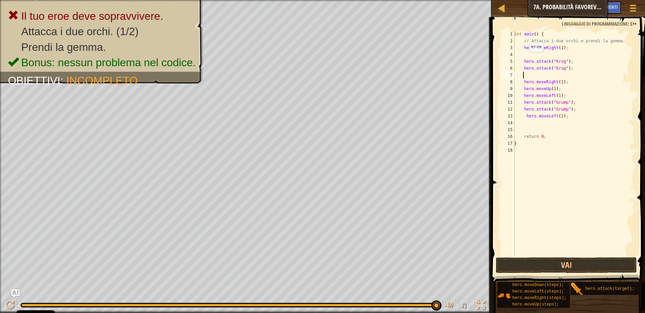
scroll to position [3, 0]
click at [526, 55] on div "int main ( ) { // Attacca i due orchi e prendi la gemma. hero . moveRight ( 1 )…" at bounding box center [574, 150] width 122 height 239
type textarea "hero.moveRight(1);"
click at [525, 68] on div "int main ( ) { // Attacca i due orchi e prendi la gemma. hero . moveRight ( 1 )…" at bounding box center [574, 150] width 122 height 239
type textarea "hero.attack("Krug");"
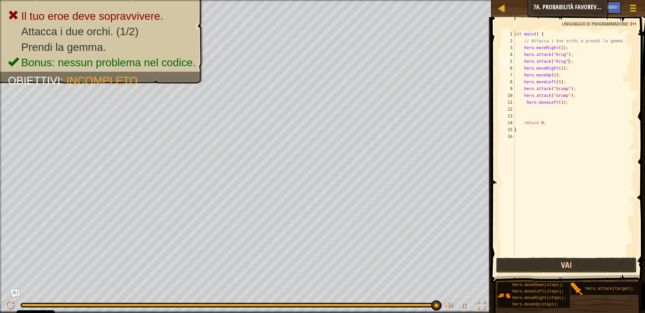
click at [564, 262] on button "Vai" at bounding box center [566, 266] width 141 height 16
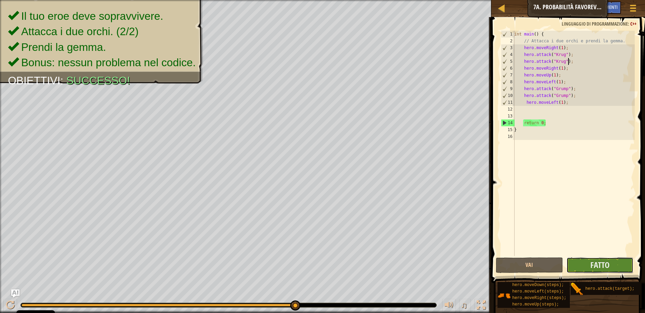
click at [587, 267] on button "Fatto" at bounding box center [600, 266] width 67 height 16
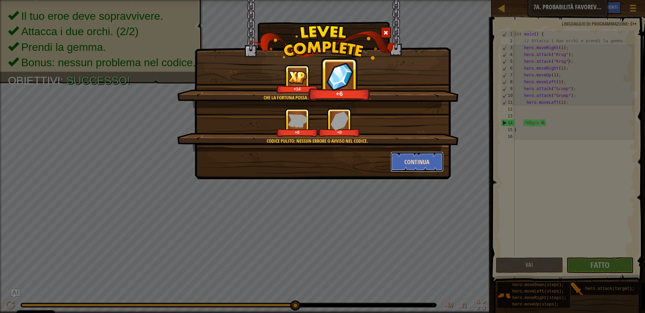
click at [409, 164] on button "Continua" at bounding box center [417, 162] width 53 height 20
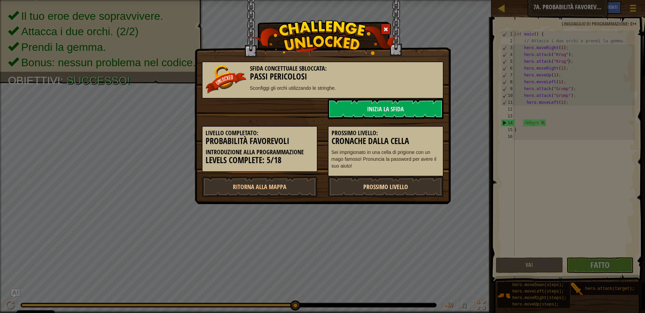
click at [398, 184] on link "Prossimo livello" at bounding box center [386, 187] width 116 height 20
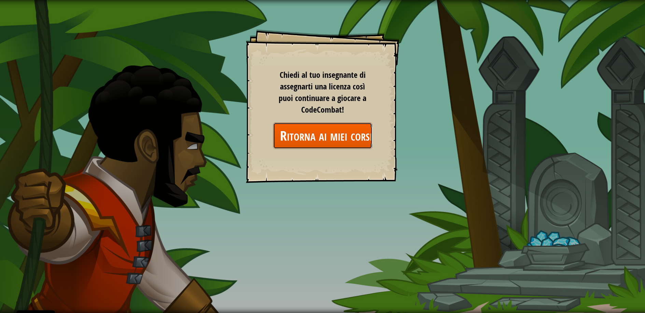
click at [354, 135] on link "Ritorna ai miei corsi" at bounding box center [322, 136] width 99 height 26
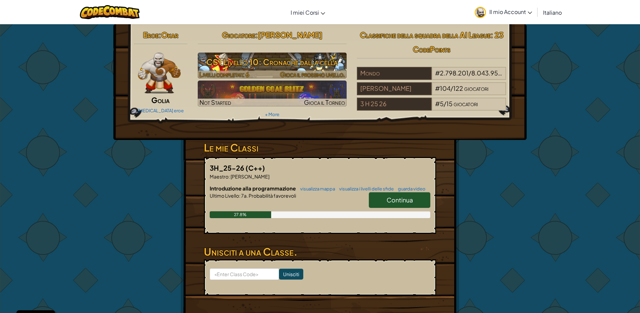
click at [294, 70] on span "Gioca il prossimo livello." at bounding box center [312, 74] width 65 height 8
select select "it"
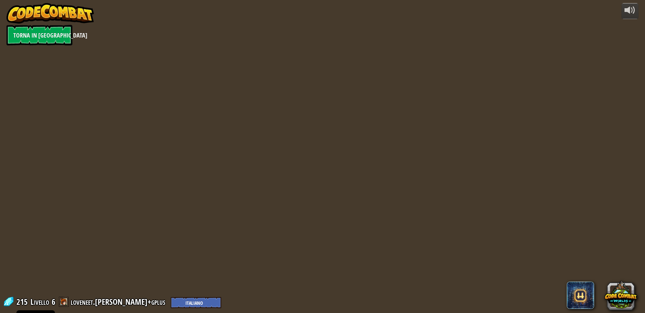
select select "it"
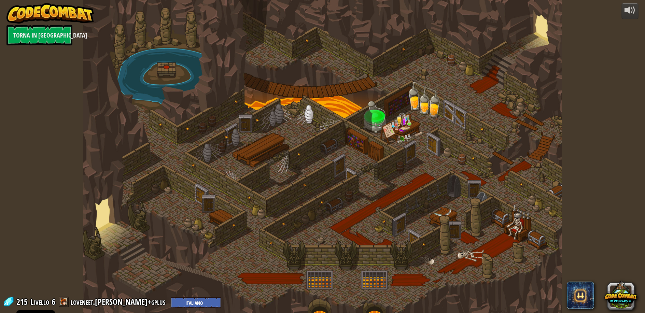
select select "it"
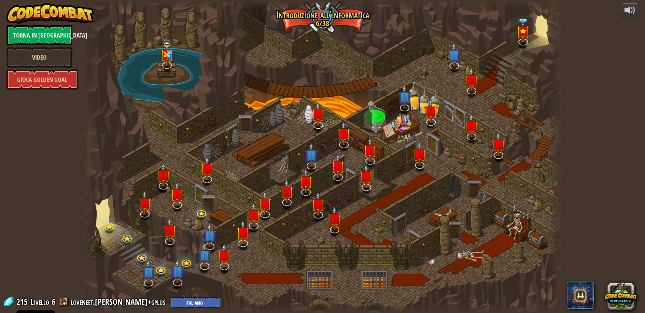
select select "it"
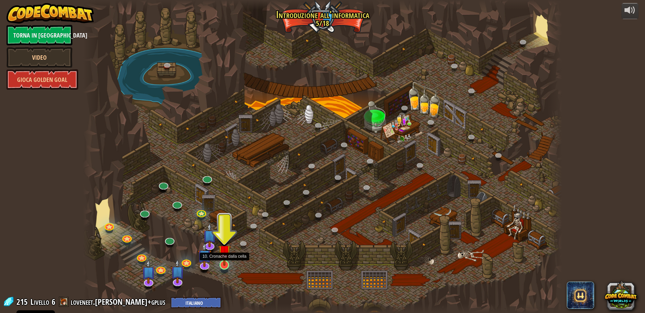
click at [229, 260] on img at bounding box center [224, 251] width 13 height 29
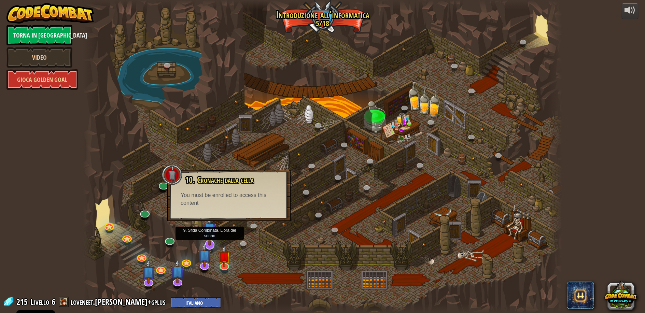
click at [207, 240] on img at bounding box center [210, 230] width 14 height 32
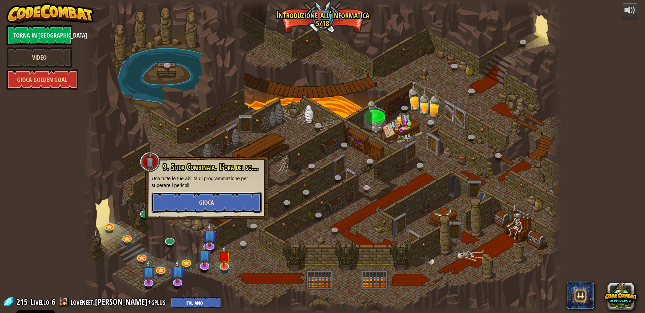
click at [217, 201] on button "Gioca" at bounding box center [207, 202] width 110 height 20
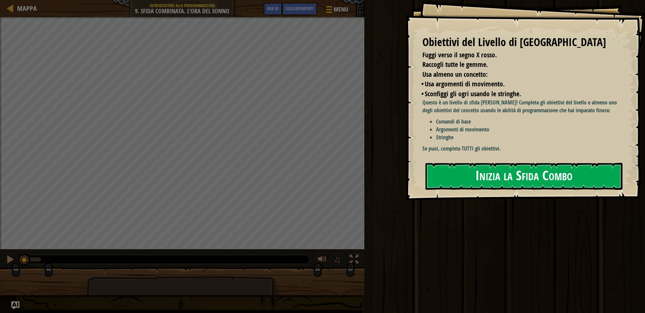
click at [470, 170] on button "Inizia la Sfida Combo" at bounding box center [524, 176] width 197 height 27
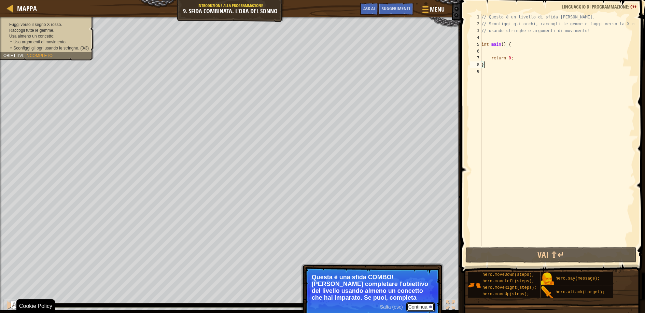
click at [414, 307] on button "Continua" at bounding box center [421, 307] width 28 height 9
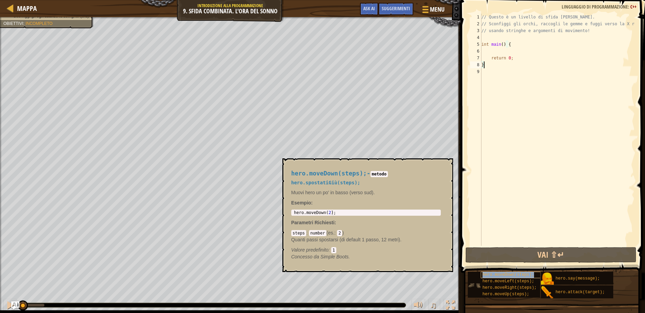
click at [515, 275] on span "hero.moveDown(steps);" at bounding box center [509, 275] width 52 height 5
click at [505, 277] on span "hero.moveDown(steps);" at bounding box center [509, 275] width 52 height 5
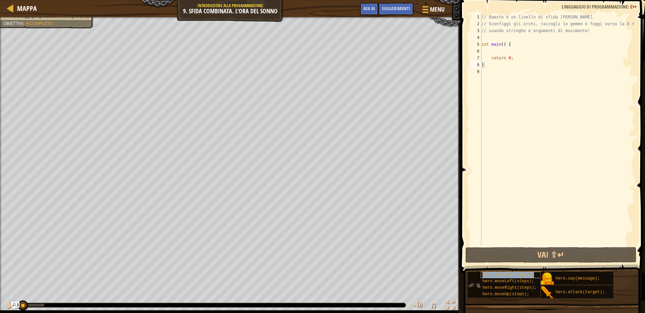
click at [505, 277] on span "hero.moveDown(steps);" at bounding box center [509, 275] width 52 height 5
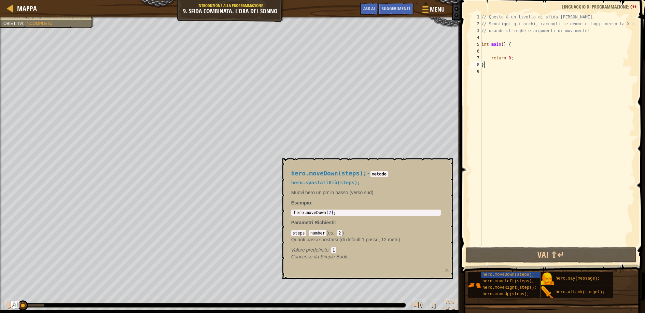
type textarea "hero.moveDown(2);"
click at [282, 0] on body "Cookie Policy CodeCombat utilizza alcuni cookie essenziali e non essenziali. Pr…" at bounding box center [322, 0] width 645 height 0
click at [503, 51] on div "// Questo è un livello di sfida COMBO. // Sconfiggi gli orchi, raccogli le gemm…" at bounding box center [557, 137] width 155 height 246
paste textarea "hero.moveDown(2);"
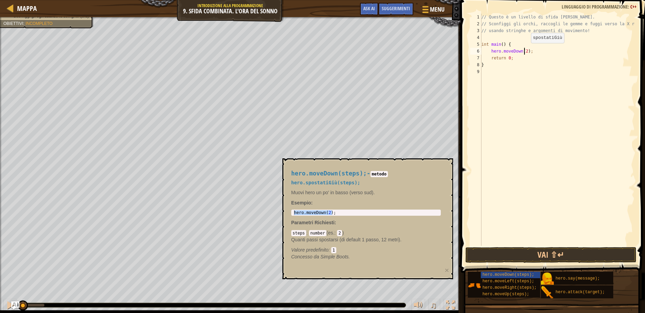
click at [525, 50] on div "// Questo è un livello di sfida COMBO. // Sconfiggi gli orchi, raccogli le gemm…" at bounding box center [557, 137] width 155 height 246
type textarea "hero.moveDown(1);"
click at [511, 288] on span "hero.moveRight(steps);" at bounding box center [510, 288] width 54 height 5
type textarea "hero.moveRight(2);"
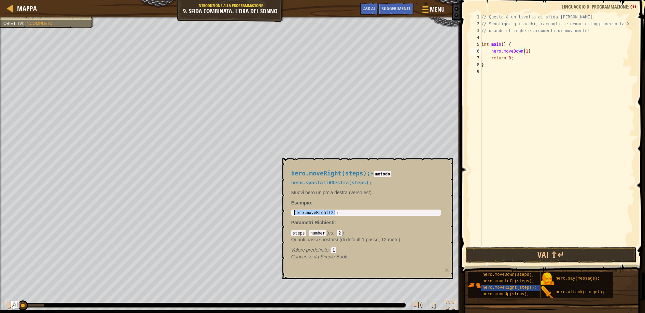
drag, startPoint x: 349, startPoint y: 211, endPoint x: 296, endPoint y: 202, distance: 54.0
click at [284, 206] on div "hero.moveRight(steps); - metodo hero.spostatiADestra(steps); Muovi hero un po' …" at bounding box center [368, 219] width 171 height 121
click at [531, 54] on div "// Questo è un livello di sfida COMBO. // Sconfiggi gli orchi, raccogli le gemm…" at bounding box center [557, 137] width 155 height 246
paste textarea "hero.moveRight(2);"
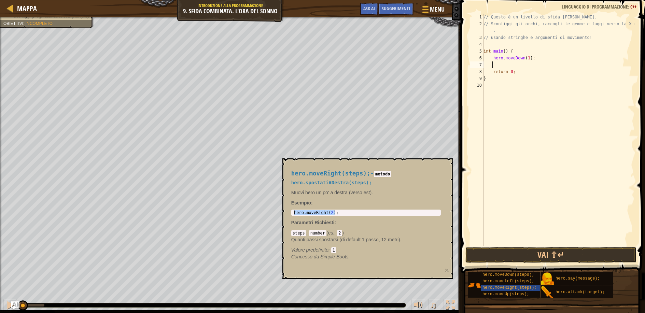
type textarea "hero.moveRight(2);"
click at [447, 271] on button "×" at bounding box center [447, 270] width 4 height 7
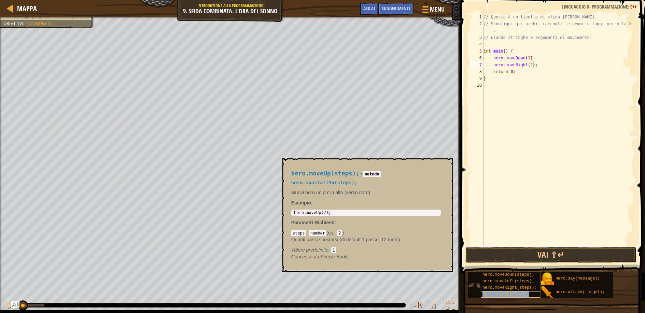
click at [522, 295] on span "hero.moveUp(steps);" at bounding box center [506, 294] width 47 height 5
type textarea "hero.moveUp(2);"
drag, startPoint x: 334, startPoint y: 212, endPoint x: 289, endPoint y: 209, distance: 44.9
click at [289, 209] on div "hero.moveUp(steps); - metodo hero.spostatiSu(steps); Muovi hero un po' in alto …" at bounding box center [366, 215] width 159 height 103
click at [537, 67] on div "// Questo è un livello di sfida COMBO. // Sconfiggi gli orchi, raccogli le gemm…" at bounding box center [558, 137] width 153 height 246
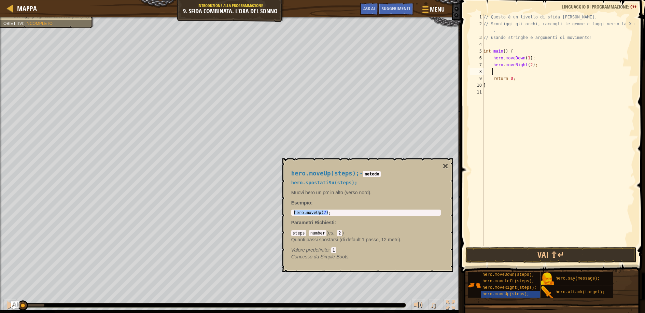
paste textarea "hero.moveUp(2);"
click at [523, 71] on div "// Questo è un livello di sfida COMBO. // Sconfiggi gli orchi, raccogli le gemm…" at bounding box center [558, 137] width 153 height 246
type textarea "hero.moveUp(1);"
click at [591, 293] on span "hero.attack(target);" at bounding box center [580, 292] width 49 height 5
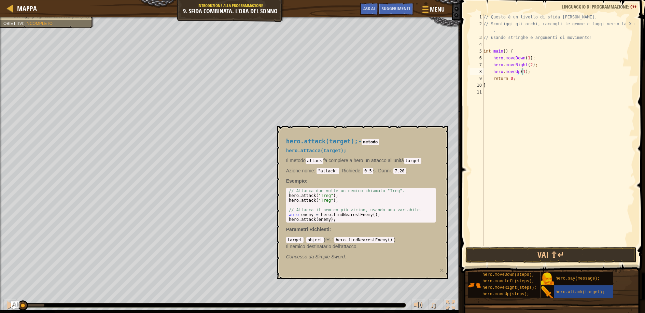
type textarea "hero.attack("Treg");"
drag, startPoint x: 289, startPoint y: 196, endPoint x: 334, endPoint y: 197, distance: 44.4
click at [334, 197] on div "// Attacca due volte un nemico chiamato "Treg". hero . attack ( " Treg " ) ; he…" at bounding box center [361, 210] width 147 height 43
drag, startPoint x: 527, startPoint y: 73, endPoint x: 539, endPoint y: 74, distance: 11.3
click at [529, 73] on div "// Questo è un livello di sfida COMBO. // Sconfiggi gli orchi, raccogli le gemm…" at bounding box center [558, 137] width 153 height 246
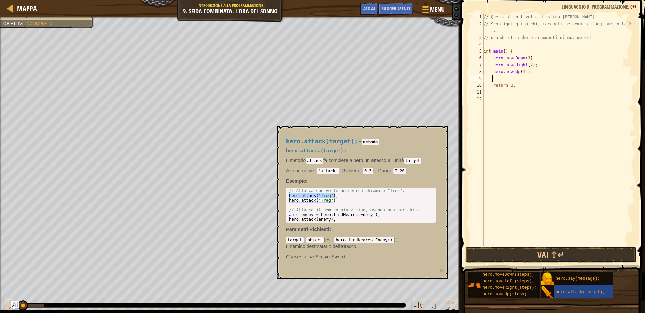
scroll to position [3, 0]
paste textarea "hero.attack("Treg");"
click at [443, 271] on button "×" at bounding box center [442, 270] width 4 height 7
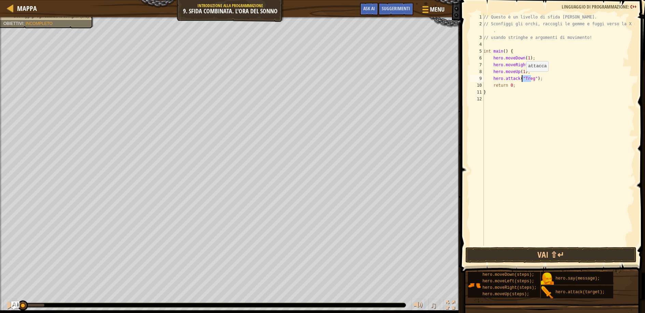
drag, startPoint x: 531, startPoint y: 78, endPoint x: 523, endPoint y: 78, distance: 8.2
click at [523, 78] on div "// Questo è un livello di sfida COMBO. // Sconfiggi gli orchi, raccogli le gemm…" at bounding box center [558, 137] width 153 height 246
drag, startPoint x: 539, startPoint y: 79, endPoint x: 491, endPoint y: 77, distance: 48.9
click at [491, 77] on div "// Questo è un livello di sfida COMBO. // Sconfiggi gli orchi, raccogli le gemm…" at bounding box center [558, 137] width 153 height 246
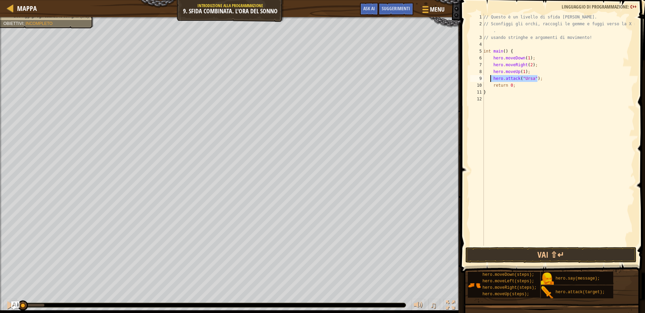
type textarea "hero.attack("Ursa");"
click at [544, 81] on div "// Questo è un livello di sfida COMBO. // Sconfiggi gli orchi, raccogli le gemm…" at bounding box center [558, 130] width 153 height 232
paste textarea "hero.attack("Ursa");"
click at [494, 86] on div "// Questo è un livello di sfida COMBO. // Sconfiggi gli orchi, raccogli le gemm…" at bounding box center [558, 137] width 153 height 246
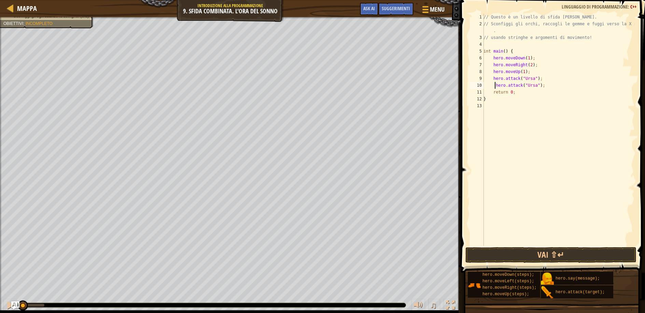
type textarea "hero.attack("Ursa");"
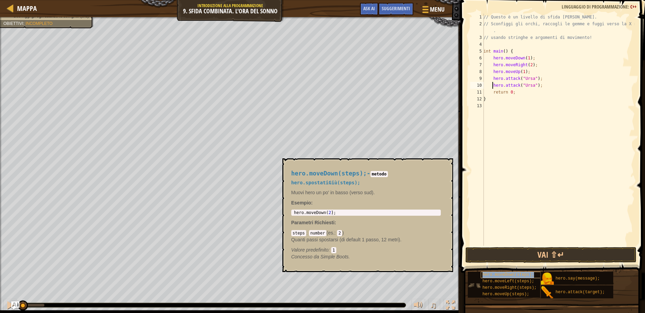
click at [513, 274] on span "hero.moveDown(steps);" at bounding box center [509, 275] width 52 height 5
type textarea "hero.moveDown(2);"
click at [245, 0] on body "Cookie Policy CodeCombat utilizza alcuni cookie essenziali e non essenziali. Pr…" at bounding box center [322, 0] width 645 height 0
click at [541, 86] on div "// Questo è un livello di sfida COMBO. // Sconfiggi gli orchi, raccogli le gemm…" at bounding box center [558, 137] width 153 height 246
paste textarea "hero.moveDown(2);"
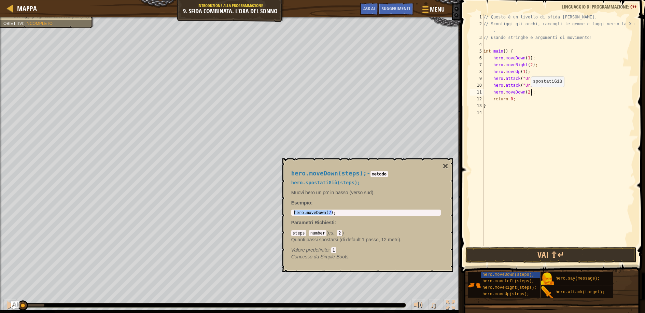
click at [527, 94] on div "// Questo è un livello di sfida COMBO. // Sconfiggi gli orchi, raccogli le gemm…" at bounding box center [558, 137] width 153 height 246
type textarea "hero.moveDown(1);"
click at [507, 280] on span "hero.moveLeft(steps);" at bounding box center [509, 281] width 52 height 5
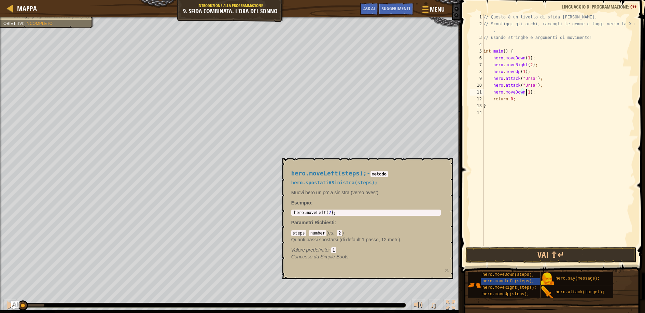
type textarea "hero.moveLeft(2);"
drag, startPoint x: 349, startPoint y: 212, endPoint x: 284, endPoint y: 208, distance: 65.4
click at [285, 208] on div "hero.moveLeft(steps); - metodo hero.spostatiASinistra(steps); Muovi hero un po'…" at bounding box center [368, 219] width 171 height 121
click at [534, 95] on div "// Questo è un livello di sfida COMBO. // Sconfiggi gli orchi, raccogli le gemm…" at bounding box center [558, 137] width 153 height 246
drag, startPoint x: 533, startPoint y: 93, endPoint x: 492, endPoint y: 91, distance: 41.0
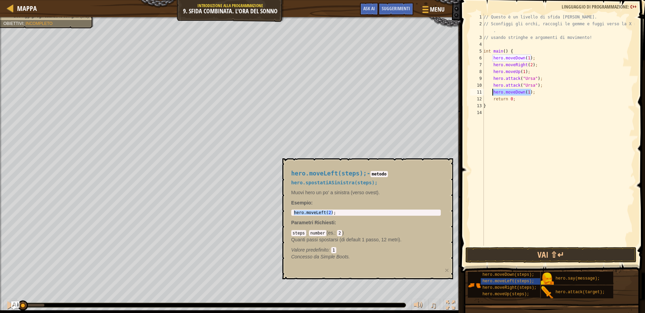
click at [492, 91] on div "// Questo è un livello di sfida COMBO. // Sconfiggi gli orchi, raccogli le gemm…" at bounding box center [558, 137] width 153 height 246
paste textarea "Left(2"
click at [448, 268] on button "×" at bounding box center [447, 270] width 4 height 7
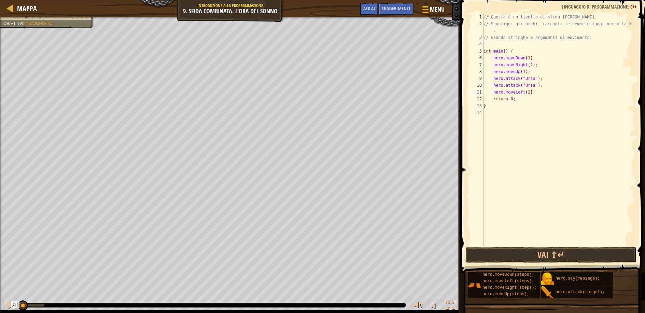
scroll to position [3, 3]
drag, startPoint x: 528, startPoint y: 71, endPoint x: 490, endPoint y: 71, distance: 38.3
click at [490, 71] on div "// Questo è un livello di sfida COMBO. // Sconfiggi gli orchi, raccogli le gemm…" at bounding box center [558, 137] width 153 height 246
click at [537, 93] on div "// Questo è un livello di sfida COMBO. // Sconfiggi gli orchi, raccogli le gemm…" at bounding box center [558, 137] width 153 height 246
type textarea "hero.moveLeft(2);"
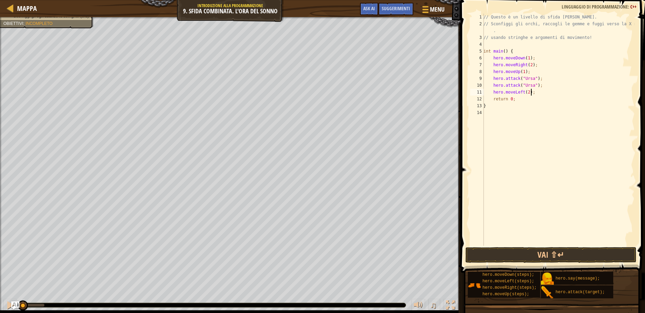
scroll to position [3, 0]
paste textarea "hero.moveUp(1);"
click at [495, 98] on div "// Questo è un livello di sfida COMBO. // Sconfiggi gli orchi, raccogli le gemm…" at bounding box center [558, 137] width 153 height 246
drag, startPoint x: 543, startPoint y: 83, endPoint x: 490, endPoint y: 83, distance: 53.0
click at [490, 83] on div "// Questo è un livello di sfida COMBO. // Sconfiggi gli orchi, raccogli le gemm…" at bounding box center [558, 137] width 153 height 246
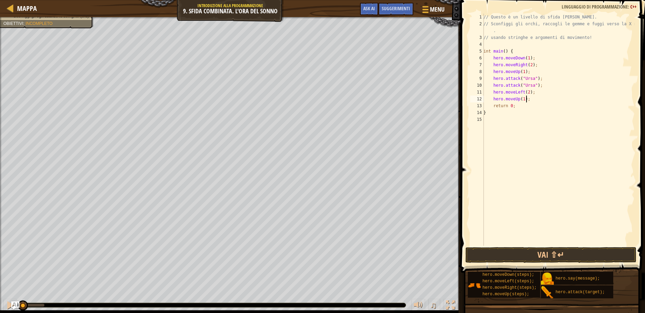
drag, startPoint x: 530, startPoint y: 100, endPoint x: 565, endPoint y: 101, distance: 35.2
click at [530, 100] on div "// Questo è un livello di sfida COMBO. // Sconfiggi gli orchi, raccogli le gemm…" at bounding box center [558, 137] width 153 height 246
type textarea "hero.moveUp(1);"
paste textarea "hero.attack("Ursa");"
drag, startPoint x: 533, startPoint y: 107, endPoint x: 524, endPoint y: 106, distance: 8.6
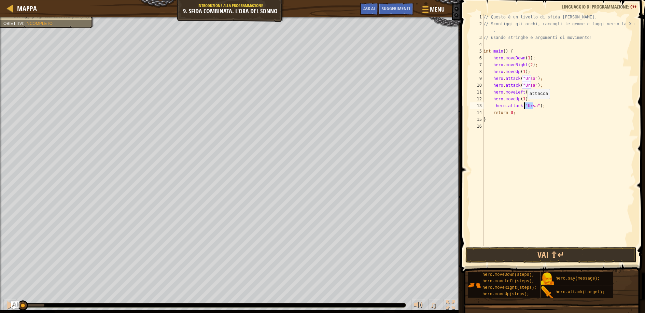
click at [524, 106] on div "// Questo è un livello di sfida COMBO. // Sconfiggi gli orchi, raccogli le gemm…" at bounding box center [558, 137] width 153 height 246
drag, startPoint x: 549, startPoint y: 105, endPoint x: 516, endPoint y: 107, distance: 33.2
click at [495, 106] on div "// Questo è un livello di sfida COMBO. // Sconfiggi gli orchi, raccogli le gemm…" at bounding box center [558, 137] width 153 height 246
click at [549, 109] on div "// Questo è un livello di sfida COMBO. // Sconfiggi gli orchi, raccogli le gemm…" at bounding box center [558, 130] width 153 height 232
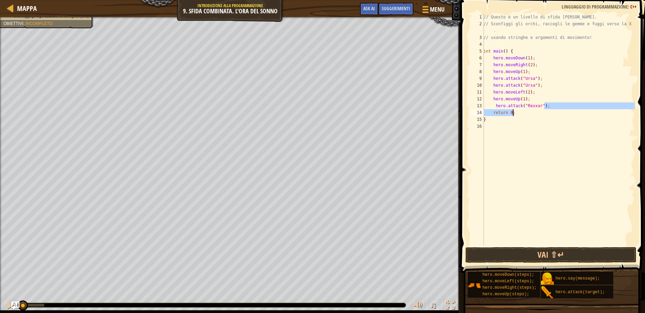
click at [547, 107] on div "// Questo è un livello di sfida COMBO. // Sconfiggi gli orchi, raccogli le gemm…" at bounding box center [558, 130] width 153 height 232
type textarea "hero.attack("Rexxar");"
paste textarea "hero.attack("Rexxar");"
click at [494, 113] on div "// Questo è un livello di sfida COMBO. // Sconfiggi gli orchi, raccogli le gemm…" at bounding box center [558, 137] width 153 height 246
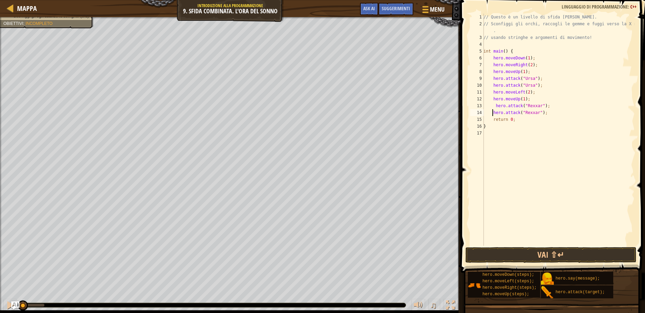
click at [495, 107] on div "// Questo è un livello di sfida COMBO. // Sconfiggi gli orchi, raccogli le gemm…" at bounding box center [558, 137] width 153 height 246
click at [493, 112] on div "// Questo è un livello di sfida COMBO. // Sconfiggi gli orchi, raccogli le gemm…" at bounding box center [558, 137] width 153 height 246
click at [491, 86] on div "// Questo è un livello di sfida COMBO. // Sconfiggi gli orchi, raccogli le gemm…" at bounding box center [558, 137] width 153 height 246
click at [491, 80] on div "// Questo è un livello di sfida COMBO. // Sconfiggi gli orchi, raccogli le gemm…" at bounding box center [558, 137] width 153 height 246
click at [545, 112] on div "// Questo è un livello di sfida COMBO. // Sconfiggi gli orchi, raccogli le gemm…" at bounding box center [558, 137] width 153 height 246
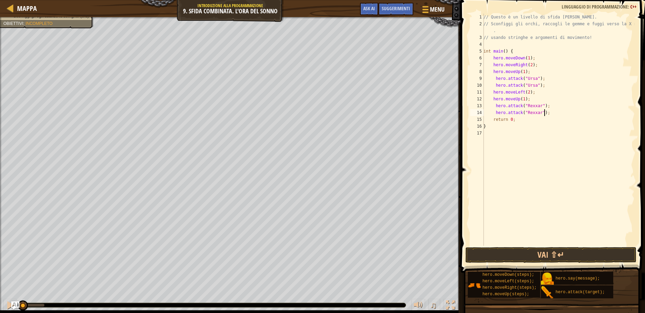
type textarea "hero.attack("Rexxar");"
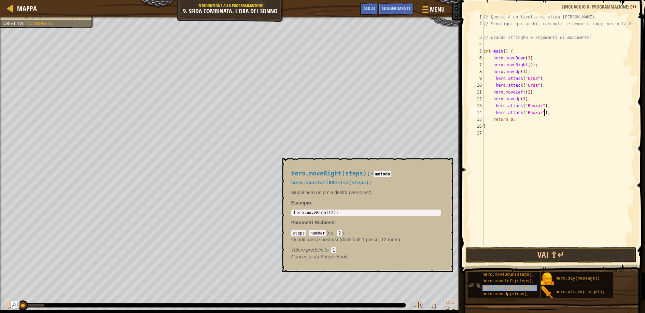
click at [518, 289] on span "hero.moveRight(steps);" at bounding box center [510, 288] width 54 height 5
type textarea "hero.moveRight(2);"
drag, startPoint x: 339, startPoint y: 211, endPoint x: 288, endPoint y: 208, distance: 50.7
click at [288, 208] on div "hero.moveRight(steps); - metodo hero.spostatiADestra(steps); Muovi hero un po' …" at bounding box center [366, 215] width 159 height 103
click at [550, 114] on div "// Questo è un livello di sfida COMBO. // Sconfiggi gli orchi, raccogli le gemm…" at bounding box center [558, 137] width 153 height 246
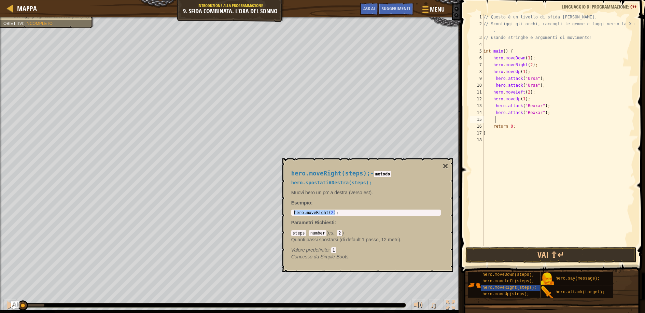
paste textarea "hero.moveRight(2);"
click at [493, 120] on div "// Questo è un livello di sfida COMBO. // Sconfiggi gli orchi, raccogli le gemm…" at bounding box center [558, 137] width 153 height 246
click at [495, 121] on div "// Questo è un livello di sfida COMBO. // Sconfiggi gli orchi, raccogli le gemm…" at bounding box center [558, 137] width 153 height 246
click at [530, 119] on div "// Questo è un livello di sfida COMBO. // Sconfiggi gli orchi, raccogli le gemm…" at bounding box center [558, 137] width 153 height 246
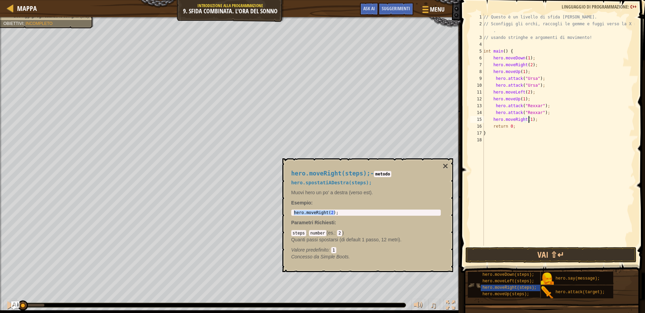
type textarea "hero.moveRight(1);"
drag, startPoint x: 475, startPoint y: 285, endPoint x: 476, endPoint y: 275, distance: 10.3
click at [476, 275] on div "hero.moveDown(steps); hero.moveLeft(steps); hero.moveRight(steps); hero.moveUp(…" at bounding box center [504, 285] width 72 height 26
click at [537, 120] on div "// Questo è un livello di sfida COMBO. // Sconfiggi gli orchi, raccogli le gemm…" at bounding box center [558, 137] width 153 height 246
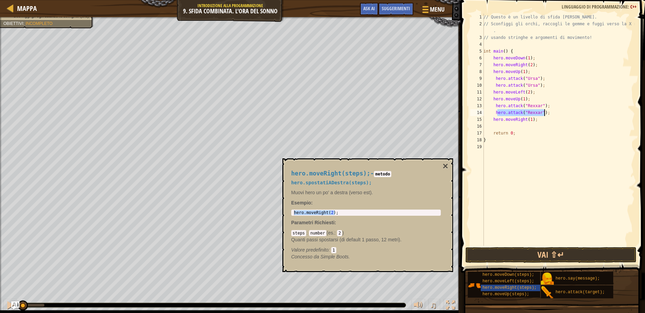
drag, startPoint x: 496, startPoint y: 113, endPoint x: 546, endPoint y: 111, distance: 49.2
click at [546, 111] on div "// Questo è un livello di sfida COMBO. // Sconfiggi gli orchi, raccogli le gemm…" at bounding box center [558, 137] width 153 height 246
click at [555, 111] on div "// Questo è un livello di sfida COMBO. // Sconfiggi gli orchi, raccogli le gemm…" at bounding box center [558, 130] width 153 height 232
drag, startPoint x: 551, startPoint y: 113, endPoint x: 490, endPoint y: 109, distance: 60.9
click at [490, 109] on div "// Questo è un livello di sfida COMBO. // Sconfiggi gli orchi, raccogli le gemm…" at bounding box center [558, 137] width 153 height 246
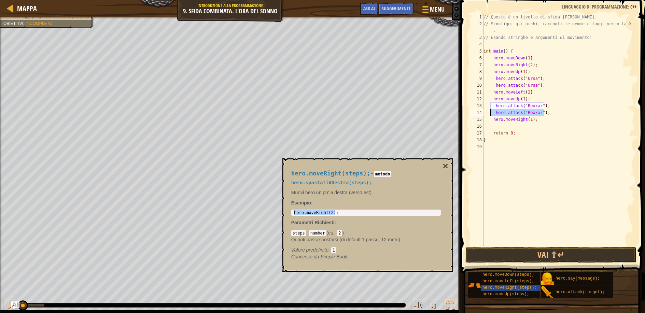
click at [538, 120] on div "// Questo è un livello di sfida COMBO. // Sconfiggi gli orchi, raccogli le gemm…" at bounding box center [558, 137] width 153 height 246
type textarea "hero.moveRight(1);"
paste textarea "hero.attack("Rexxar");"
click at [498, 127] on div "// Questo è un livello di sfida COMBO. // Sconfiggi gli orchi, raccogli le gemm…" at bounding box center [558, 137] width 153 height 246
drag, startPoint x: 525, startPoint y: 126, endPoint x: 539, endPoint y: 126, distance: 13.3
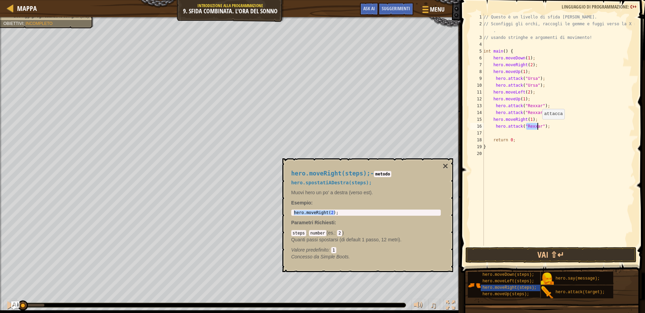
click at [539, 126] on div "// Questo è un livello di sfida COMBO. // Sconfiggi gli orchi, raccogli le gemm…" at bounding box center [558, 137] width 153 height 246
click at [546, 126] on div "// Questo è un livello di sfida COMBO. // Sconfiggi gli orchi, raccogli le gemm…" at bounding box center [558, 137] width 153 height 246
type textarea "hero.attack("Brack");"
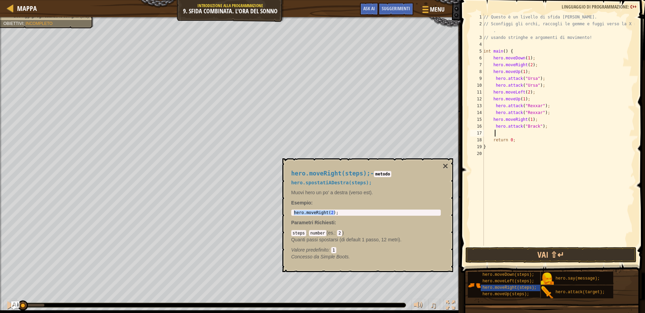
paste textarea "hero.attack("Rexxar");"
click at [499, 133] on div "// Questo è un livello di sfida COMBO. // Sconfiggi gli orchi, raccogli le gemm…" at bounding box center [558, 137] width 153 height 246
drag, startPoint x: 538, startPoint y: 134, endPoint x: 525, endPoint y: 132, distance: 13.2
click at [525, 132] on div "// Questo è un livello di sfida COMBO. // Sconfiggi gli orchi, raccogli le gemm…" at bounding box center [558, 137] width 153 height 246
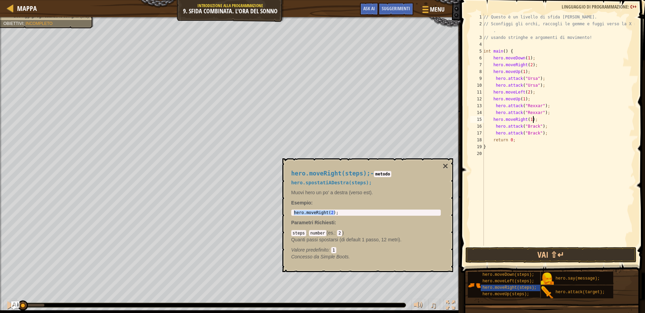
click at [536, 119] on div "// Questo è un livello di sfida COMBO. // Sconfiggi gli orchi, raccogli le gemm…" at bounding box center [558, 137] width 153 height 246
type textarea "hero.attack("Brack");"
click at [546, 134] on div "// Questo è un livello di sfida COMBO. // Sconfiggi gli orchi, raccogli le gemm…" at bounding box center [558, 137] width 153 height 246
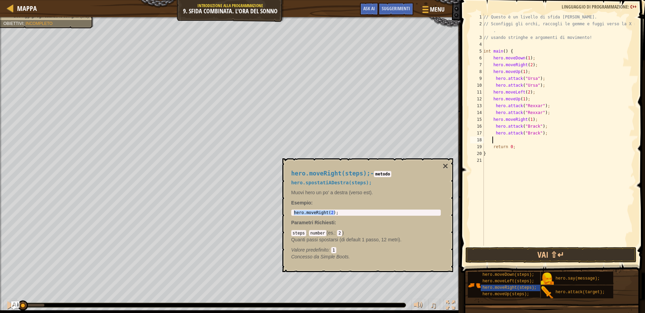
paste textarea "hero.moveRight(2);"
type textarea "hero.moveRight(2);"
click at [559, 253] on button "Vai ⇧↵" at bounding box center [551, 255] width 171 height 16
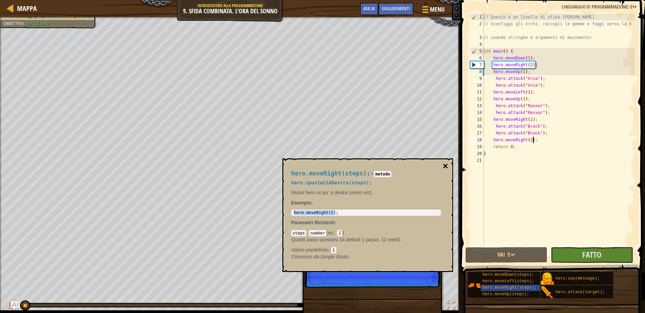
click at [444, 167] on button "×" at bounding box center [445, 167] width 5 height 10
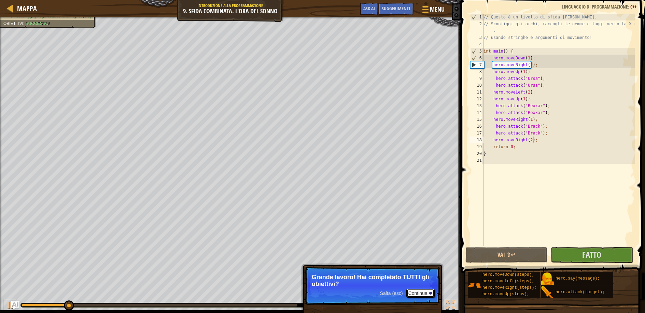
click at [411, 293] on button "Continua" at bounding box center [421, 293] width 28 height 9
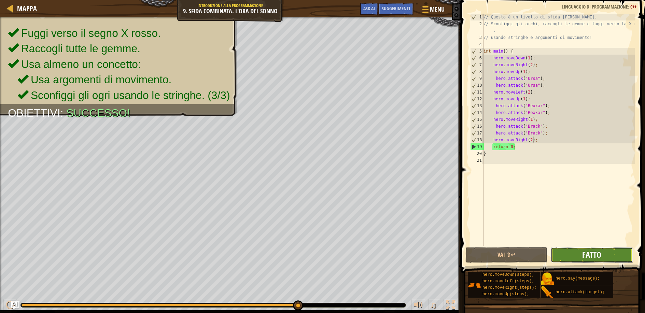
click at [594, 255] on span "Fatto" at bounding box center [591, 254] width 19 height 11
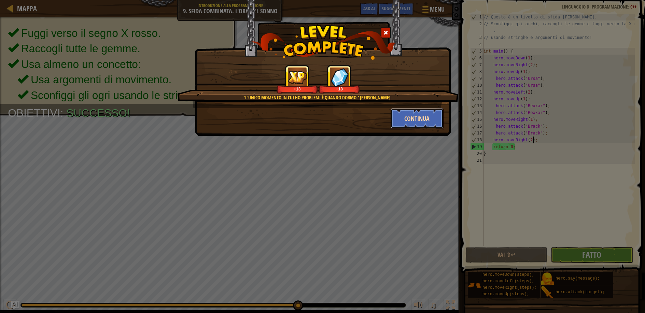
click at [408, 117] on button "Continua" at bounding box center [417, 118] width 53 height 20
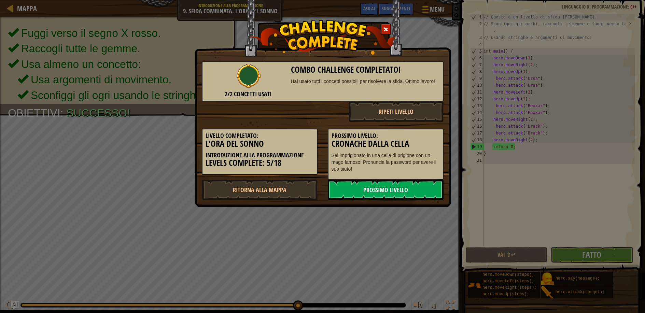
click at [405, 191] on link "Prossimo livello" at bounding box center [386, 190] width 116 height 20
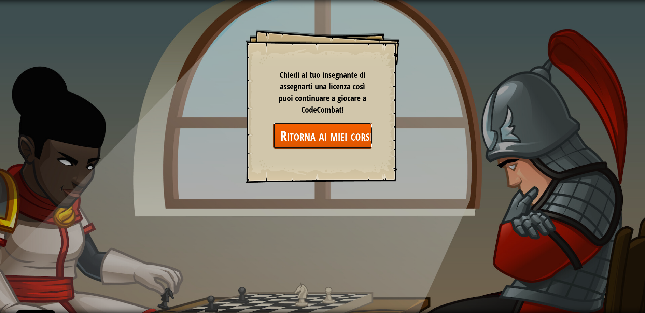
click at [334, 142] on link "Ritorna ai miei corsi" at bounding box center [322, 136] width 99 height 26
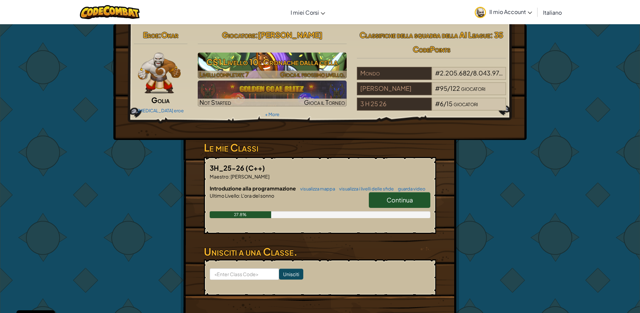
click at [235, 65] on h3 "CS1 Livello 10: Cronache dalla cella" at bounding box center [272, 61] width 149 height 15
select select "it"
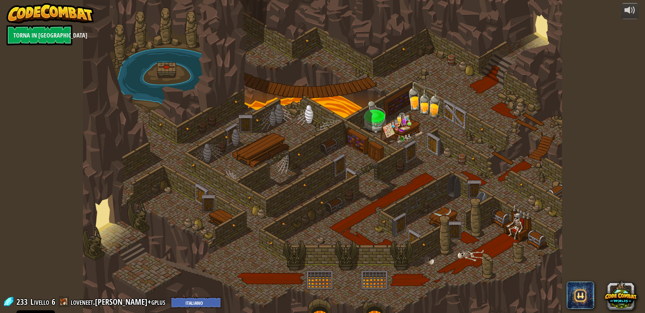
select select "it"
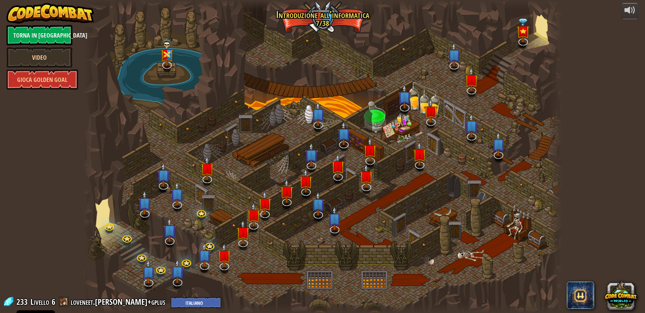
select select "it"
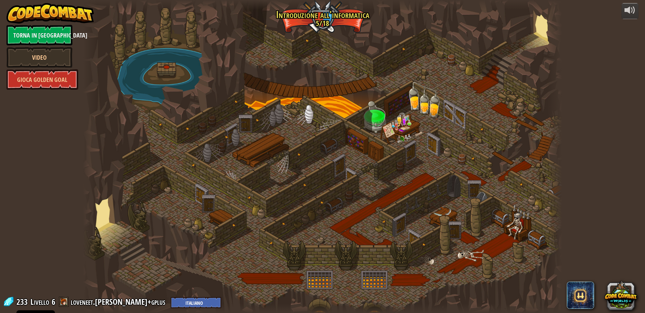
select select "it"
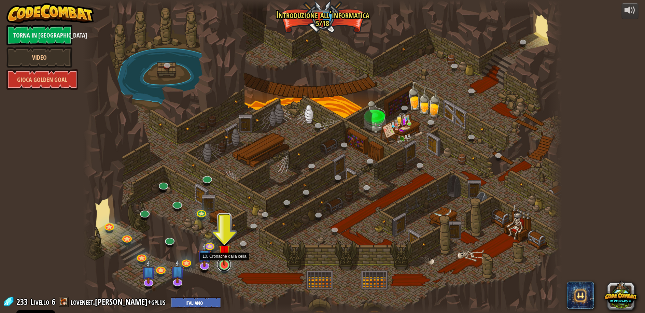
click at [228, 266] on link at bounding box center [224, 265] width 14 height 14
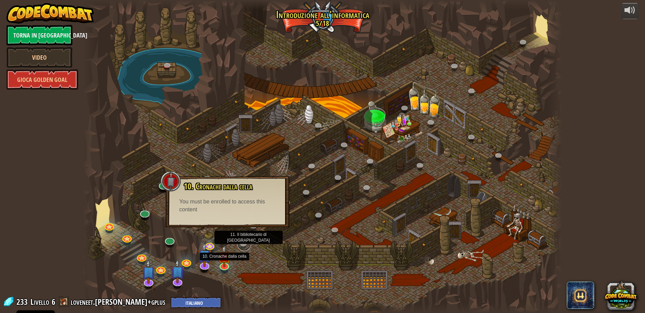
click at [244, 243] on link at bounding box center [244, 244] width 14 height 14
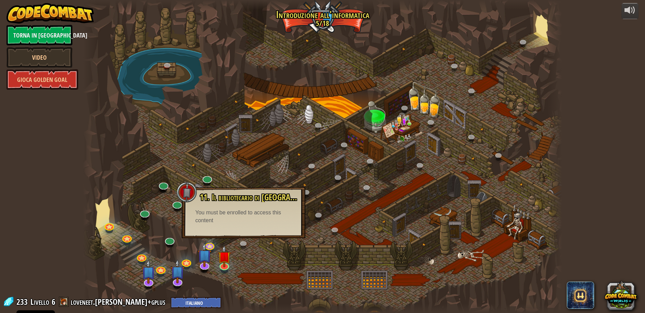
click at [252, 252] on div at bounding box center [322, 156] width 479 height 313
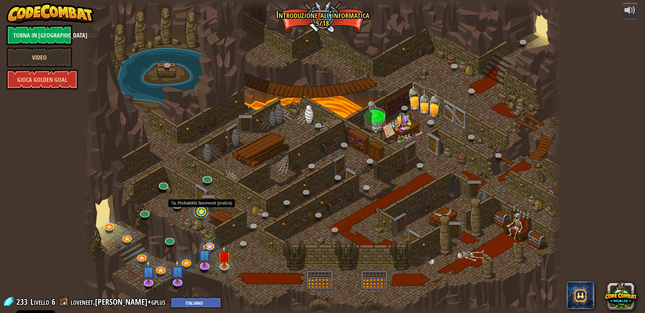
click at [200, 211] on link at bounding box center [201, 212] width 14 height 14
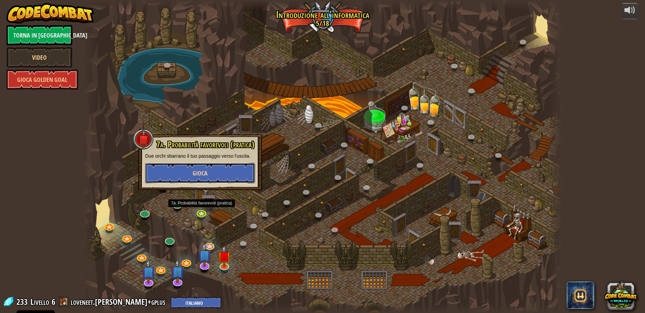
click at [205, 171] on span "Gioca" at bounding box center [200, 173] width 15 height 9
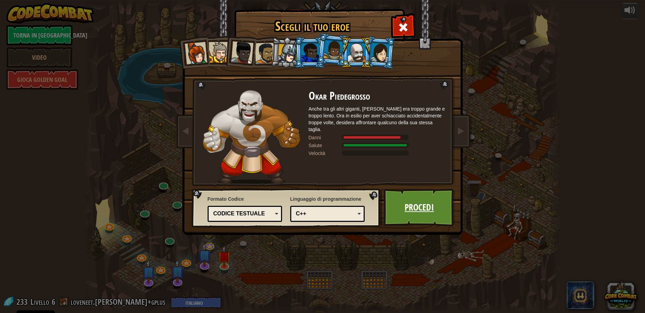
click at [408, 212] on link "Procedi" at bounding box center [419, 208] width 71 height 38
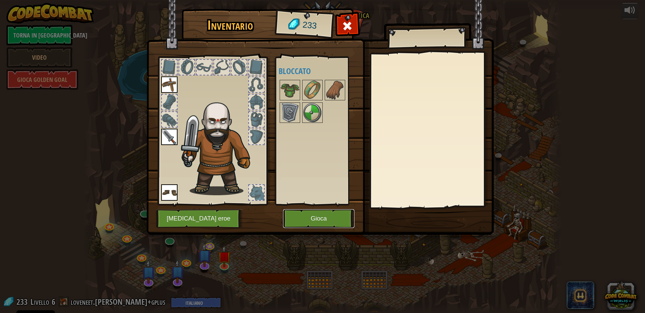
click at [326, 220] on button "Gioca" at bounding box center [318, 218] width 71 height 19
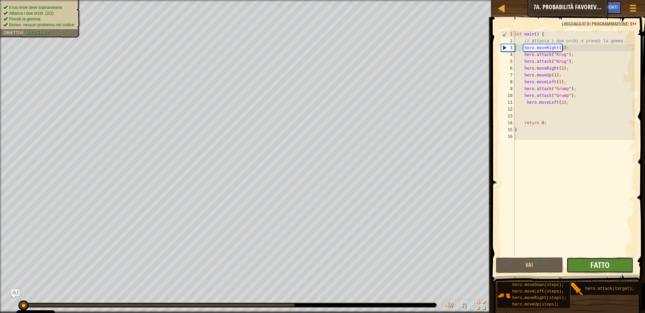
click at [595, 269] on span "Fatto" at bounding box center [600, 265] width 19 height 11
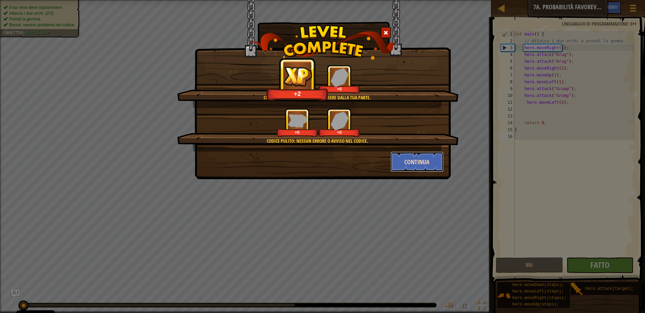
click at [427, 157] on button "Continua" at bounding box center [417, 162] width 53 height 20
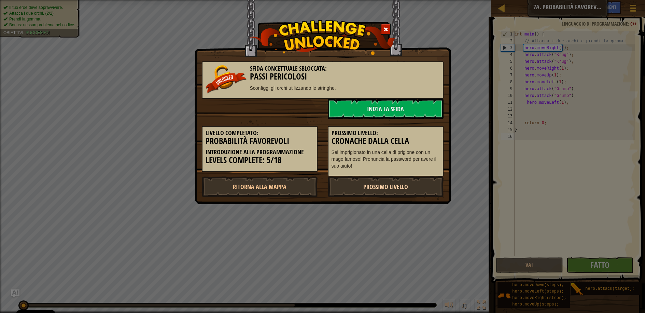
click at [398, 184] on link "Prossimo livello" at bounding box center [386, 187] width 116 height 20
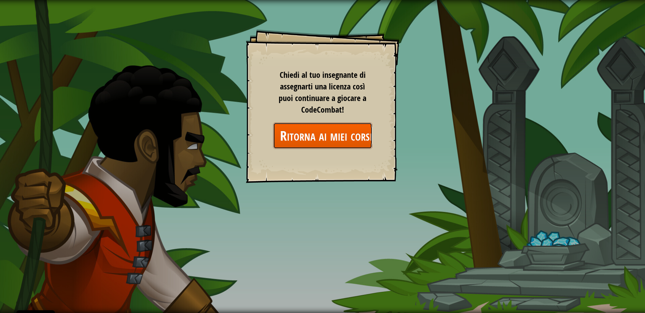
click at [328, 138] on link "Ritorna ai miei corsi" at bounding box center [322, 136] width 99 height 26
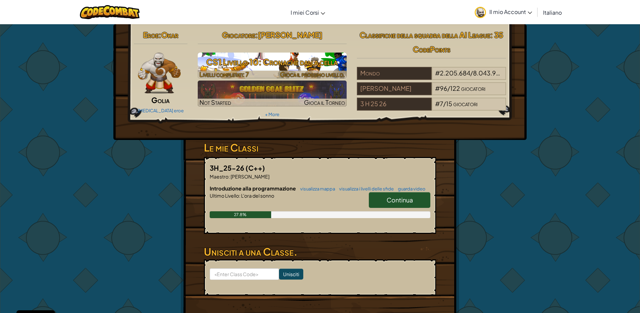
click at [240, 68] on h3 "CS1 Livello 10: Cronache dalla cella" at bounding box center [272, 61] width 149 height 15
select select "it"
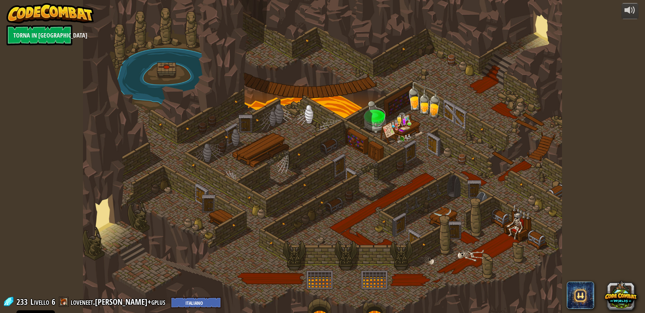
select select "it"
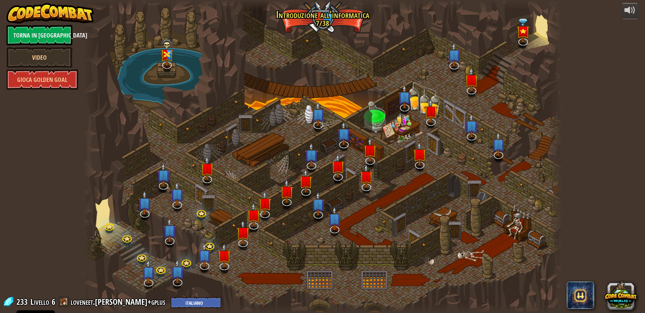
select select "it"
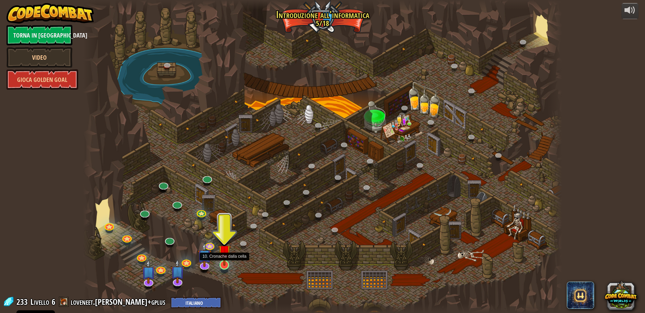
click at [222, 264] on img at bounding box center [224, 251] width 13 height 29
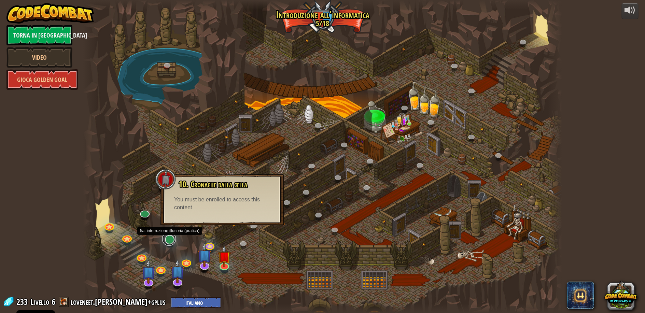
click at [175, 240] on link at bounding box center [169, 239] width 14 height 14
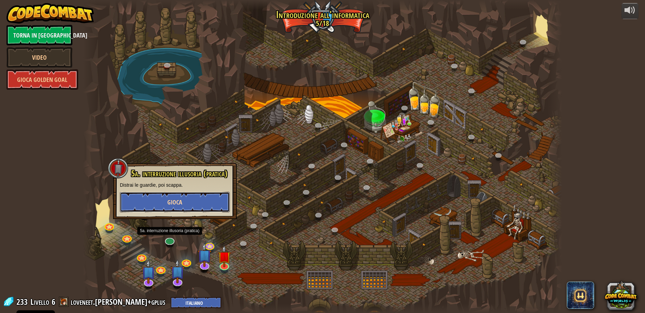
click at [173, 203] on span "Gioca" at bounding box center [174, 202] width 15 height 9
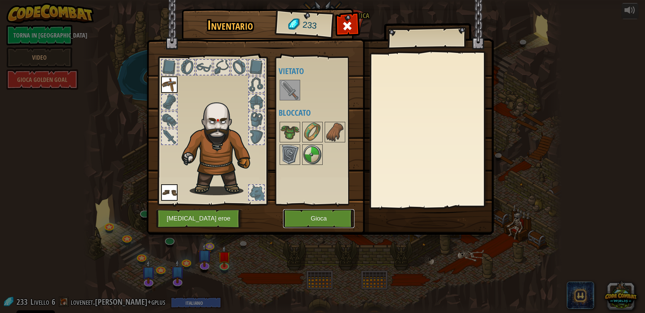
click at [330, 217] on button "Gioca" at bounding box center [318, 218] width 71 height 19
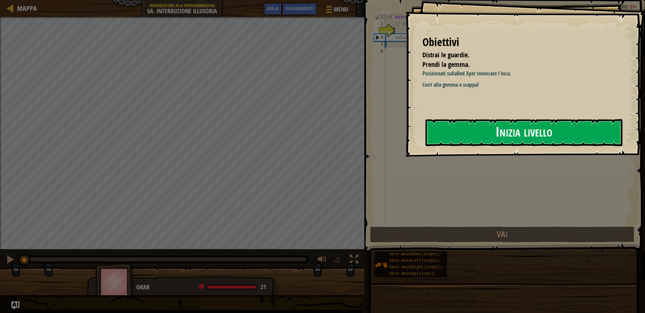
click at [493, 136] on button "Inizia livello" at bounding box center [524, 132] width 197 height 27
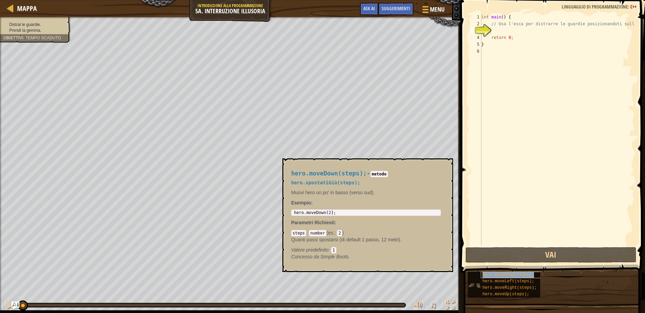
click at [502, 275] on span "hero.moveDown(steps);" at bounding box center [509, 275] width 52 height 5
type textarea "hero.moveDown(2);"
click at [279, 0] on body "Cookie Policy CodeCombat utilizza alcuni cookie essenziali e non essenziali. Pr…" at bounding box center [322, 0] width 645 height 0
click at [498, 31] on div "int main ( ) { // Usa l'esca per distrarre le guardie posizionandoti sulla X. r…" at bounding box center [557, 137] width 155 height 246
paste textarea "hero.moveDown(2);"
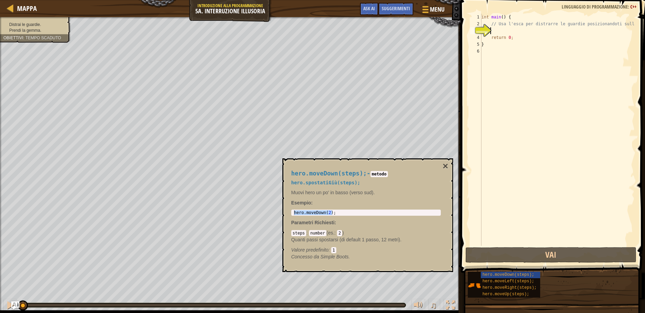
type textarea "hero.moveDown(2);"
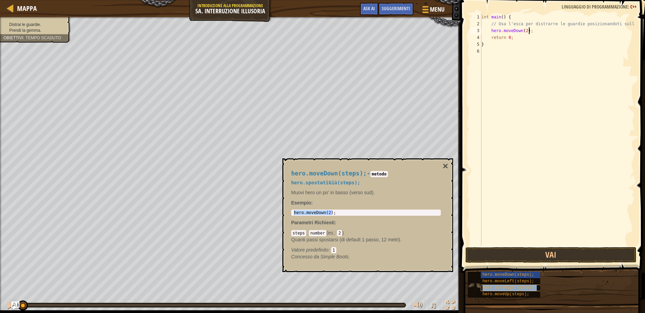
click at [502, 287] on span "hero.moveRight(steps);" at bounding box center [510, 288] width 54 height 5
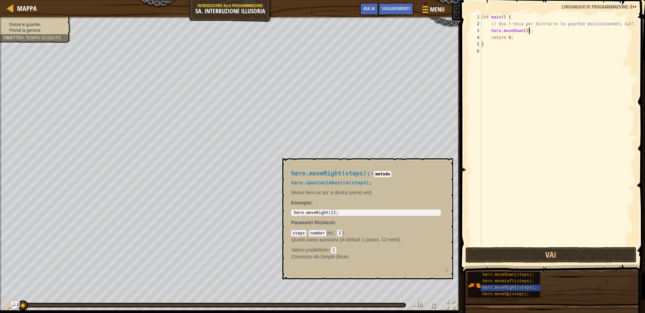
type textarea "hero.moveRight(2);"
click at [257, 0] on body "Cookie Policy CodeCombat utilizza alcuni cookie essenziali e non essenziali. Pr…" at bounding box center [322, 0] width 645 height 0
click at [491, 29] on div "int main ( ) { // Usa l'esca per distrarre le guardie posizionandoti sulla X. h…" at bounding box center [557, 137] width 155 height 246
click at [492, 32] on div "int main ( ) { // Usa l'esca per distrarre le guardie posizionandoti sulla X. h…" at bounding box center [557, 137] width 155 height 246
paste textarea "hero.moveRight(2);"
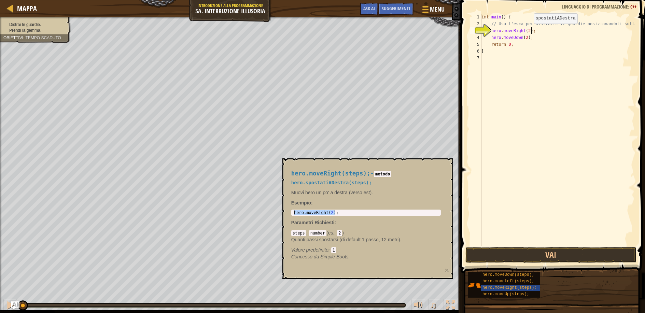
click at [528, 30] on div "int main ( ) { // Usa l'esca per distrarre le guardie posizionandoti sulla X. h…" at bounding box center [557, 137] width 155 height 246
click at [527, 30] on div "int main ( ) { // Usa l'esca per distrarre le guardie posizionandoti sulla X. h…" at bounding box center [557, 137] width 155 height 246
type textarea "hero.moveRight(1);"
click at [520, 292] on span "hero.moveUp(steps);" at bounding box center [506, 294] width 47 height 5
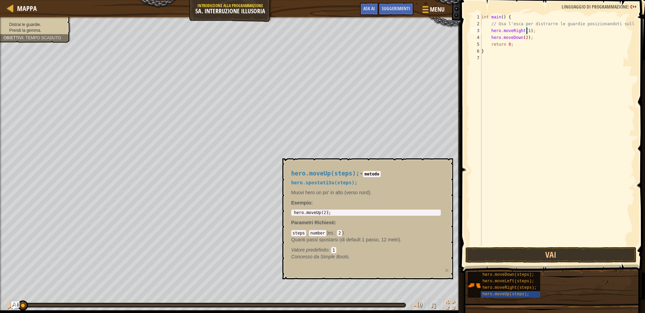
type textarea "hero.moveUp(2);"
click at [271, 0] on body "Cookie Policy CodeCombat utilizza alcuni cookie essenziali e non essenziali. Pr…" at bounding box center [322, 0] width 645 height 0
type textarea "hero.moveDown(2);"
click at [530, 38] on div "int main ( ) { // Usa l'esca per distrarre le guardie posizionandoti sulla X. h…" at bounding box center [557, 137] width 155 height 246
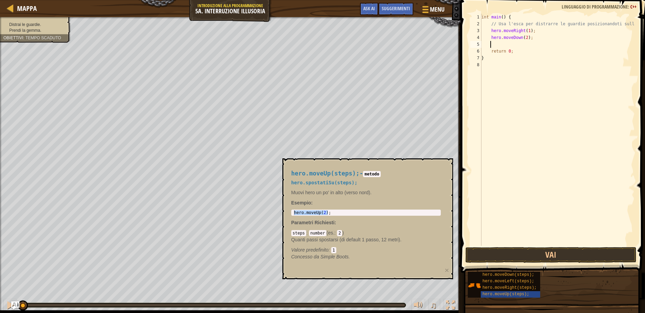
paste textarea "hero.moveUp(2);"
drag, startPoint x: 534, startPoint y: 31, endPoint x: 488, endPoint y: 31, distance: 46.5
click at [488, 31] on div "int main ( ) { // Usa l'esca per distrarre le guardie posizionandoti sulla X. h…" at bounding box center [557, 137] width 155 height 246
click at [529, 44] on div "int main ( ) { // Usa l'esca per distrarre le guardie posizionandoti sulla X. h…" at bounding box center [557, 137] width 155 height 246
type textarea "hero.moveUp(2);"
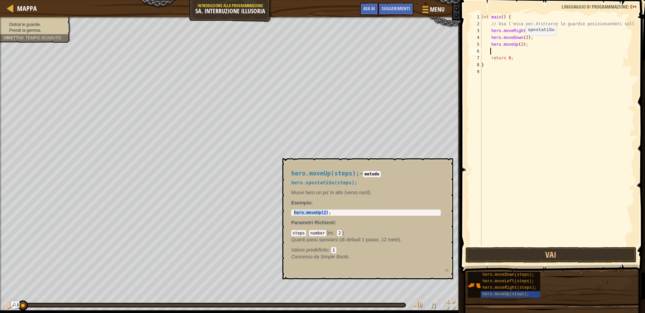
paste textarea "hero.moveRight(1);"
click at [530, 51] on div "int main ( ) { // Usa l'esca per distrarre le guardie posizionandoti sulla X. h…" at bounding box center [557, 137] width 155 height 246
type textarea "hero.moveRight(3);"
click at [581, 255] on button "Vai" at bounding box center [551, 255] width 171 height 16
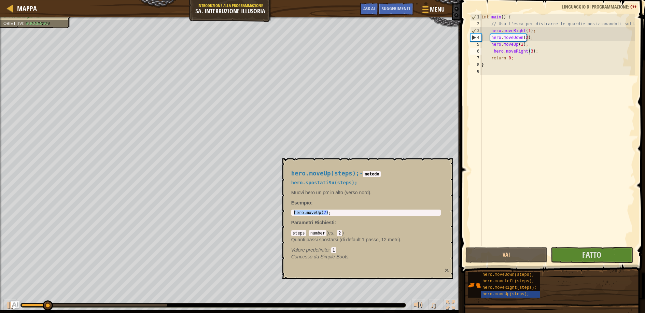
click at [446, 269] on button "×" at bounding box center [447, 270] width 4 height 7
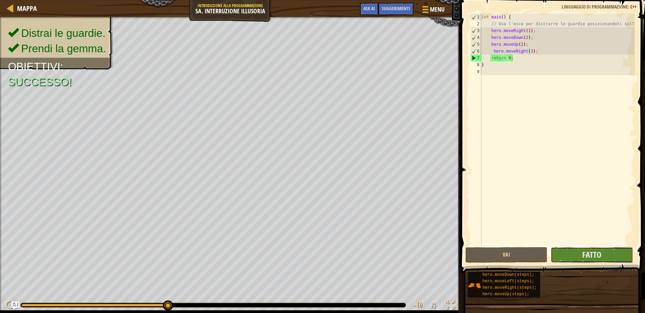
click at [583, 260] on button "Fatto" at bounding box center [592, 255] width 82 height 16
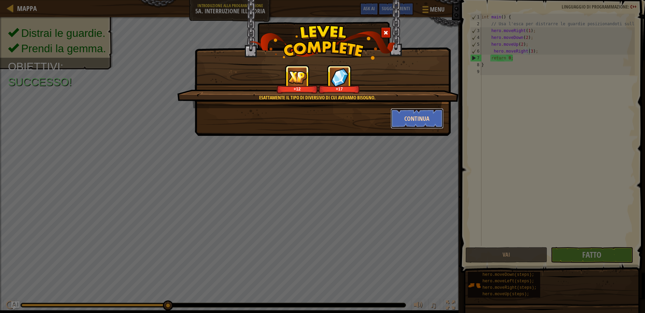
click at [411, 114] on button "Continua" at bounding box center [417, 118] width 53 height 20
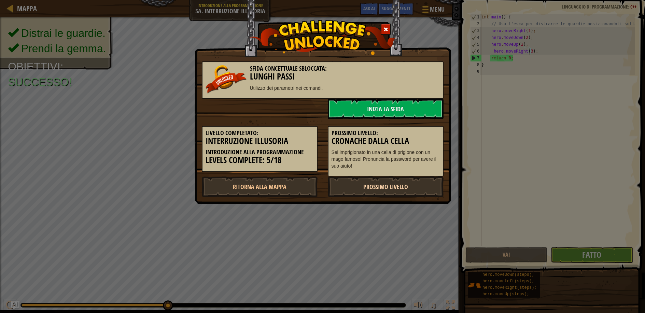
click at [400, 189] on link "Prossimo livello" at bounding box center [386, 187] width 116 height 20
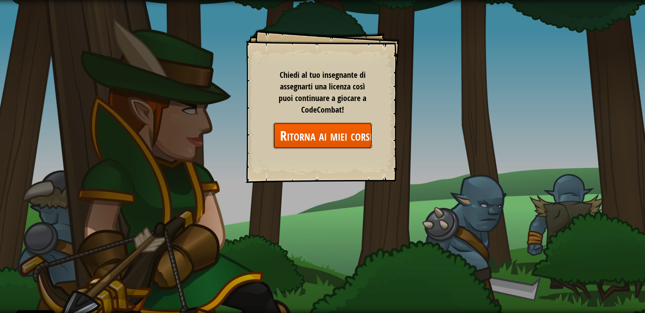
click at [335, 136] on link "Ritorna ai miei corsi" at bounding box center [322, 136] width 99 height 26
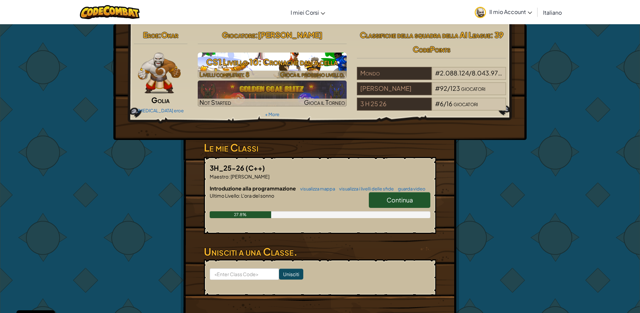
click at [255, 68] on h3 "CS1 Livello 10: Cronache dalla cella" at bounding box center [272, 61] width 149 height 15
select select "it"
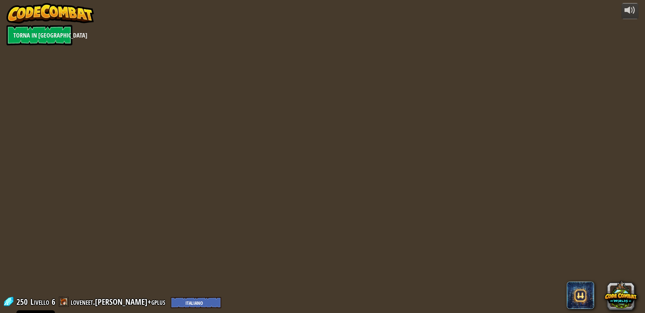
select select "it"
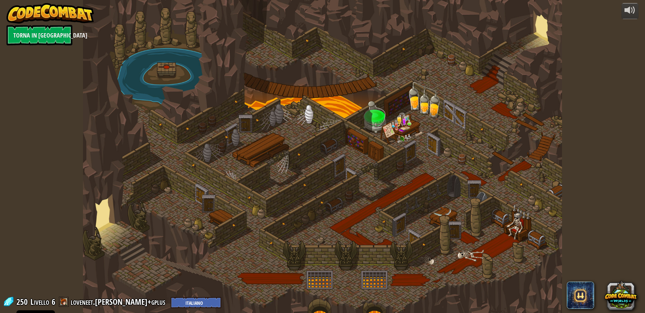
select select "it"
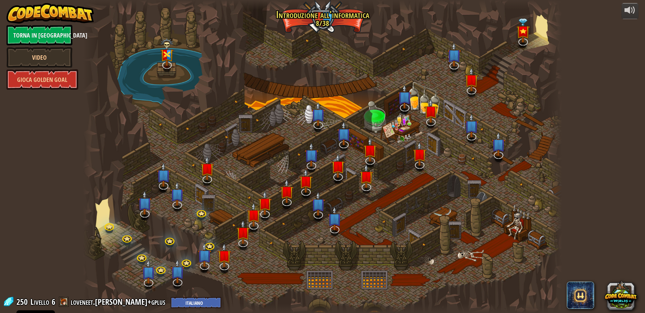
select select "it"
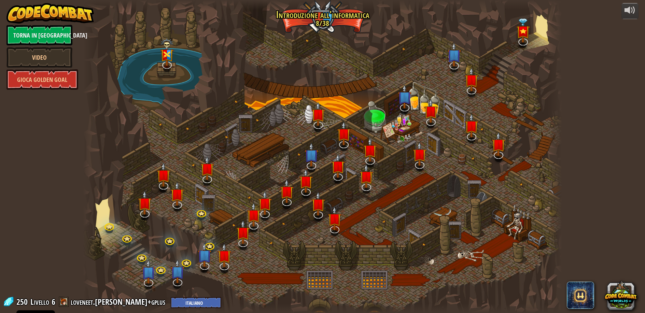
select select "it"
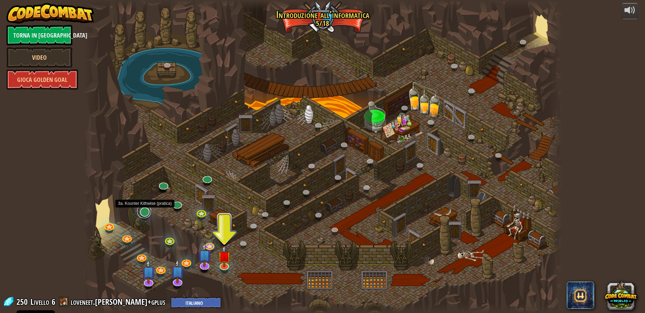
click at [145, 213] on link at bounding box center [144, 212] width 14 height 14
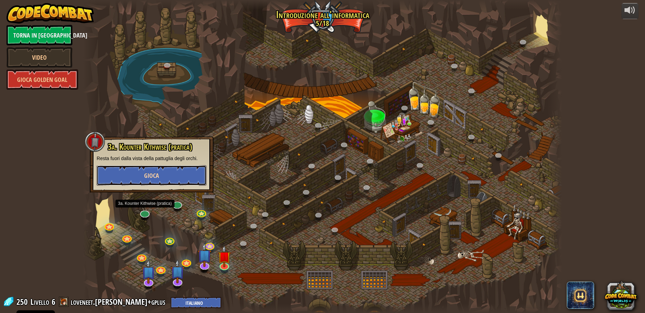
click at [149, 173] on span "Gioca" at bounding box center [151, 175] width 15 height 9
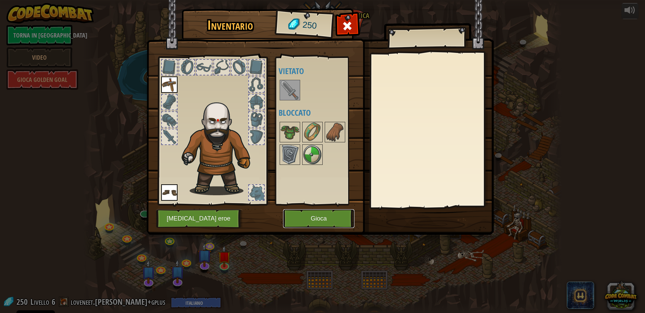
click at [337, 215] on button "Gioca" at bounding box center [318, 218] width 71 height 19
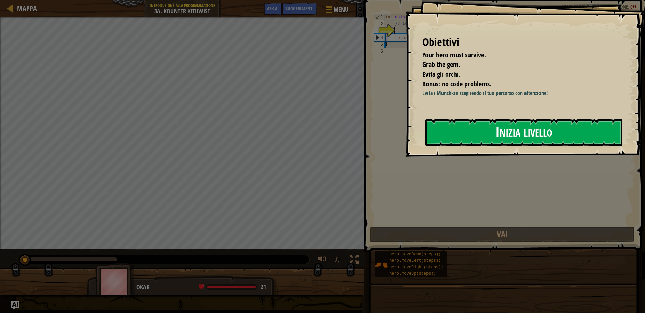
click at [478, 135] on button "Inizia livello" at bounding box center [524, 132] width 197 height 27
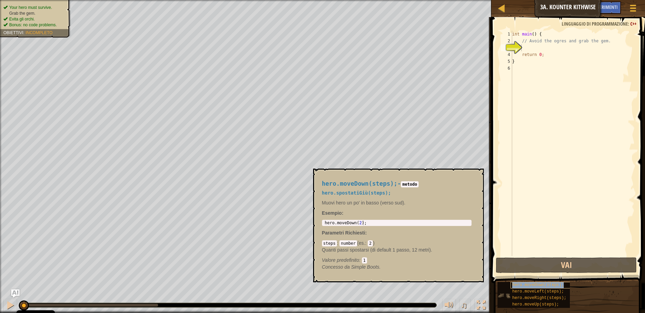
click at [538, 285] on span "hero.moveDown(steps);" at bounding box center [538, 285] width 52 height 5
type textarea "hero.moveDown(2);"
drag, startPoint x: 372, startPoint y: 222, endPoint x: 315, endPoint y: 216, distance: 57.7
click at [315, 216] on div "hero.moveDown(steps); - metodo hero.spostatiGiù(steps); Muovi hero un po' in ba…" at bounding box center [398, 226] width 171 height 114
click at [526, 48] on div "int main ( ) { // Avoid the ogres and grab the gem. return 0 ; }" at bounding box center [573, 150] width 124 height 239
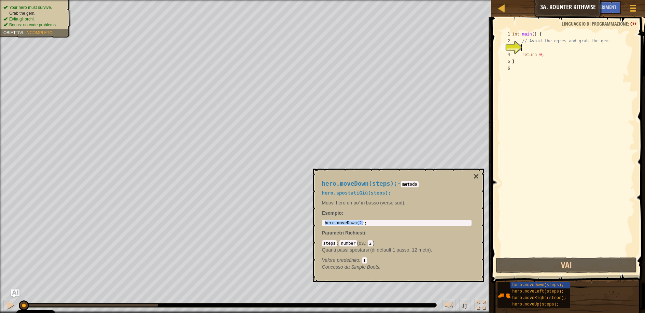
paste textarea "hero.moveDown(2);"
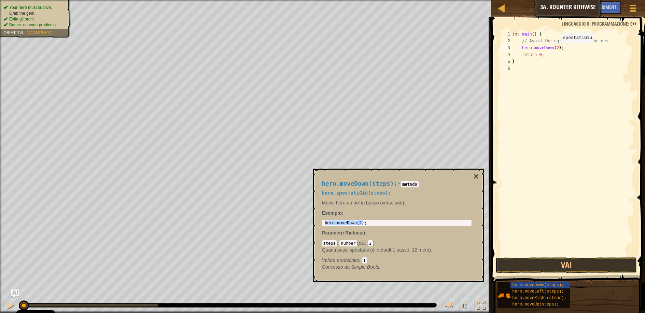
click at [555, 50] on div "int main ( ) { // Avoid the ogres and grab the gem. hero . moveDown ( 2 ) ; ret…" at bounding box center [573, 150] width 124 height 239
type textarea "hero.moveDown(1);"
click at [475, 174] on button "×" at bounding box center [476, 177] width 5 height 10
click at [543, 298] on span "hero.moveRight(steps);" at bounding box center [539, 298] width 54 height 5
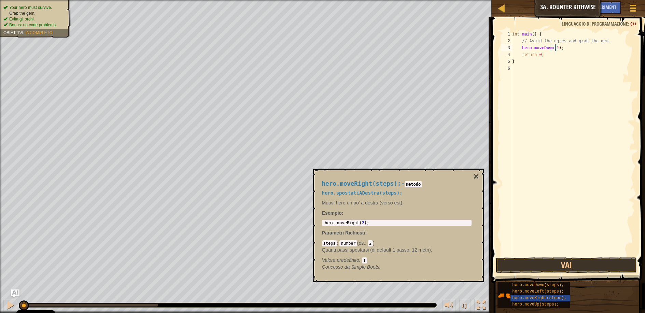
type textarea "hero.moveRight(2);"
drag, startPoint x: 370, startPoint y: 223, endPoint x: 326, endPoint y: 221, distance: 43.4
click at [326, 221] on div "hero . moveRight ( 2 ) ;" at bounding box center [397, 228] width 147 height 14
click at [372, 221] on div "hero . moveRight ( 2 ) ;" at bounding box center [397, 223] width 147 height 5
click at [311, 0] on body "Cookie Policy CodeCombat utilizza alcuni cookie essenziali e non essenziali. Pr…" at bounding box center [322, 0] width 645 height 0
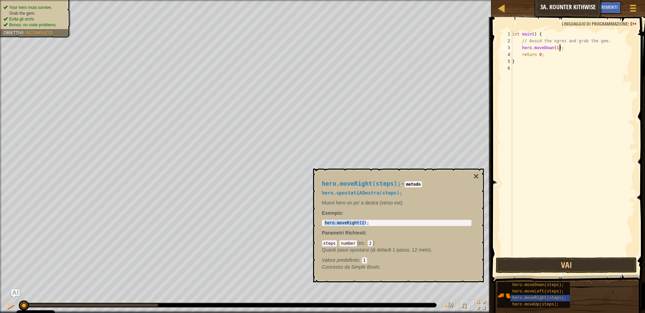
click at [563, 50] on div "int main ( ) { // Avoid the ogres and grab the gem. hero . moveDown ( 1 ) ; ret…" at bounding box center [573, 150] width 124 height 239
paste textarea "hero.moveRight(2);"
click at [572, 268] on button "Vai" at bounding box center [566, 266] width 141 height 16
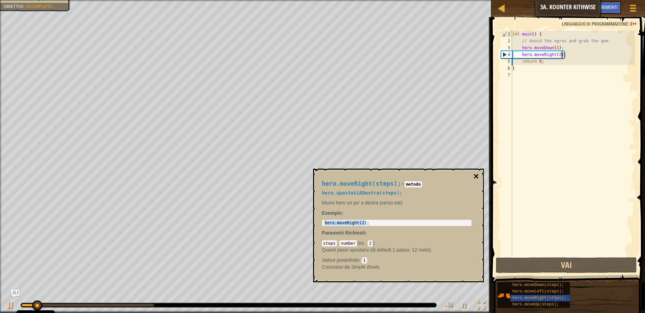
click at [478, 177] on button "×" at bounding box center [476, 177] width 5 height 10
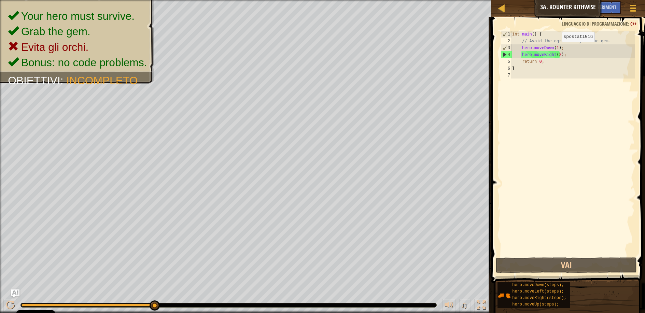
click at [556, 49] on div "int main ( ) { // Avoid the ogres and grab the gem. hero . moveDown ( 1 ) ; her…" at bounding box center [573, 150] width 124 height 239
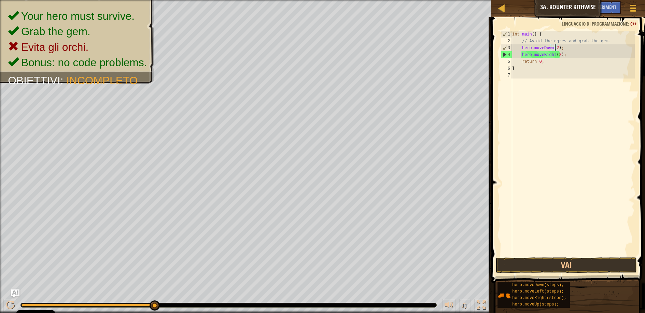
scroll to position [3, 3]
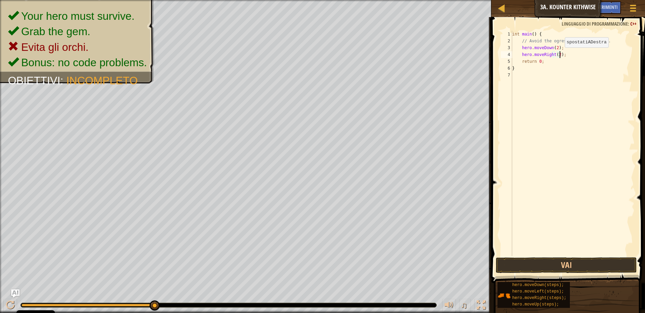
click at [559, 54] on div "int main ( ) { // Avoid the ogres and grab the gem. hero . moveDown ( 2 ) ; her…" at bounding box center [573, 150] width 124 height 239
click at [559, 56] on div "int main ( ) { // Avoid the ogres and grab the gem. hero . moveDown ( 2 ) ; her…" at bounding box center [573, 150] width 124 height 239
click at [558, 54] on div "int main ( ) { // Avoid the ogres and grab the gem. hero . moveDown ( 2 ) ; her…" at bounding box center [573, 150] width 124 height 239
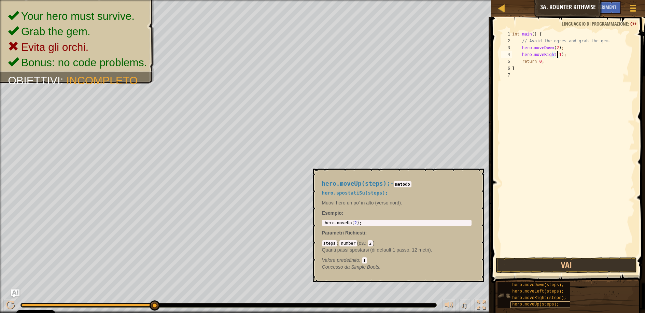
type textarea "hero.moveRight(1);"
click at [542, 304] on span "hero.moveUp(steps);" at bounding box center [535, 304] width 47 height 5
type textarea "hero.moveUp(2);"
drag, startPoint x: 366, startPoint y: 223, endPoint x: 325, endPoint y: 219, distance: 41.2
click at [325, 219] on div "hero.moveUp(steps); - metodo hero.spostatiSu(steps); Muovi hero un po' in alto …" at bounding box center [396, 225] width 159 height 103
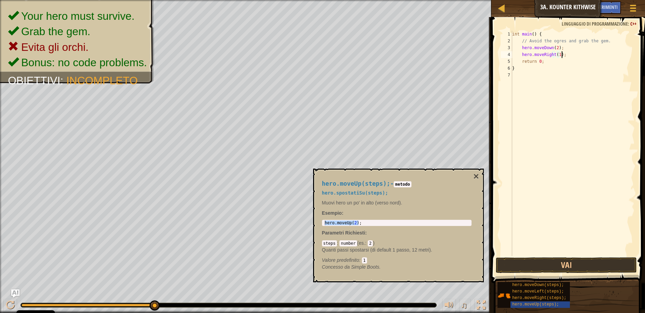
click at [563, 57] on div "int main ( ) { // Avoid the ogres and grab the gem. hero . moveDown ( 2 ) ; her…" at bounding box center [573, 150] width 124 height 239
click at [526, 61] on div "int main ( ) { // Avoid the ogres and grab the gem. hero . moveDown ( 2 ) ; her…" at bounding box center [573, 150] width 124 height 239
paste textarea "hero.moveUp(2);"
click at [551, 61] on div "int main ( ) { // Avoid the ogres and grab the gem. hero . moveDown ( 2 ) ; her…" at bounding box center [573, 150] width 124 height 239
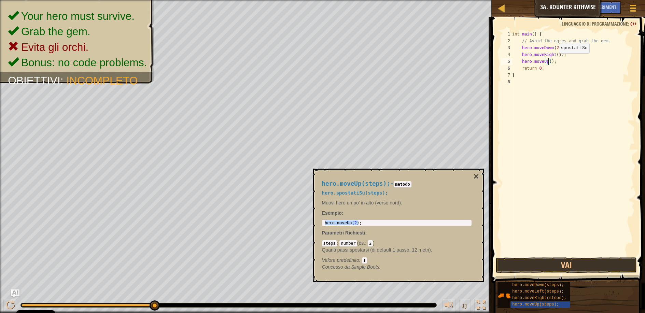
scroll to position [3, 3]
drag, startPoint x: 565, startPoint y: 55, endPoint x: 512, endPoint y: 56, distance: 53.0
click at [512, 56] on div "hero.moveUp(1); 1 2 3 4 5 6 7 8 int main ( ) { // Avoid the ogres and grab the …" at bounding box center [567, 143] width 135 height 225
click at [560, 65] on div "int main ( ) { // Avoid the ogres and grab the gem. hero . moveDown ( 2 ) ; her…" at bounding box center [573, 150] width 124 height 239
type textarea "hero.moveUp(1);"
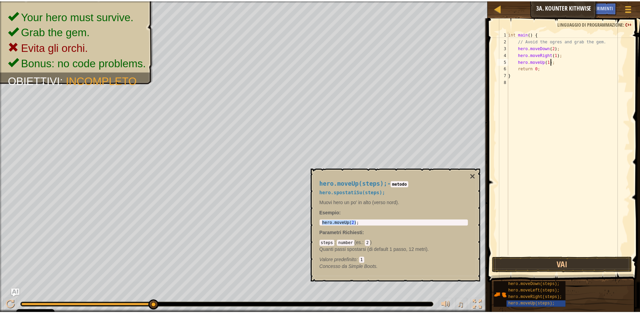
scroll to position [3, 0]
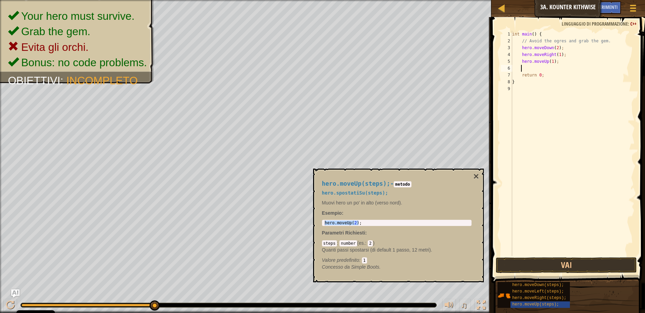
paste textarea "hero.moveRight(1);"
type textarea "hero.moveRight(1);"
click at [567, 267] on button "Vai" at bounding box center [566, 266] width 141 height 16
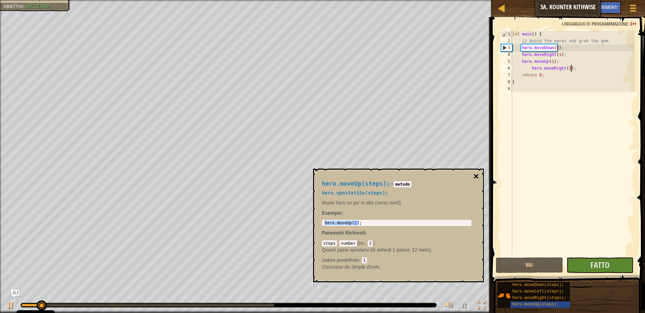
click at [474, 176] on button "×" at bounding box center [476, 177] width 5 height 10
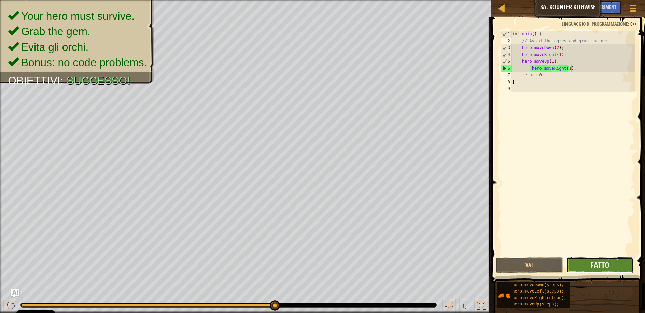
click at [612, 263] on button "Fatto" at bounding box center [600, 266] width 67 height 16
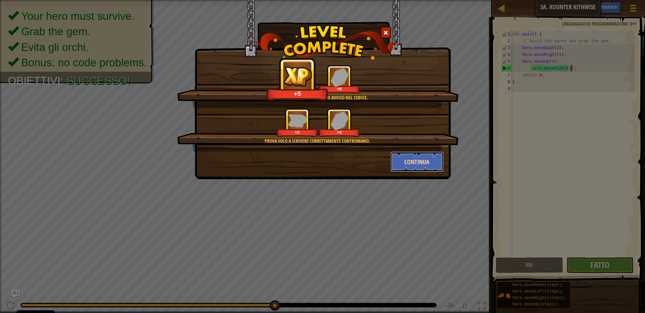
click at [416, 160] on button "Continua" at bounding box center [417, 162] width 53 height 20
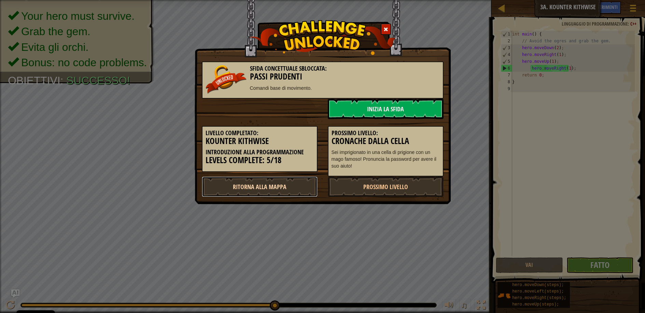
click at [303, 190] on link "Ritorna alla Mappa" at bounding box center [260, 187] width 116 height 20
select select "it"
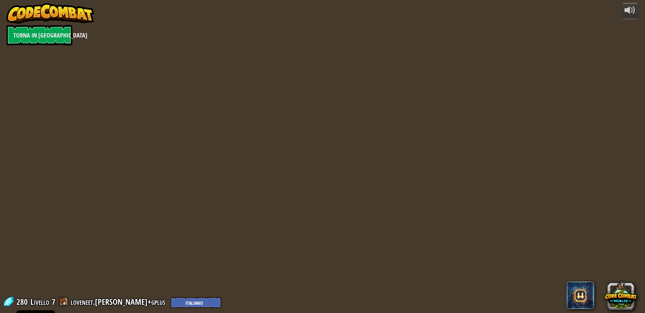
select select "it"
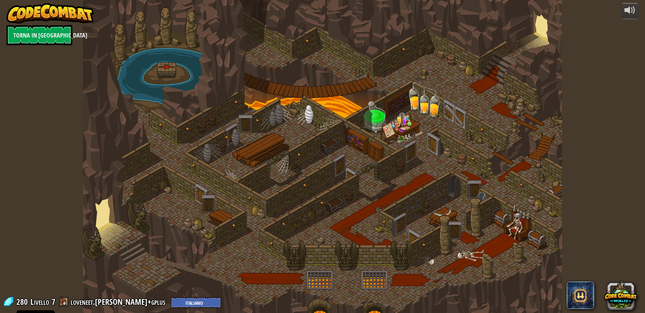
select select "it"
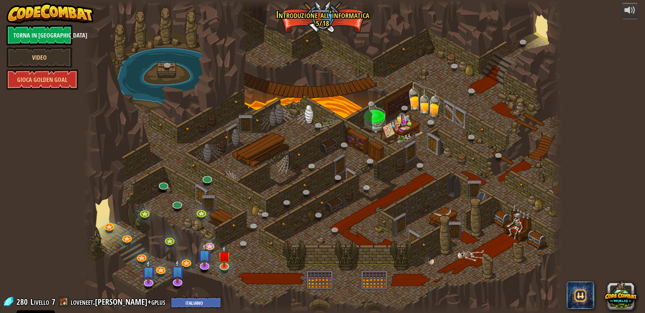
select select "it"
click at [35, 37] on link "Torna in Aula" at bounding box center [39, 35] width 66 height 20
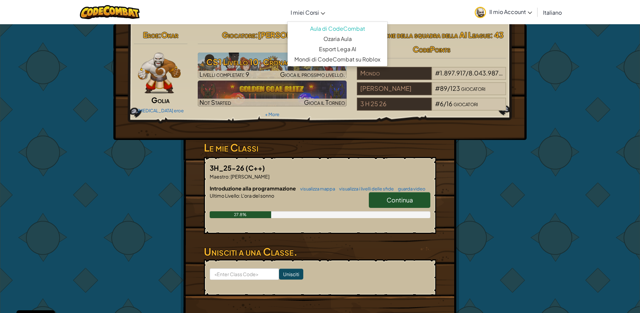
click at [319, 14] on span "I miei Corsi" at bounding box center [305, 12] width 28 height 7
click at [508, 177] on div "Eroe : Okar Golia Cambia eroe Giocatore : Loveneet Singh CS1 Livello 10: Cronac…" at bounding box center [320, 178] width 400 height 309
